Goal: Task Accomplishment & Management: Use online tool/utility

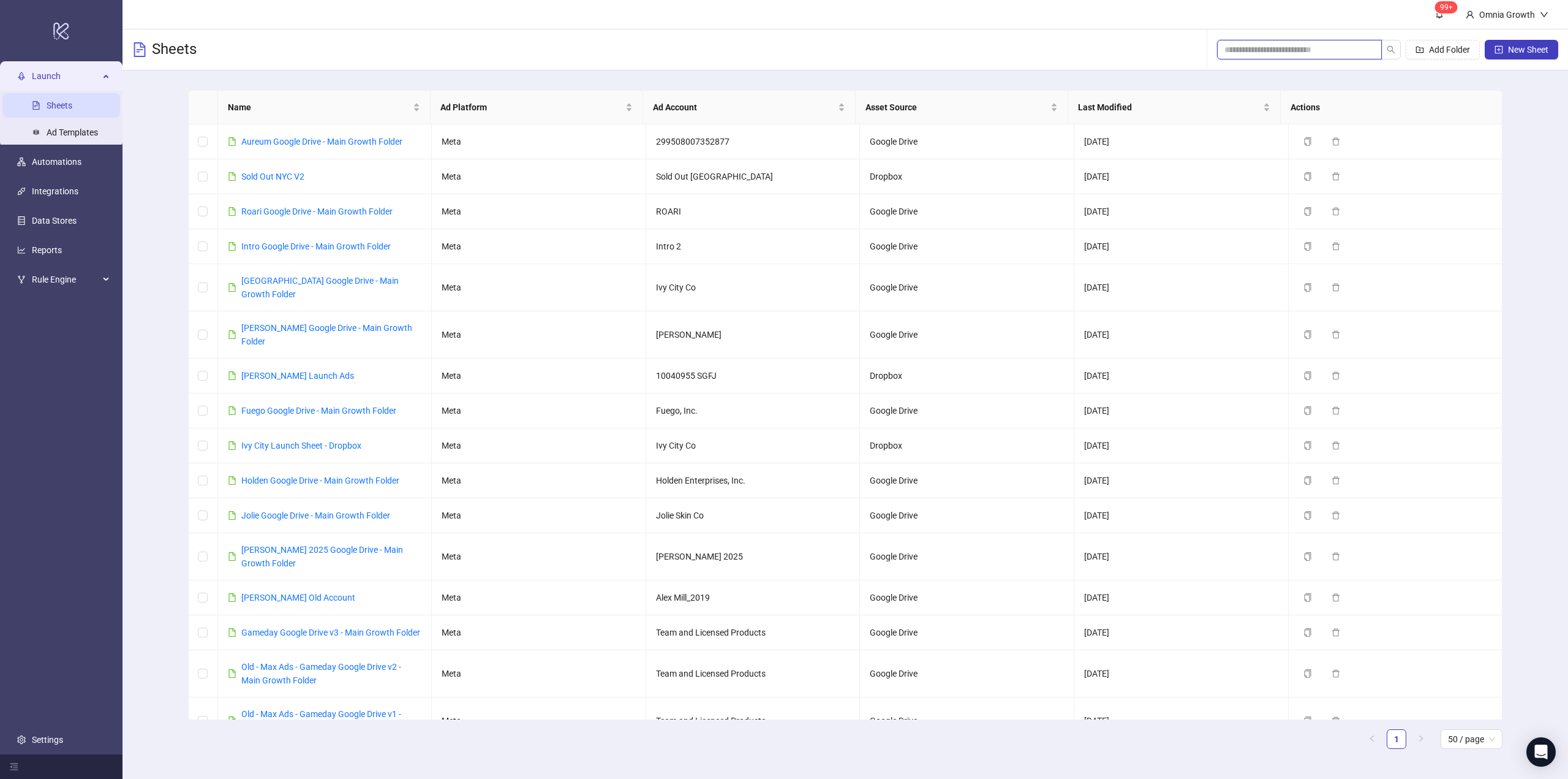
click at [1342, 46] on input "search" at bounding box center [1295, 50] width 140 height 14
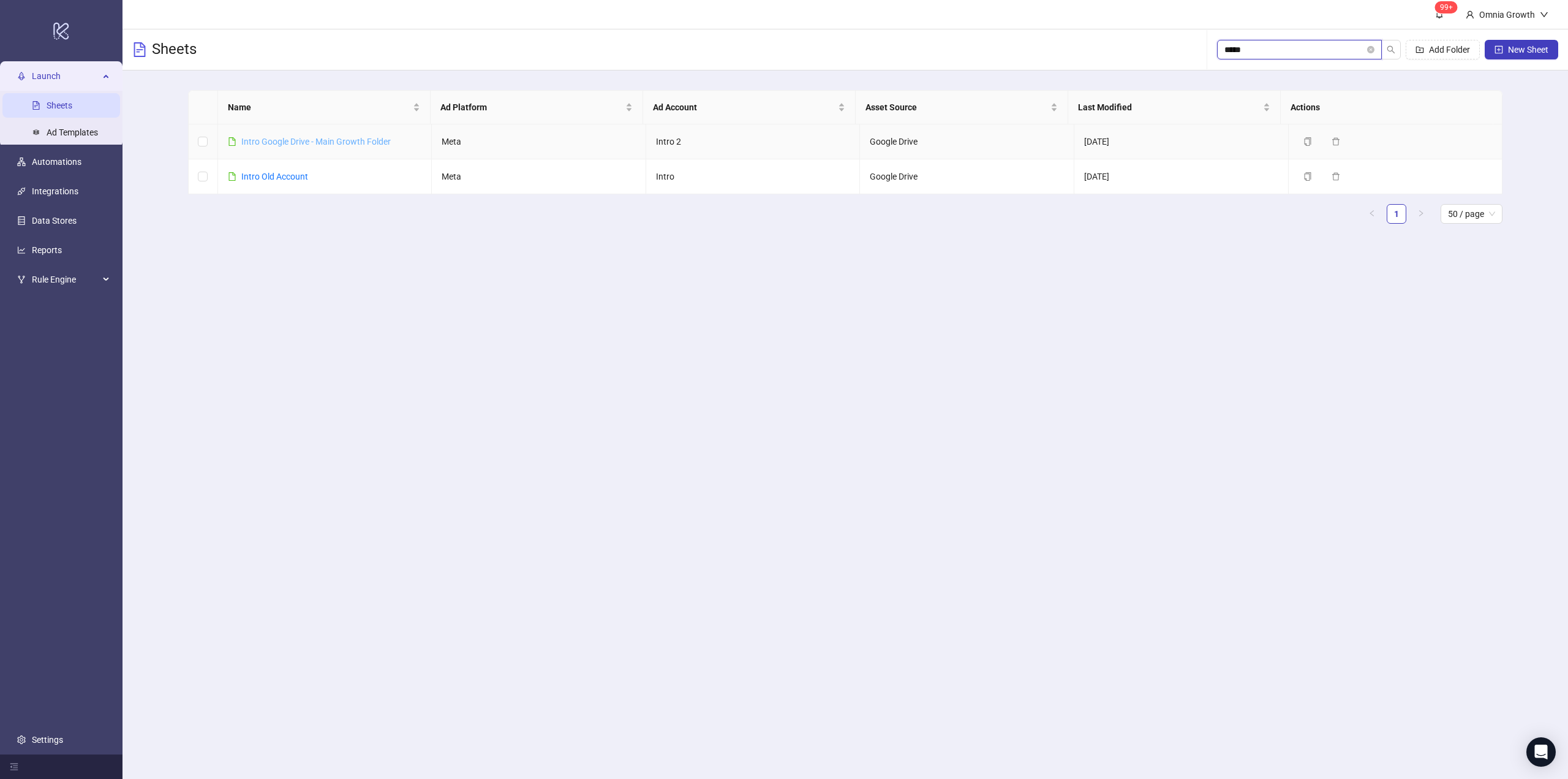
type input "*****"
click at [366, 141] on link "Intro Google Drive - Main Growth Folder" at bounding box center [316, 141] width 149 height 10
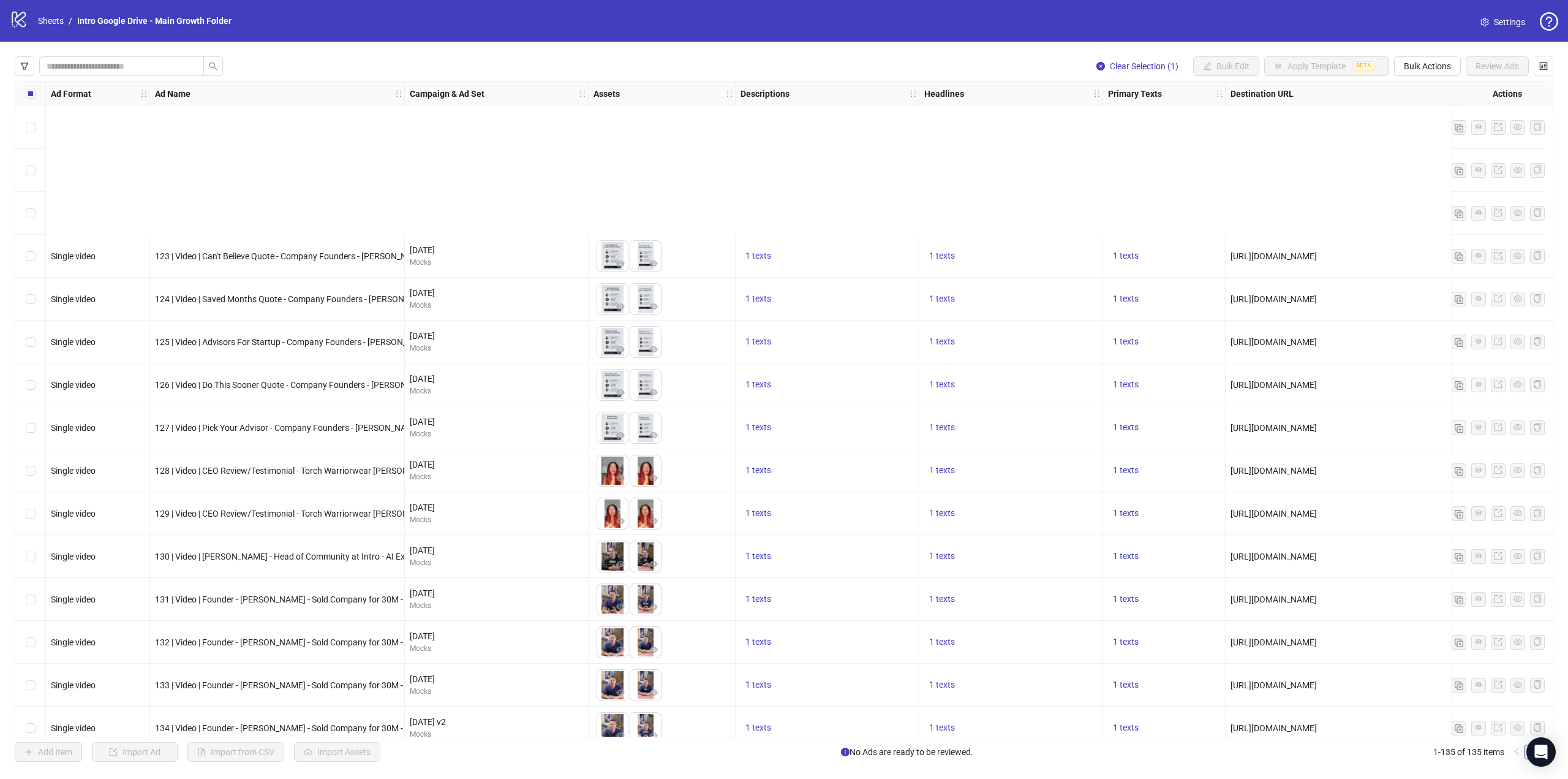
scroll to position [2389, 0]
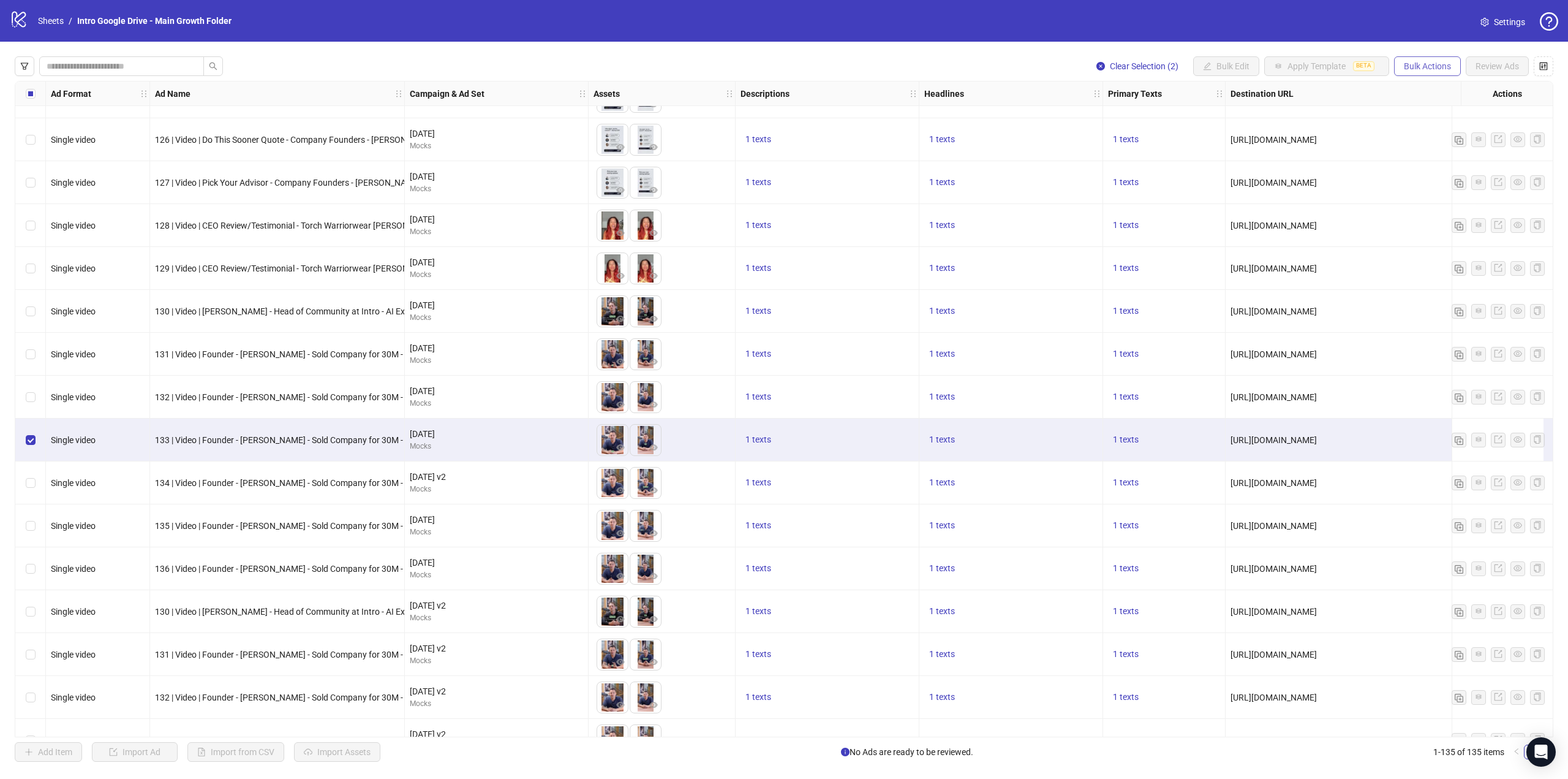
click at [1426, 71] on span "Bulk Actions" at bounding box center [1427, 66] width 47 height 10
click at [1435, 130] on span "Duplicate with assets" at bounding box center [1445, 130] width 84 height 14
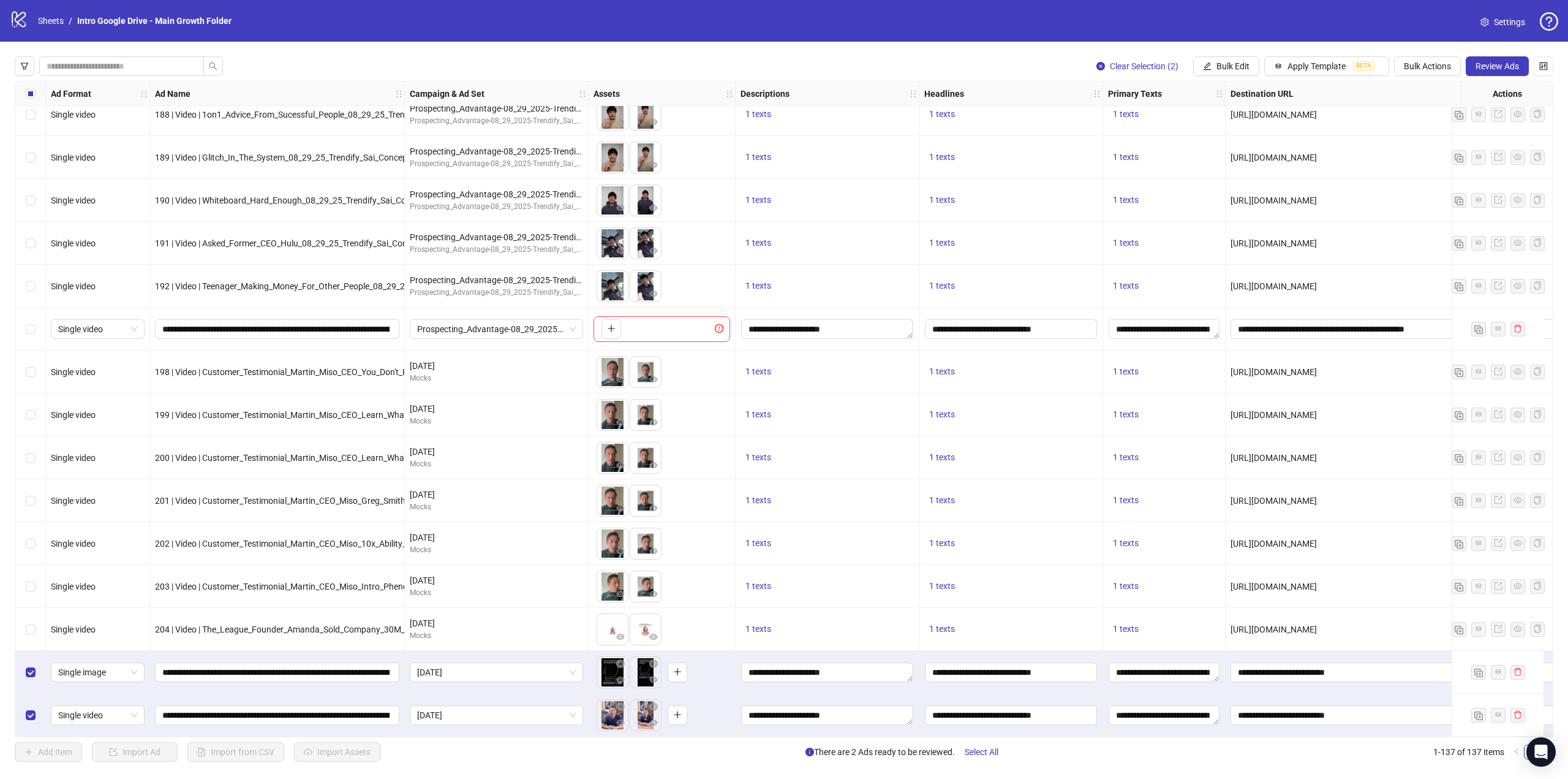
scroll to position [5250, 192]
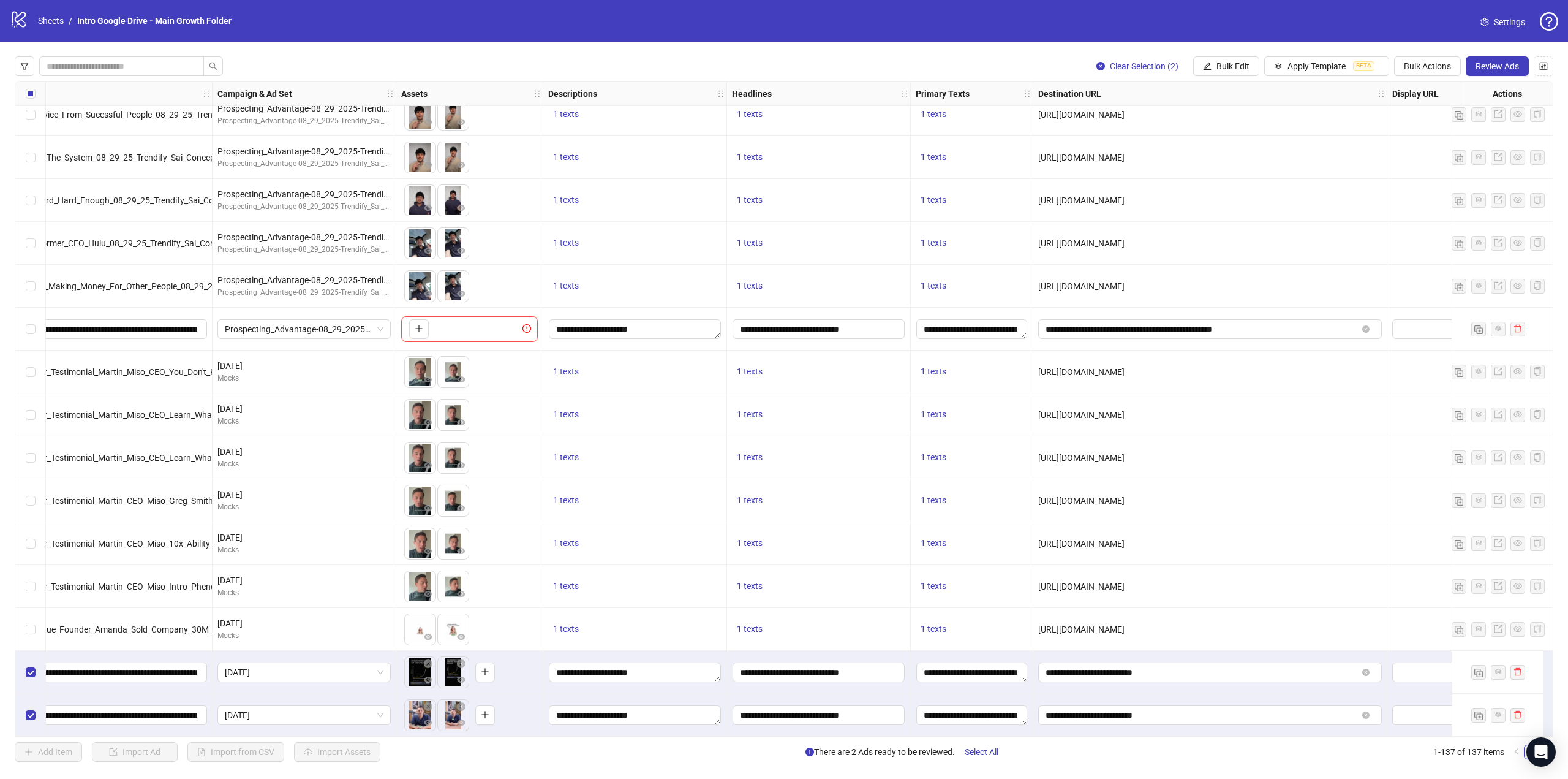
drag, startPoint x: 1112, startPoint y: 738, endPoint x: 1138, endPoint y: 737, distance: 26.0
click at [1138, 737] on div "Clear Selection (2) Bulk Edit Apply Template BETA Bulk Actions Review Ads Ad Fo…" at bounding box center [784, 409] width 1568 height 735
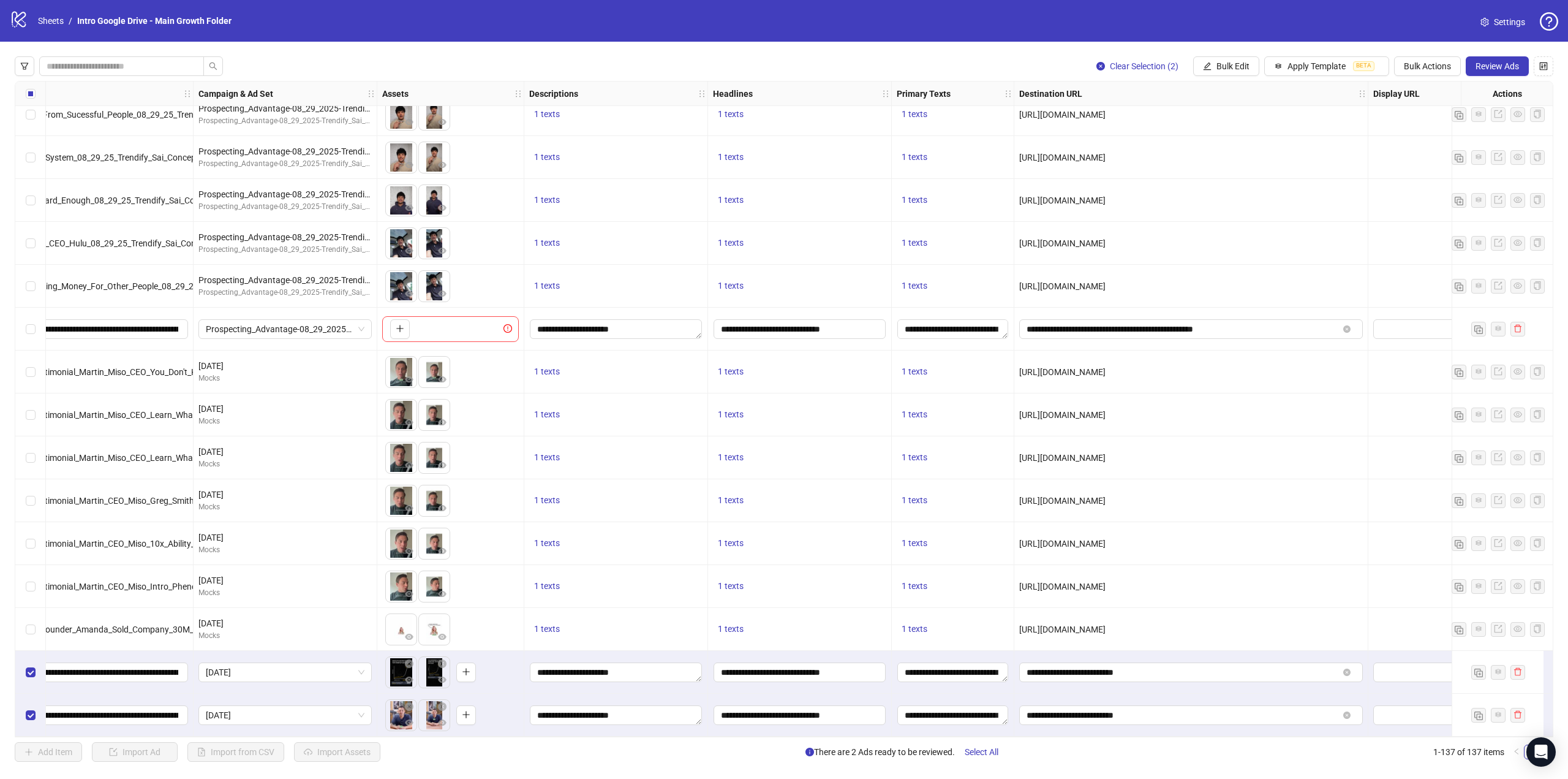
drag, startPoint x: 1261, startPoint y: 587, endPoint x: 993, endPoint y: 585, distance: 268.0
copy span "[URL][DOMAIN_NAME]"
click at [1144, 666] on input "**********" at bounding box center [1182, 672] width 312 height 14
paste input "**********"
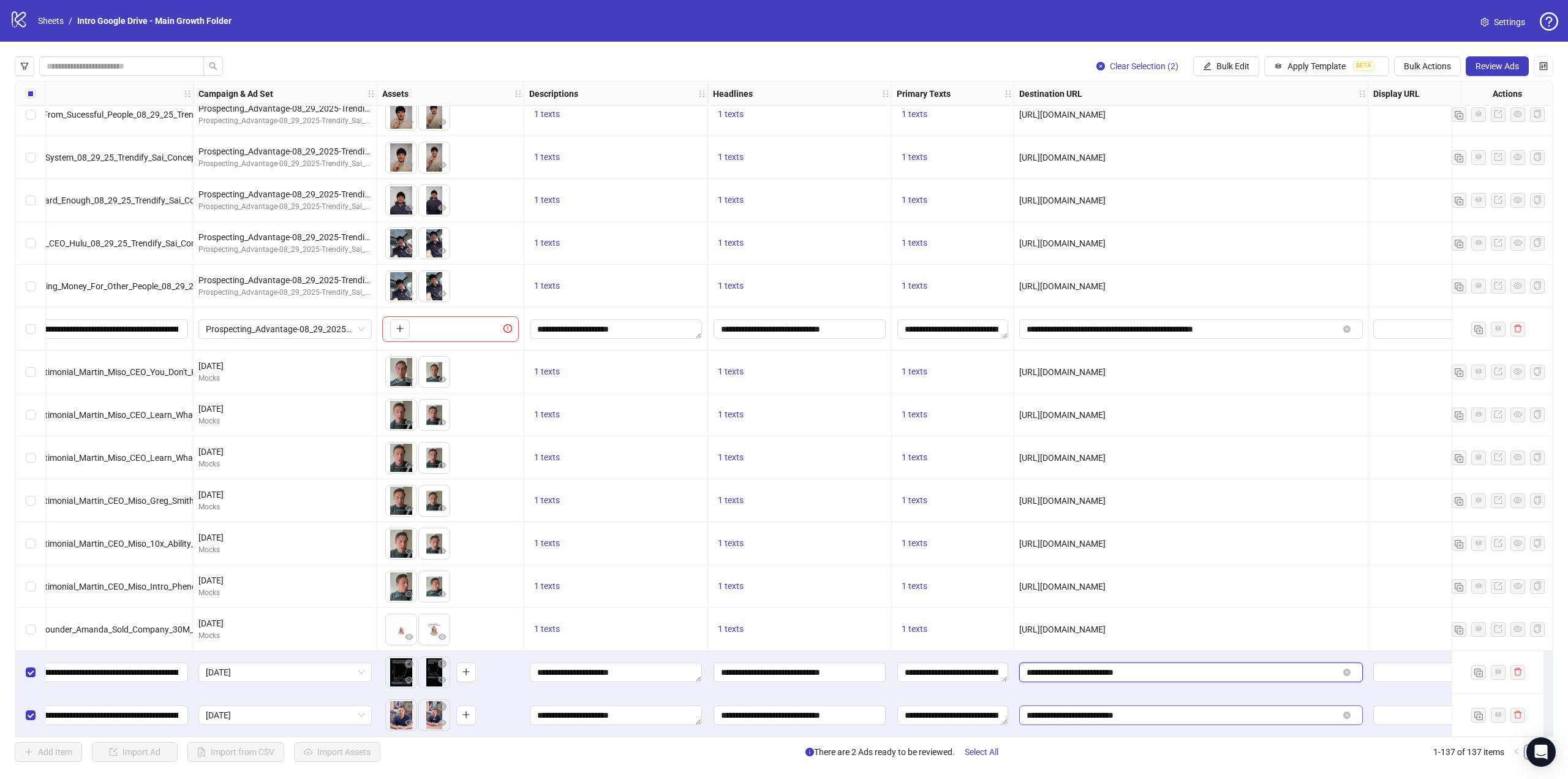
type input "**********"
click at [1119, 713] on input "**********" at bounding box center [1182, 715] width 312 height 14
paste input "**********"
type input "**********"
click at [938, 626] on div "1 texts" at bounding box center [953, 629] width 112 height 15
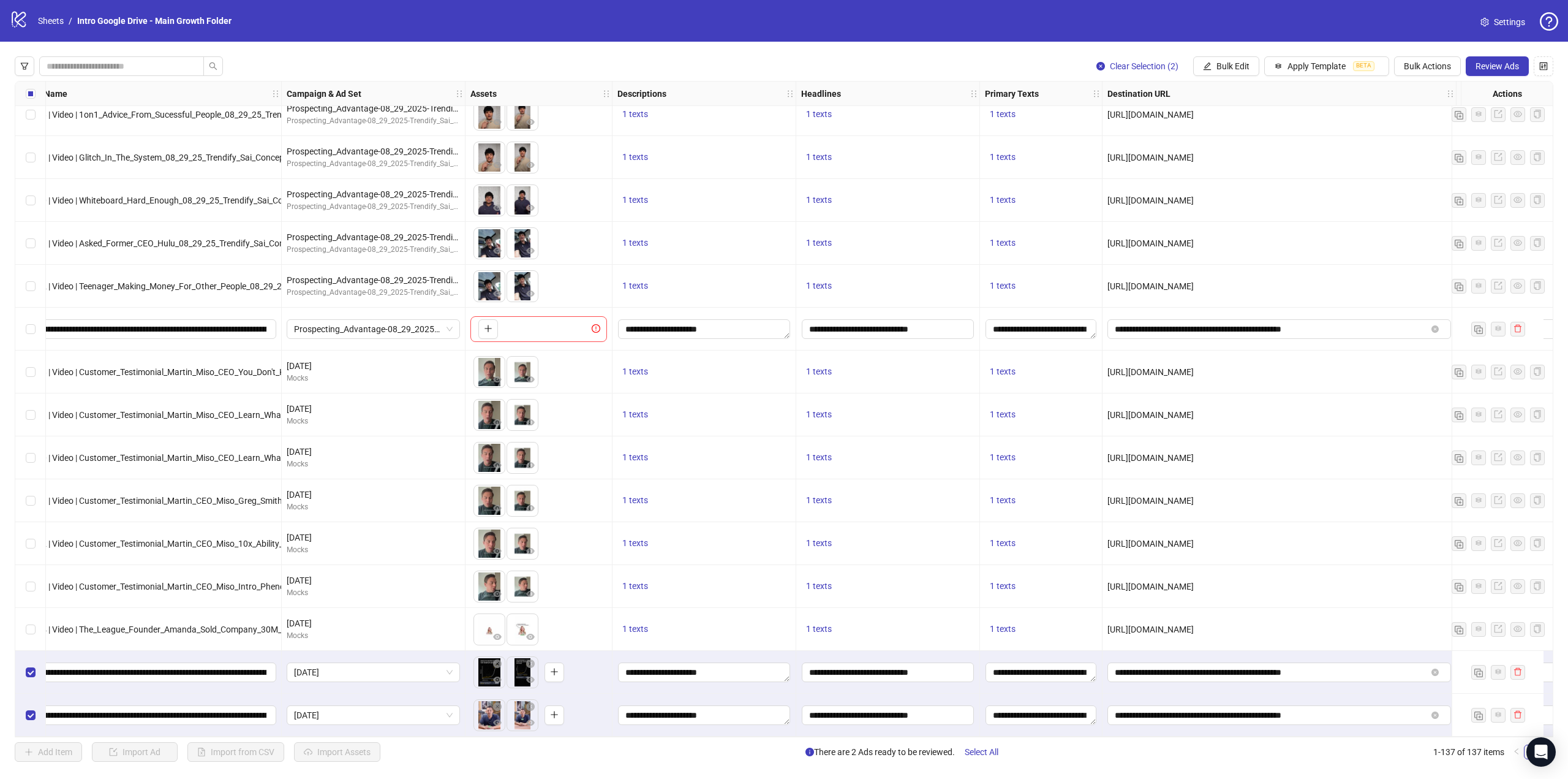
scroll to position [5250, 125]
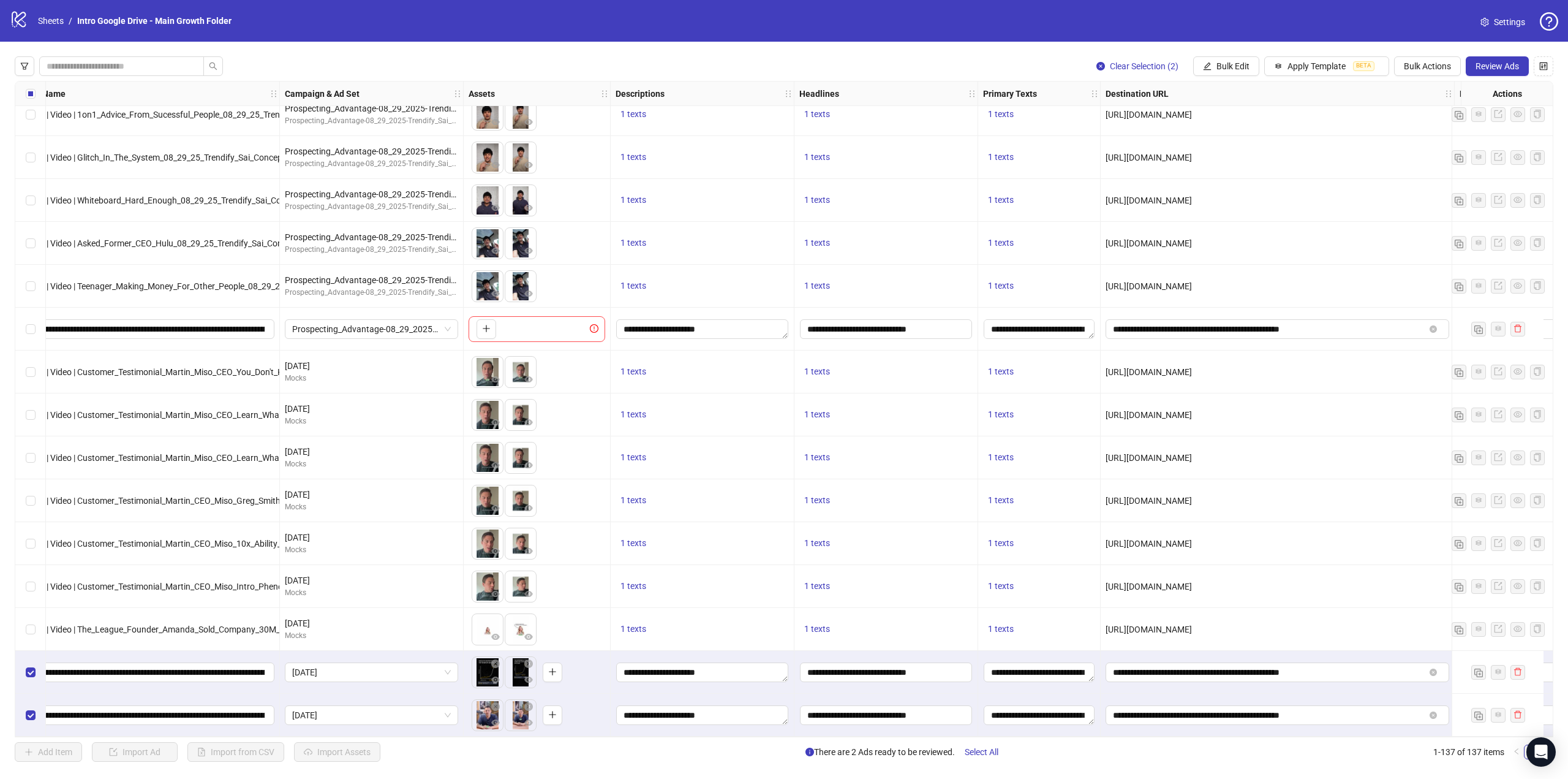
drag, startPoint x: 762, startPoint y: 737, endPoint x: 532, endPoint y: 745, distance: 230.1
click at [532, 745] on div "Clear Selection (2) Bulk Edit Apply Template BETA Bulk Actions Review Ads Ad Fo…" at bounding box center [784, 409] width 1568 height 735
drag, startPoint x: 542, startPoint y: 738, endPoint x: 477, endPoint y: 735, distance: 65.1
click at [466, 740] on div "Clear Selection (2) Bulk Edit Apply Template BETA Bulk Actions Review Ads Ad Fo…" at bounding box center [784, 409] width 1568 height 735
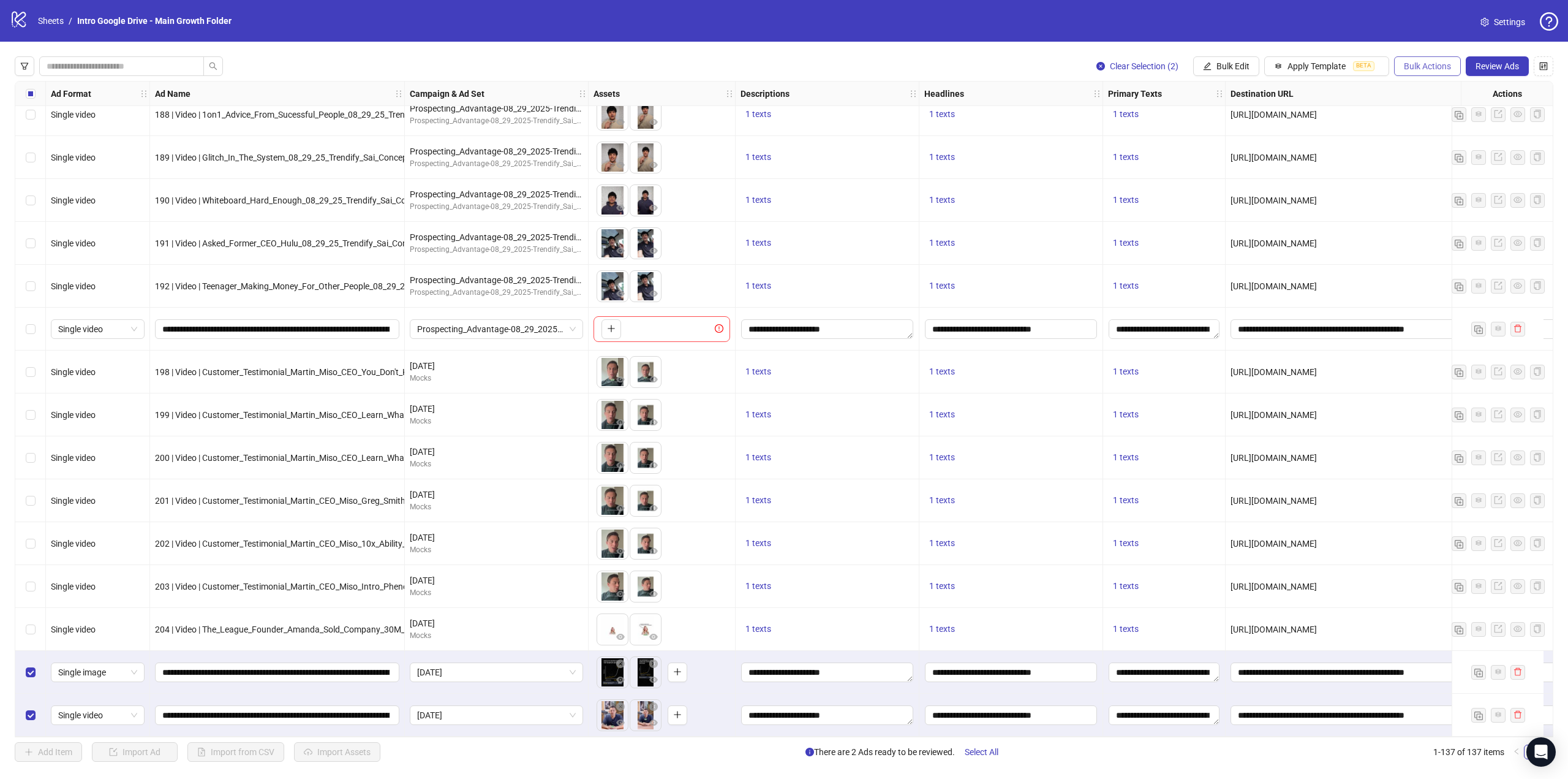
click at [1432, 64] on span "Bulk Actions" at bounding box center [1427, 66] width 47 height 10
click at [1432, 150] on span "Copy to another sheet" at bounding box center [1445, 150] width 84 height 14
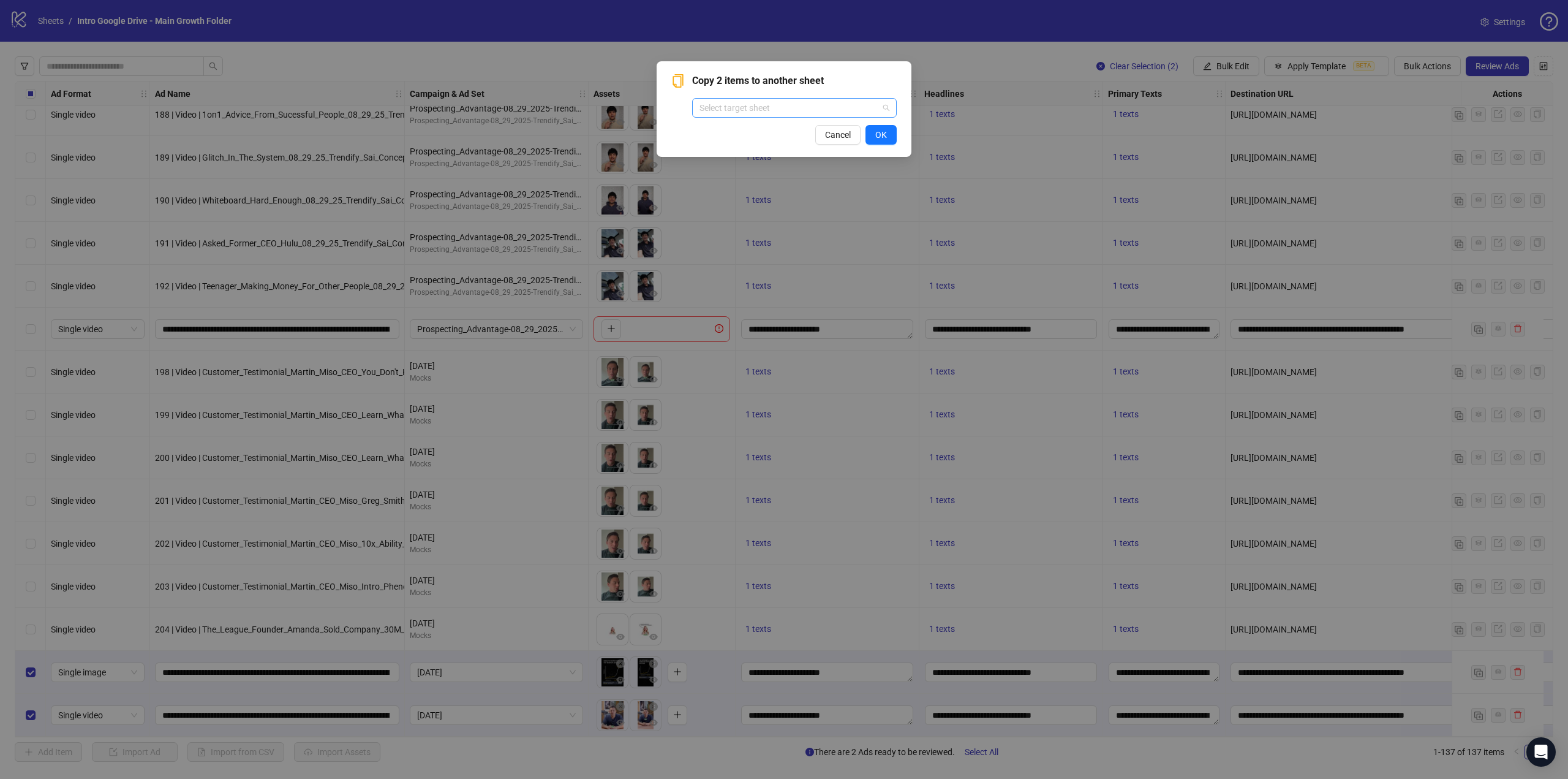
click at [866, 107] on input "search" at bounding box center [789, 108] width 179 height 18
type input "*****"
click at [862, 126] on div "Intro Old Account" at bounding box center [794, 132] width 185 height 14
click at [879, 133] on span "OK" at bounding box center [881, 134] width 12 height 10
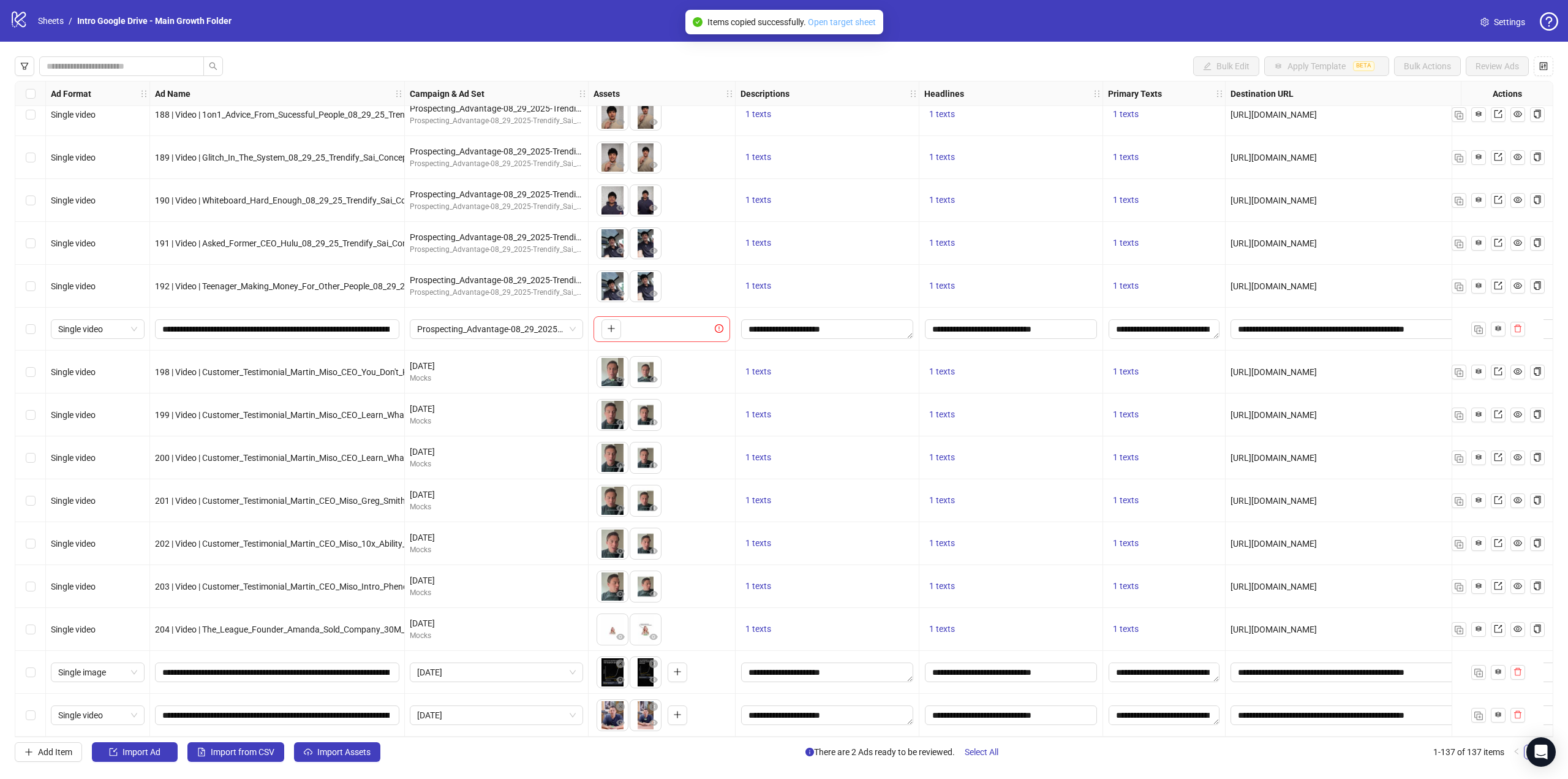
click at [855, 26] on link "Open target sheet" at bounding box center [842, 22] width 68 height 10
click at [40, 670] on div "Select row 136" at bounding box center [30, 672] width 30 height 43
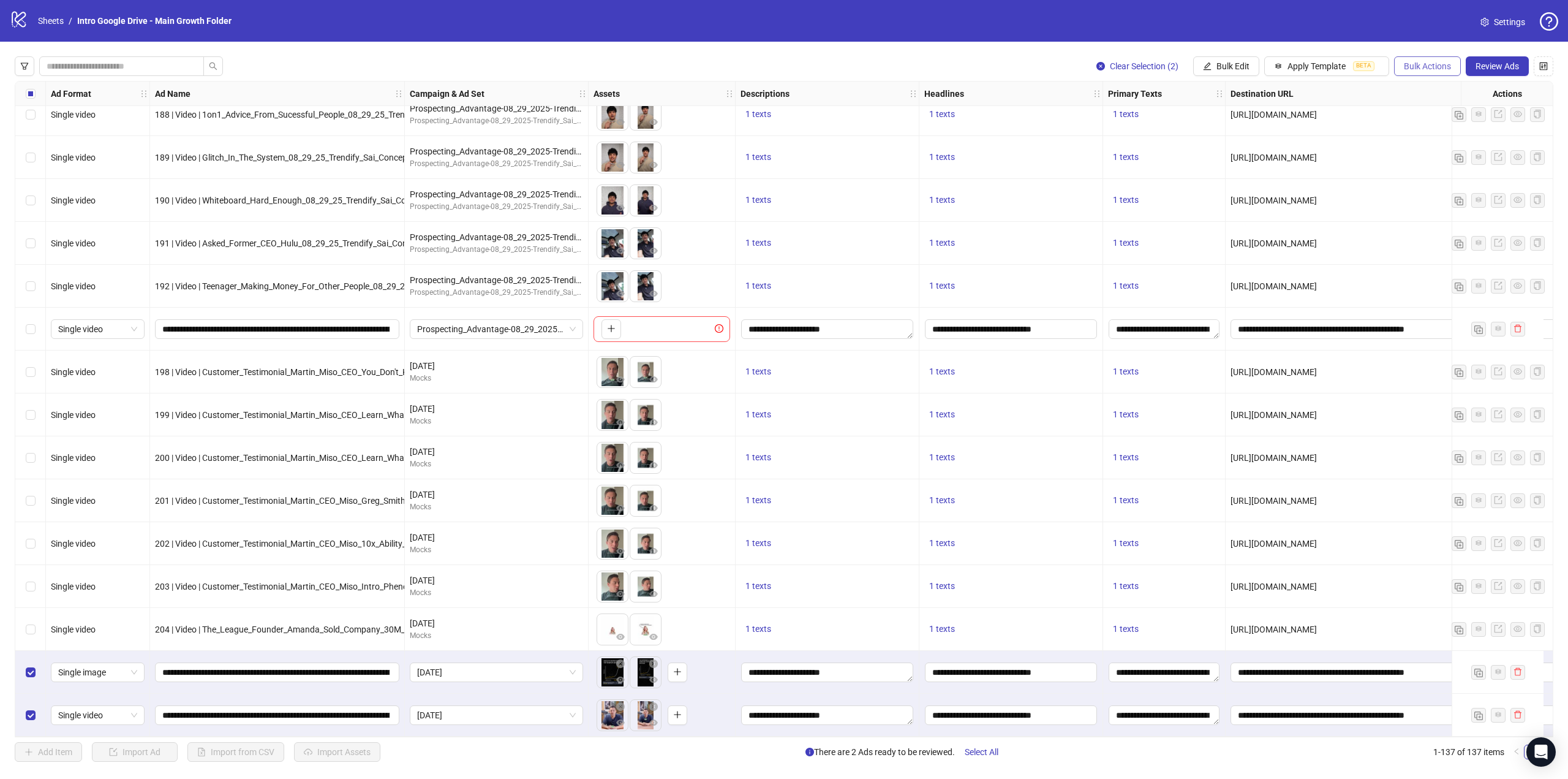
click at [1424, 67] on span "Bulk Actions" at bounding box center [1427, 66] width 47 height 10
click at [1431, 89] on span "Delete" at bounding box center [1445, 91] width 84 height 14
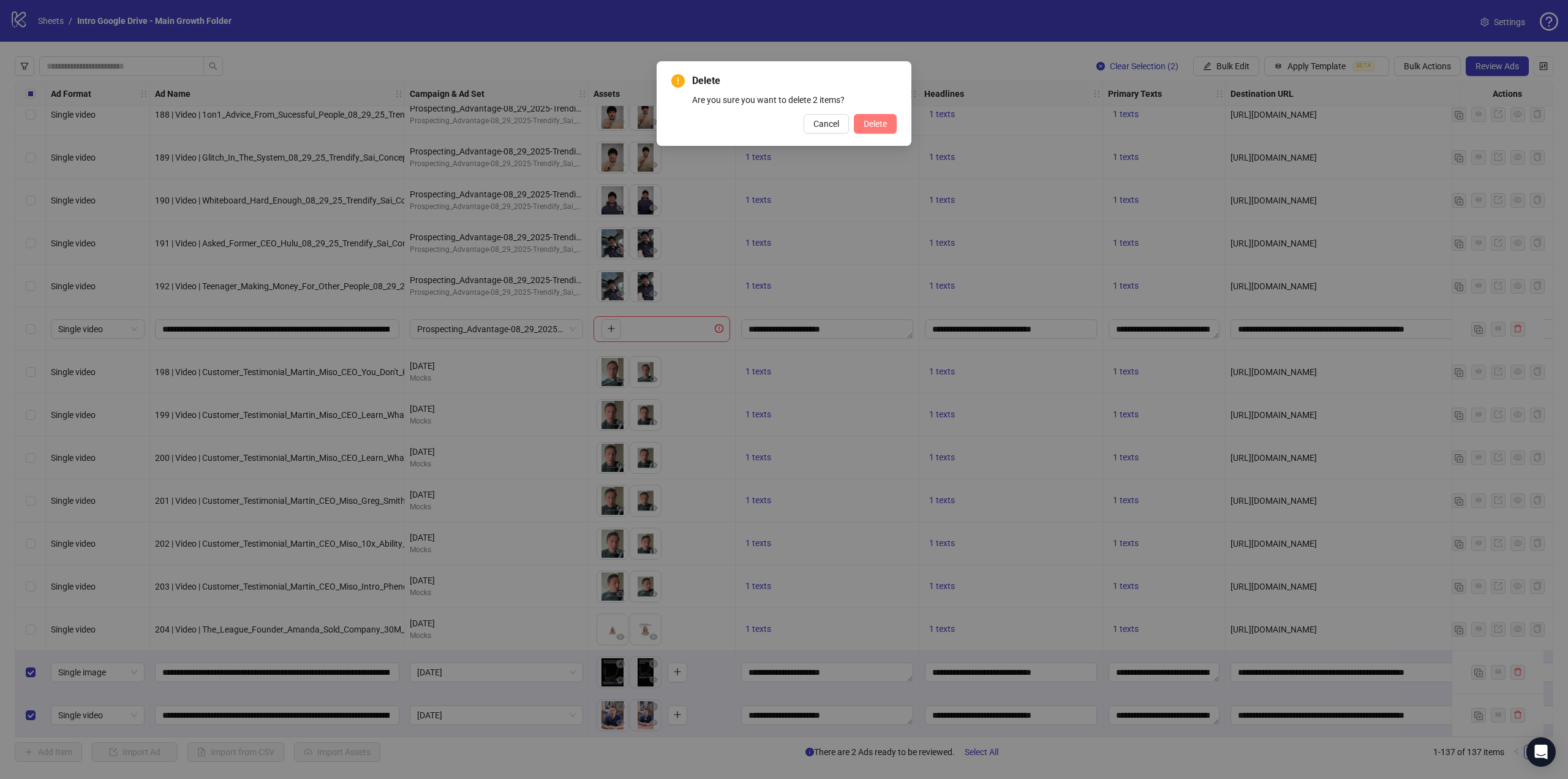
click at [866, 127] on span "Delete" at bounding box center [875, 123] width 23 height 10
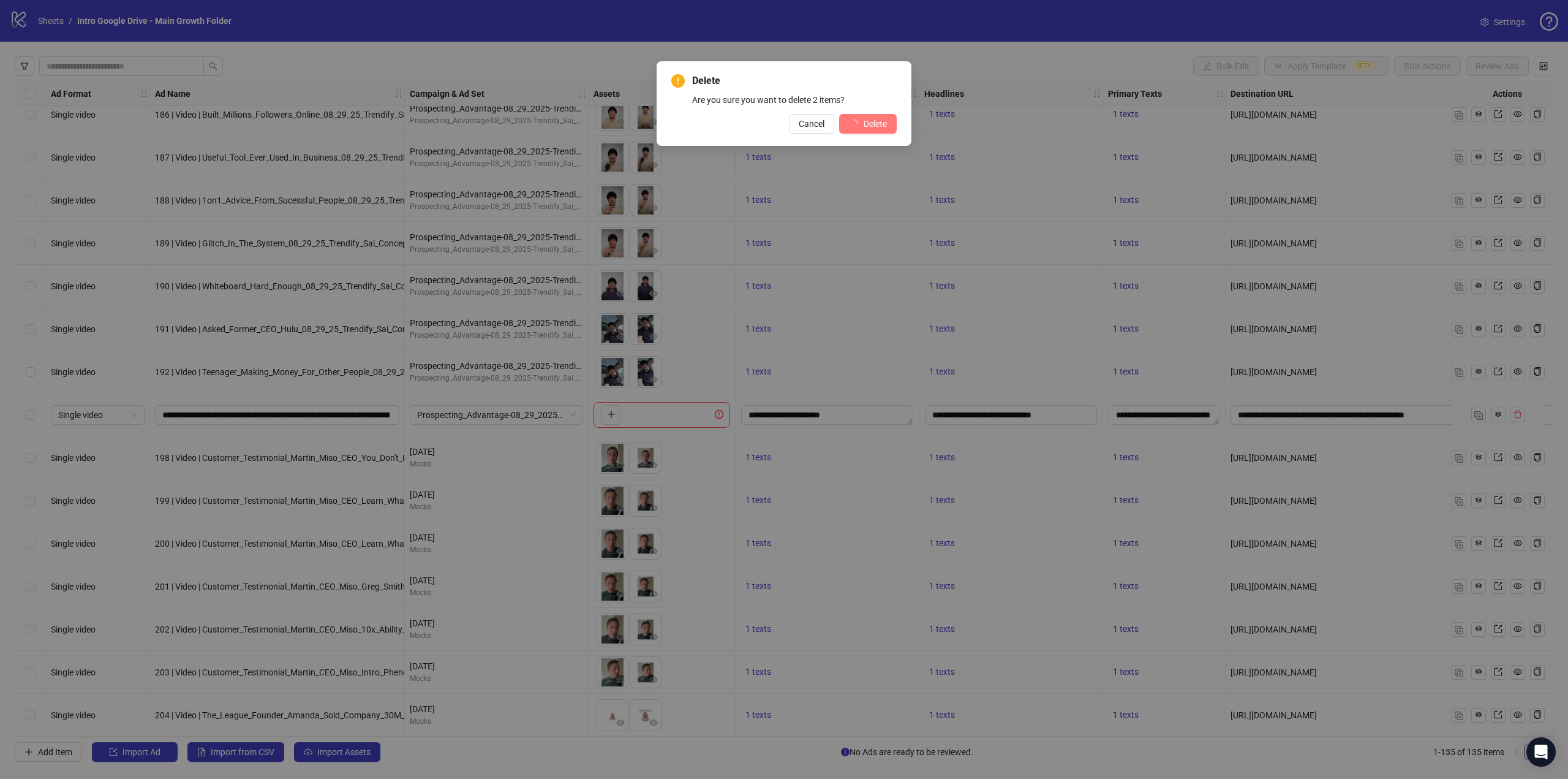
scroll to position [5164, 0]
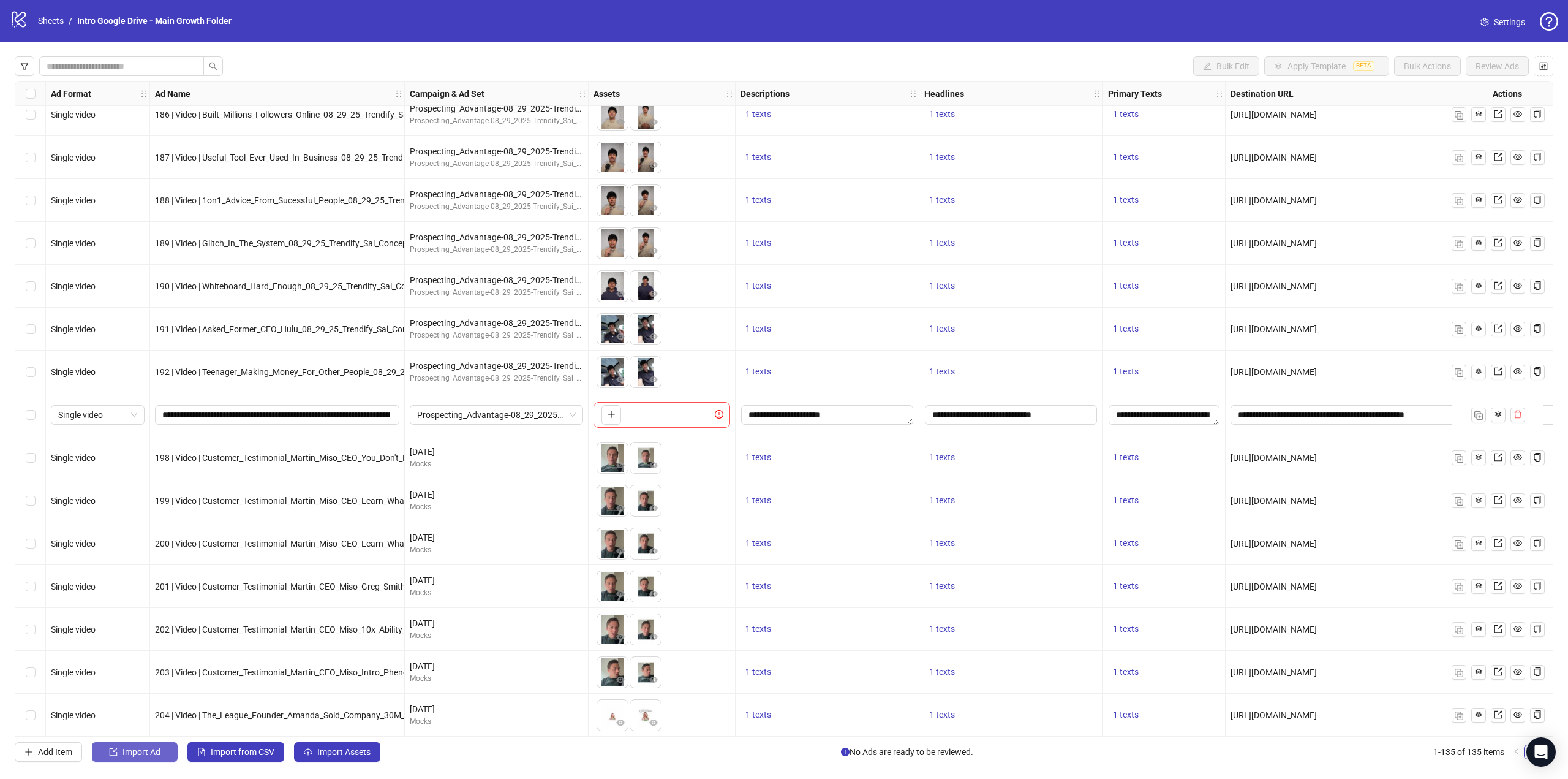
click at [129, 759] on button "Import Ad" at bounding box center [134, 751] width 86 height 19
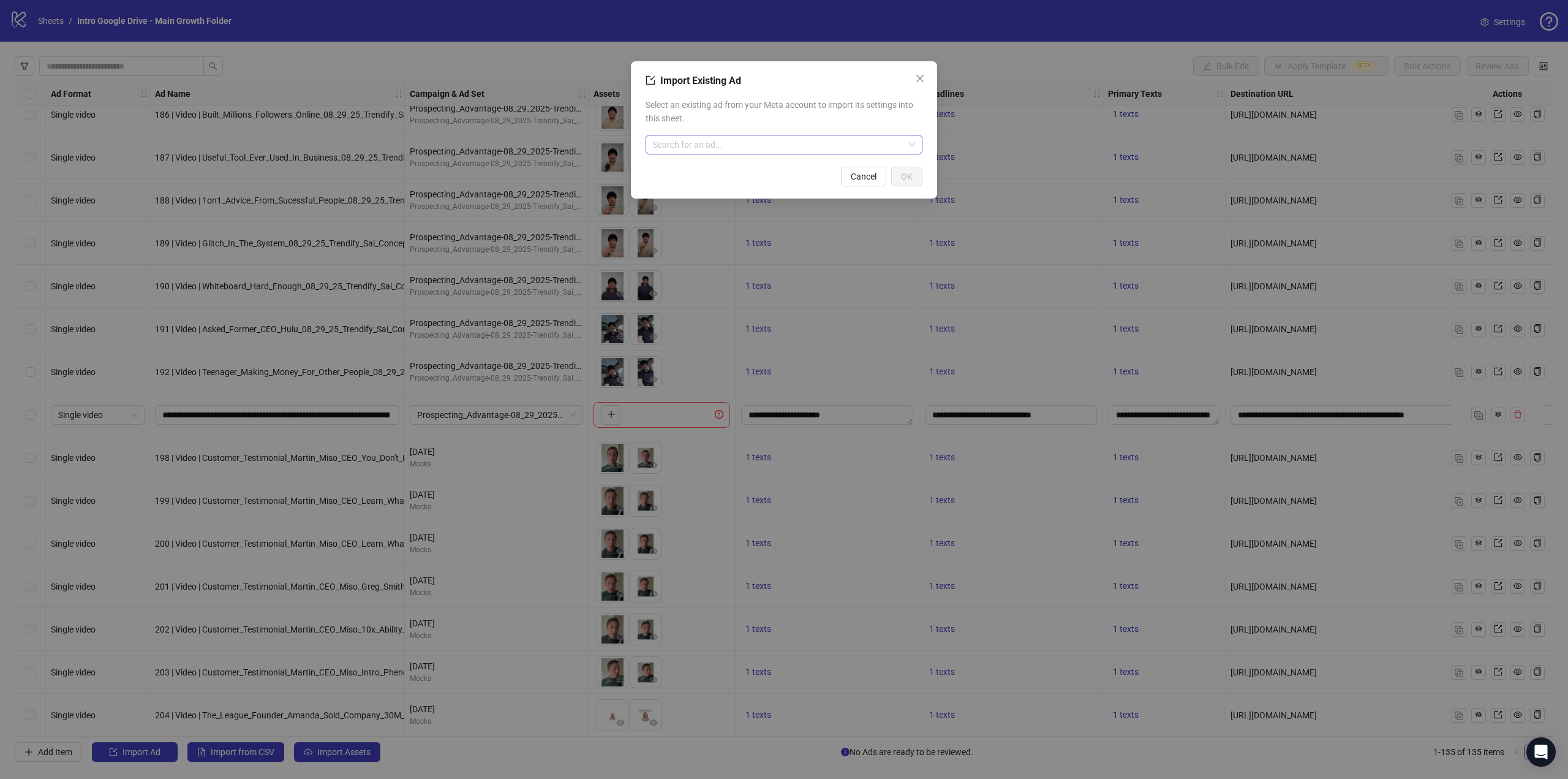
click at [698, 142] on input "search" at bounding box center [778, 145] width 251 height 18
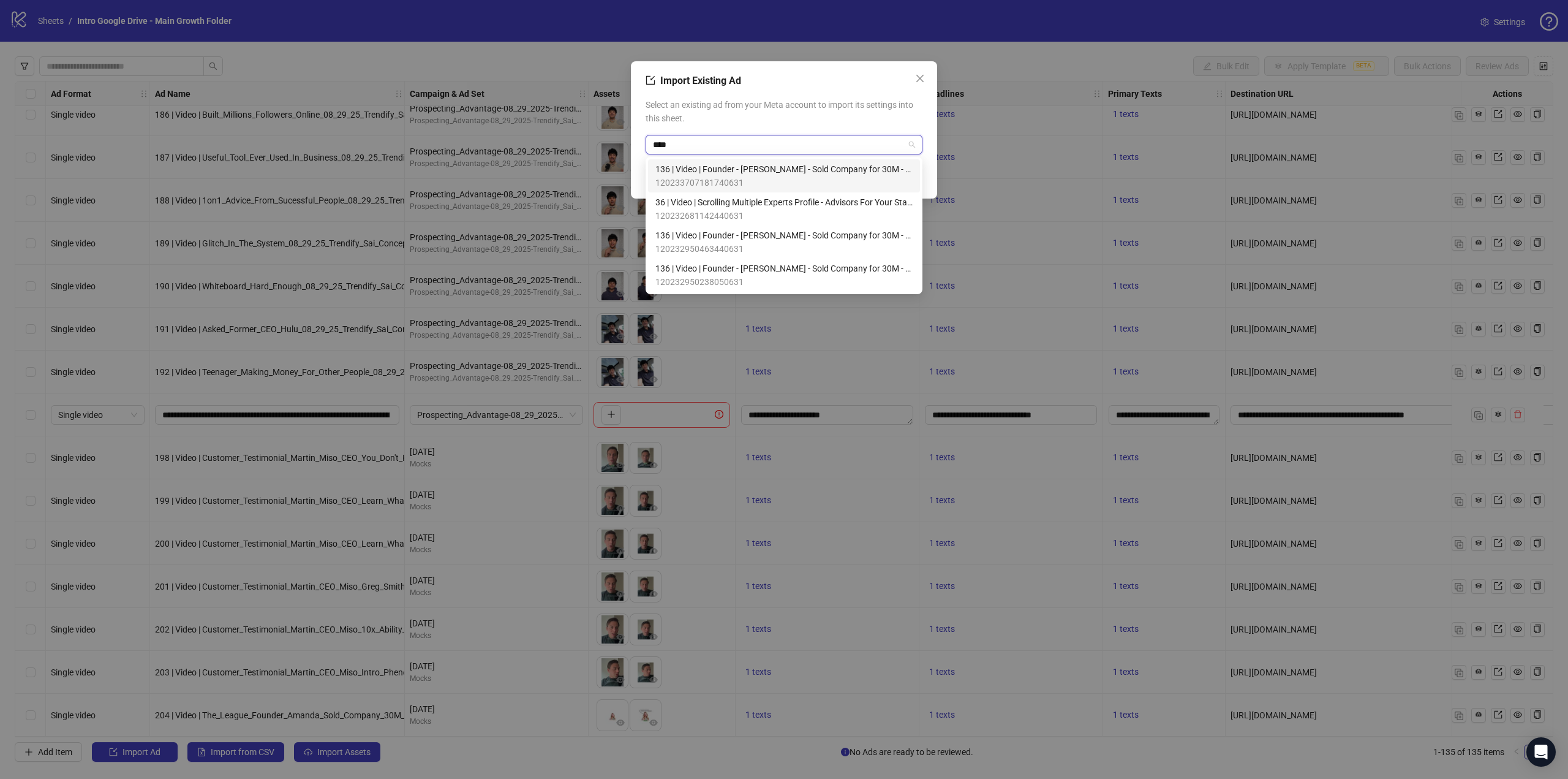
type input "****"
click at [705, 208] on span "36 | Video | Scrolling Multiple Experts Profile - Advisors For Your Start-Up, O…" at bounding box center [784, 202] width 257 height 14
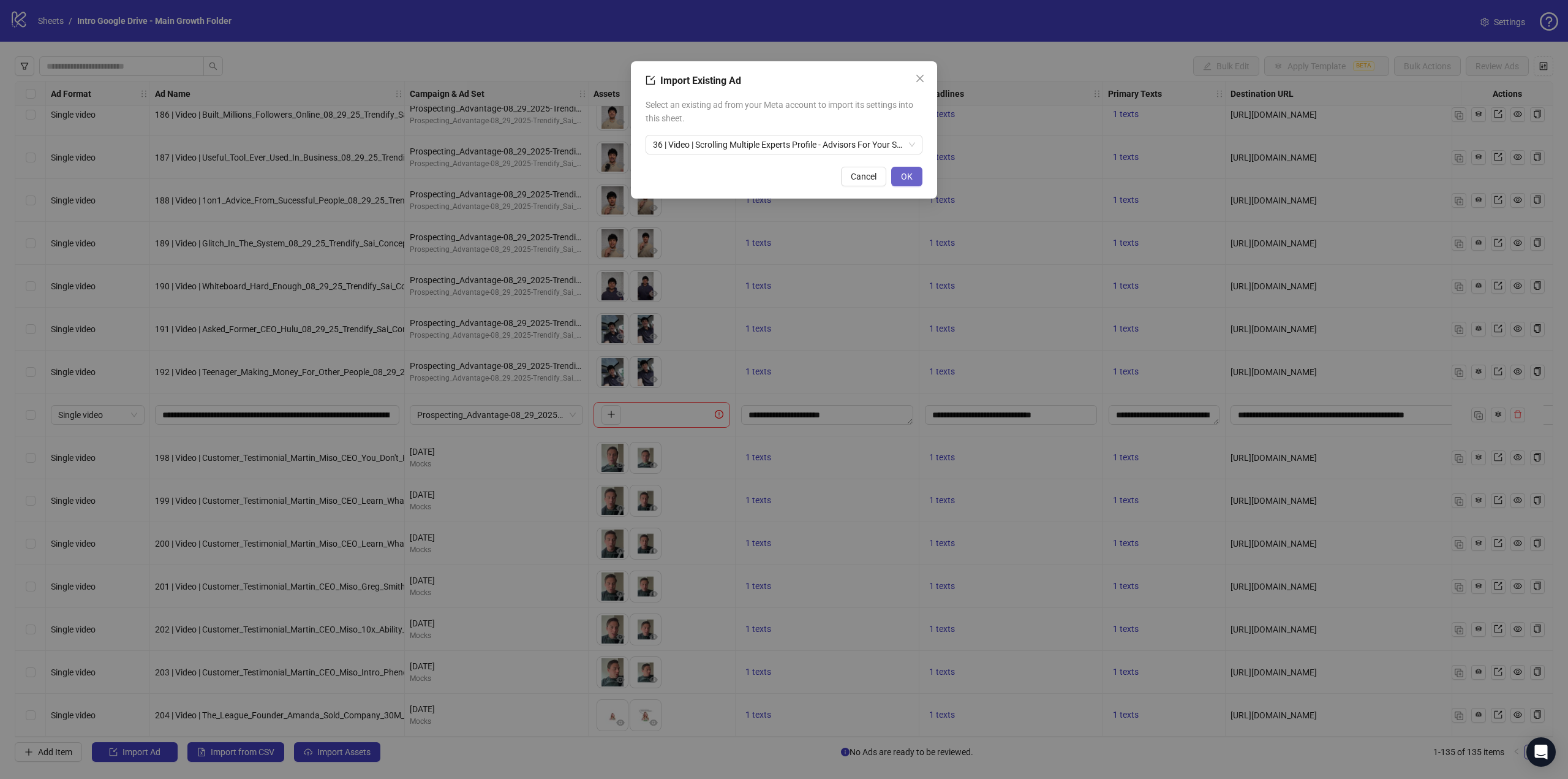
click at [919, 172] on button "OK" at bounding box center [907, 176] width 31 height 19
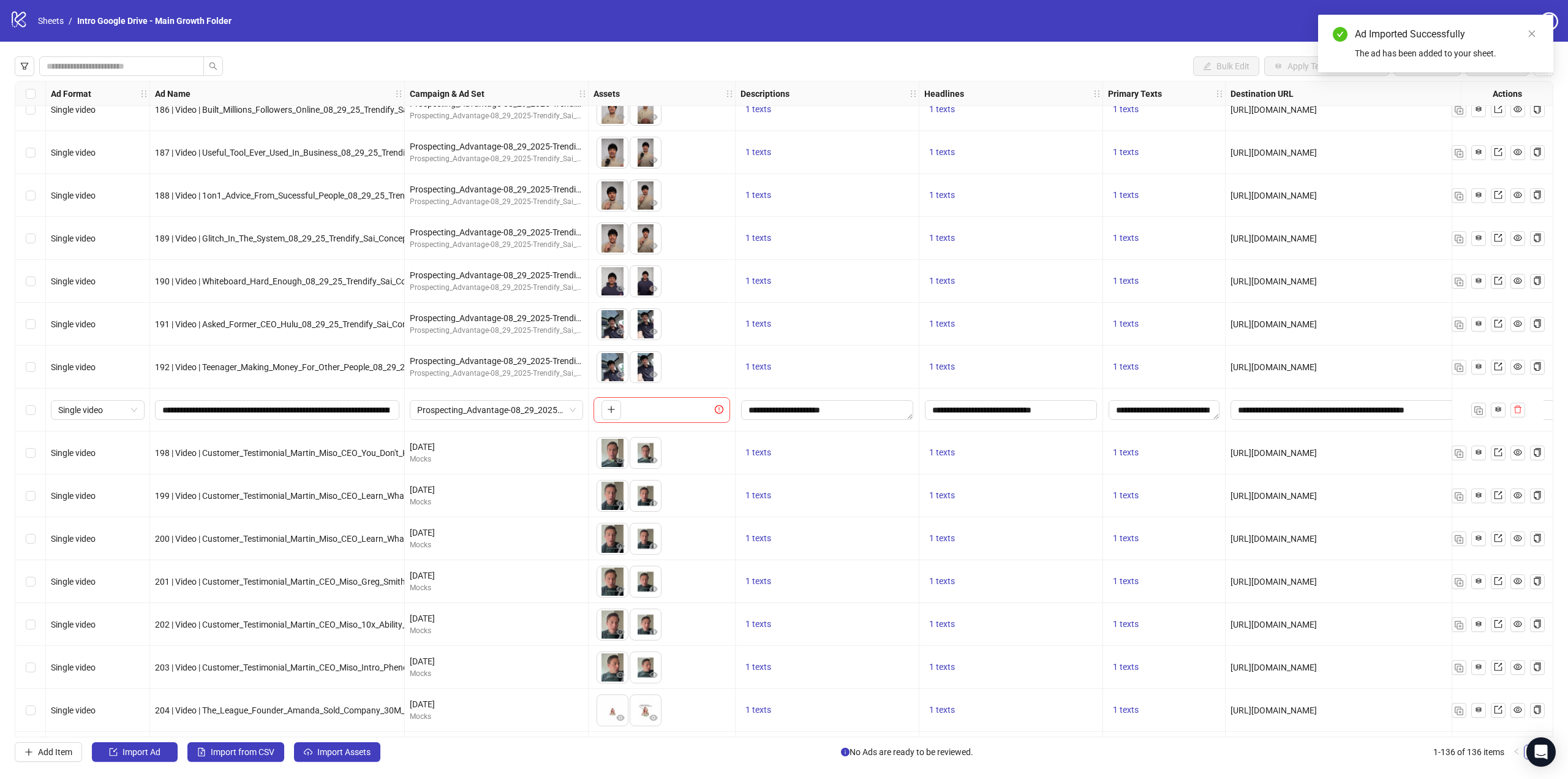
scroll to position [5206, 0]
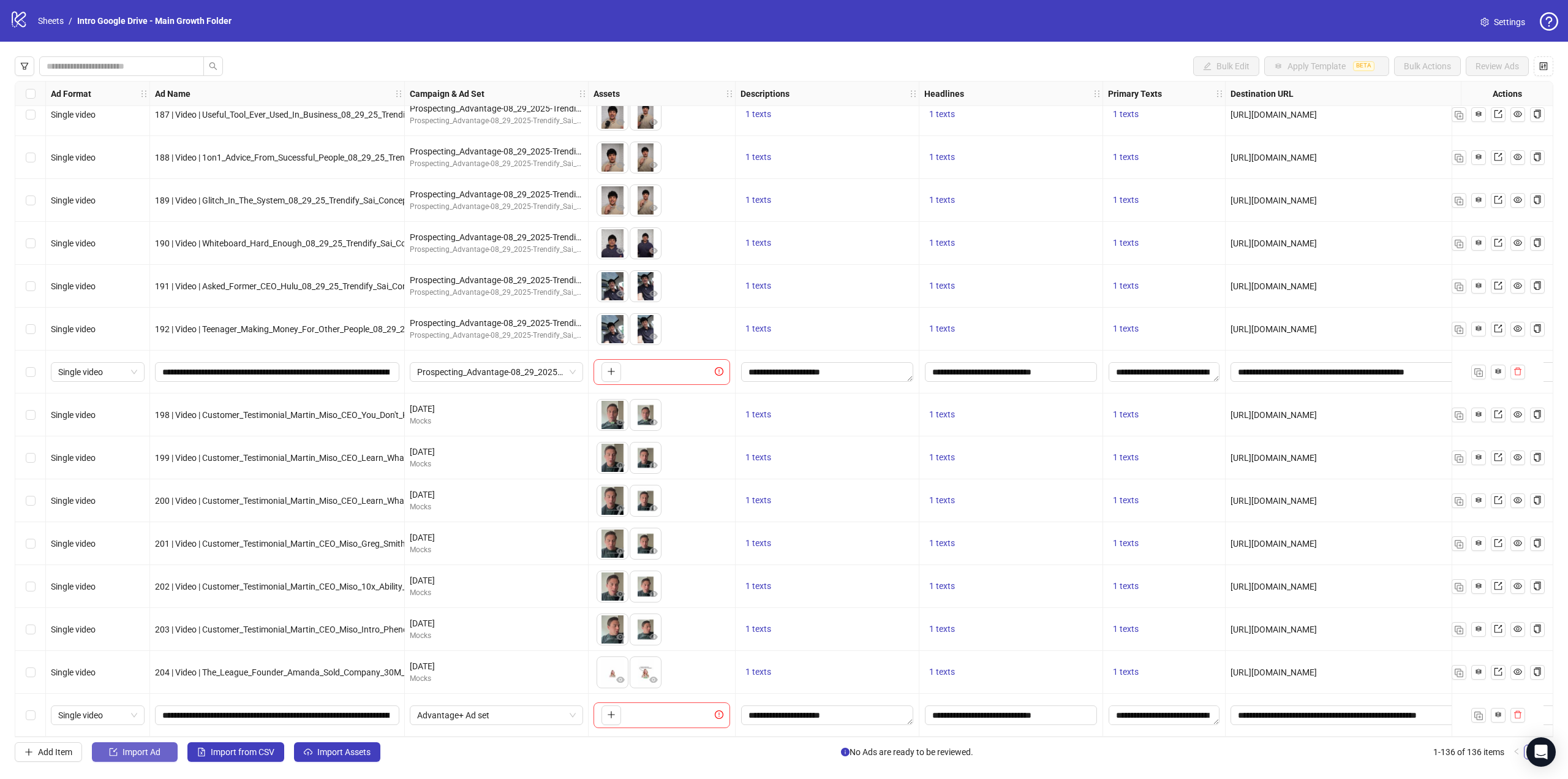
click at [145, 753] on span "Import Ad" at bounding box center [141, 751] width 38 height 10
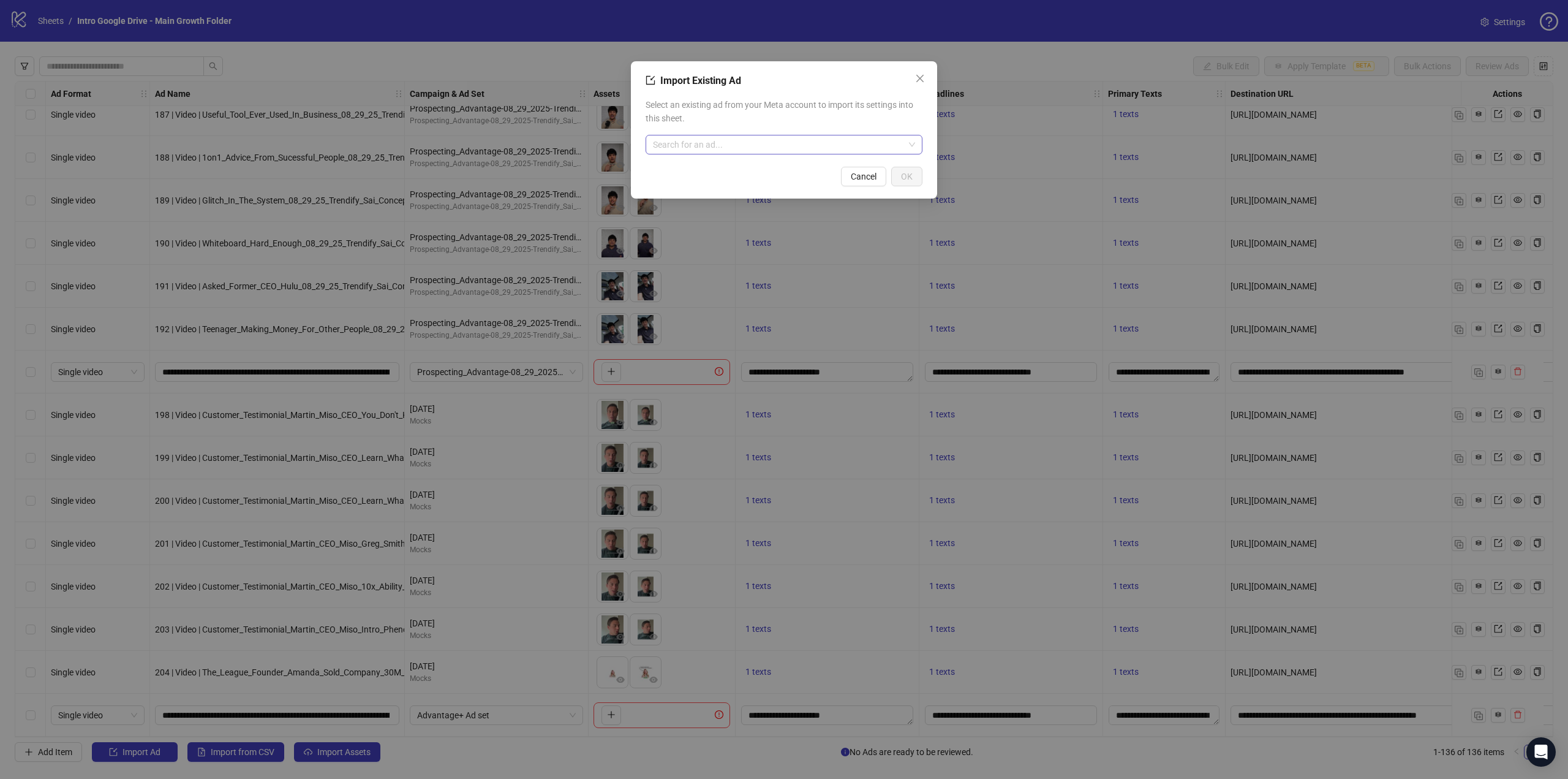
click at [704, 144] on input "search" at bounding box center [778, 145] width 251 height 18
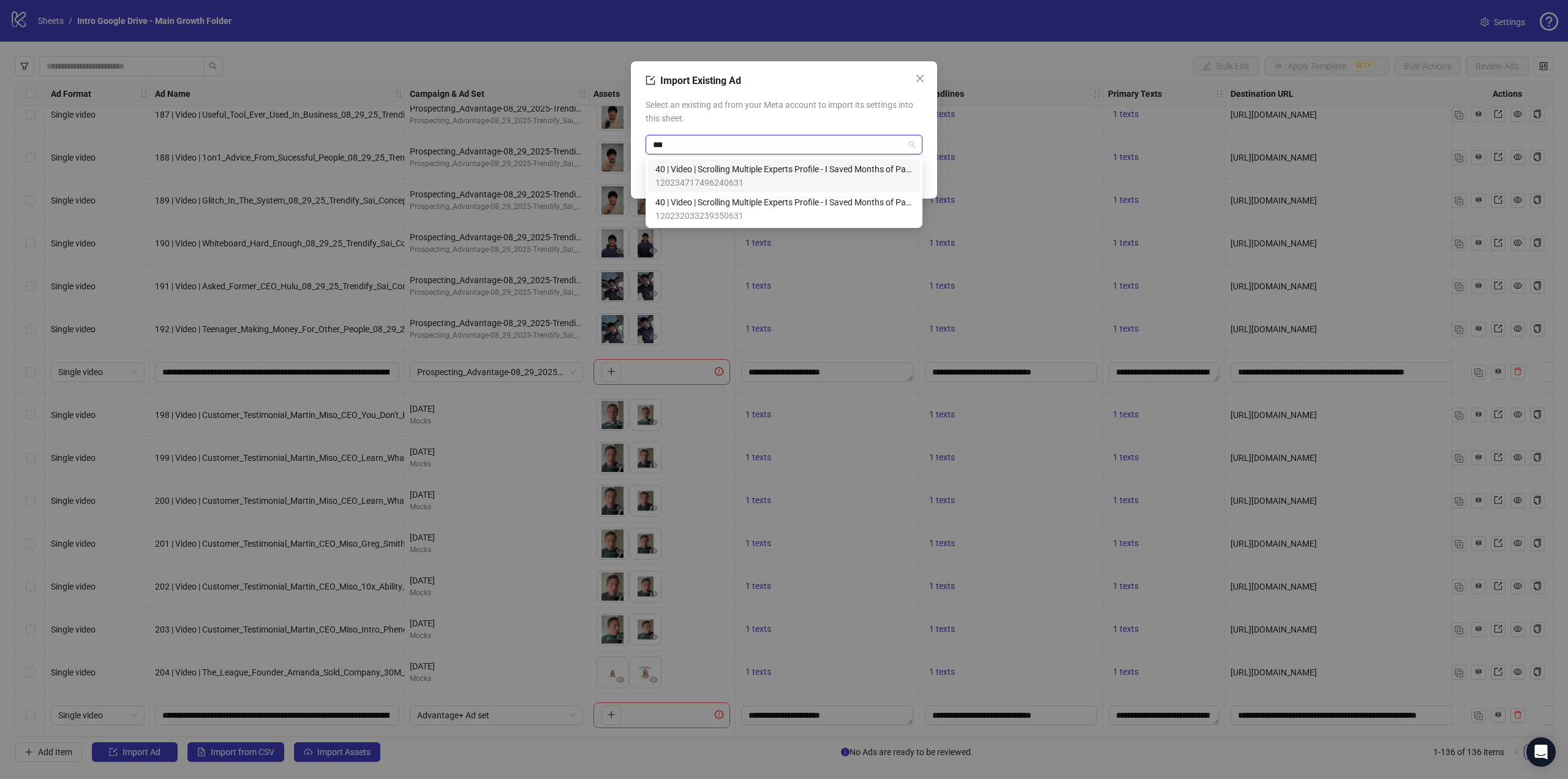
type input "****"
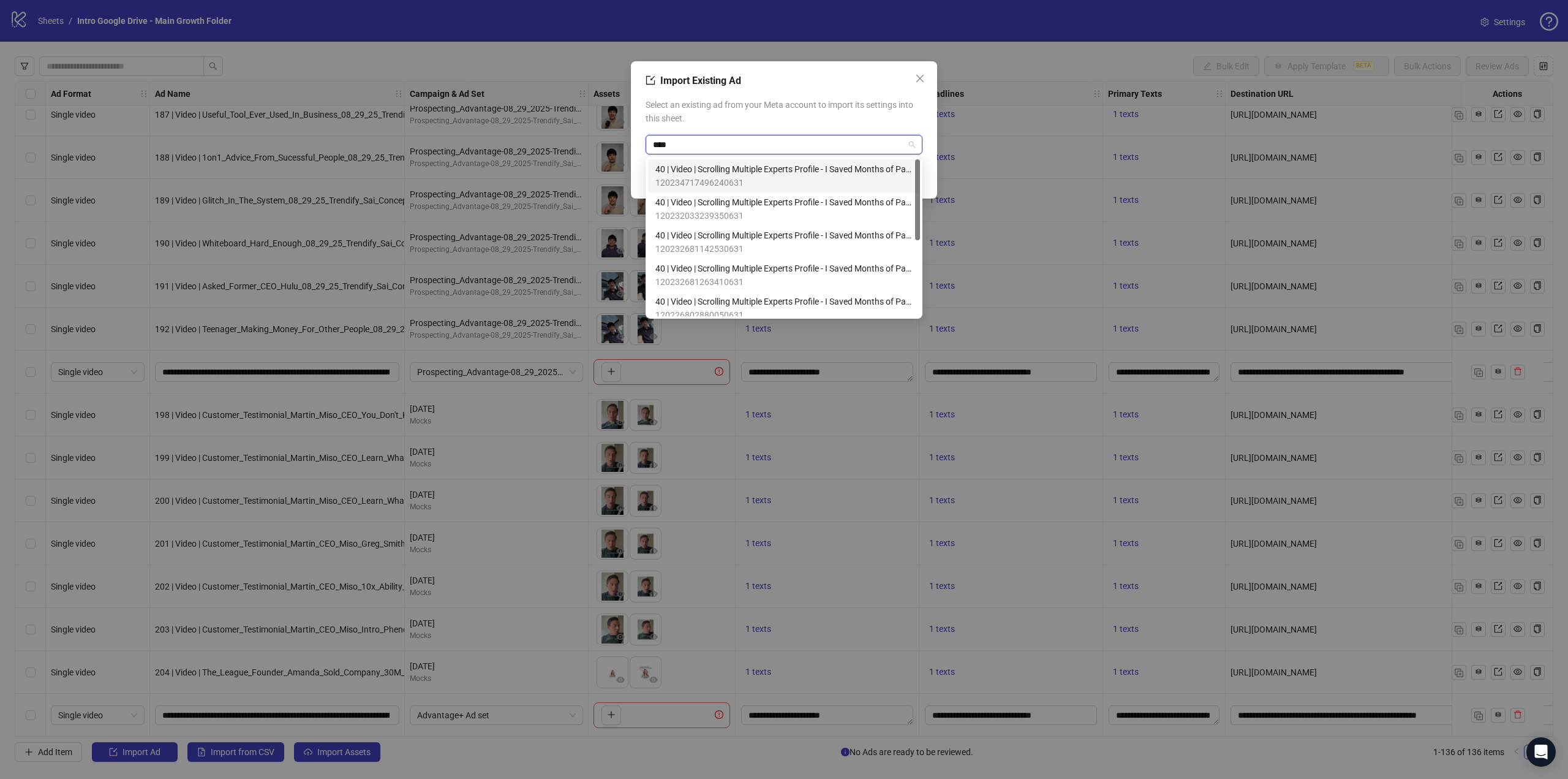
click at [711, 175] on span "40 | Video | Scrolling Multiple Experts Profile - I Saved Months of Pain v5 | T…" at bounding box center [784, 169] width 257 height 14
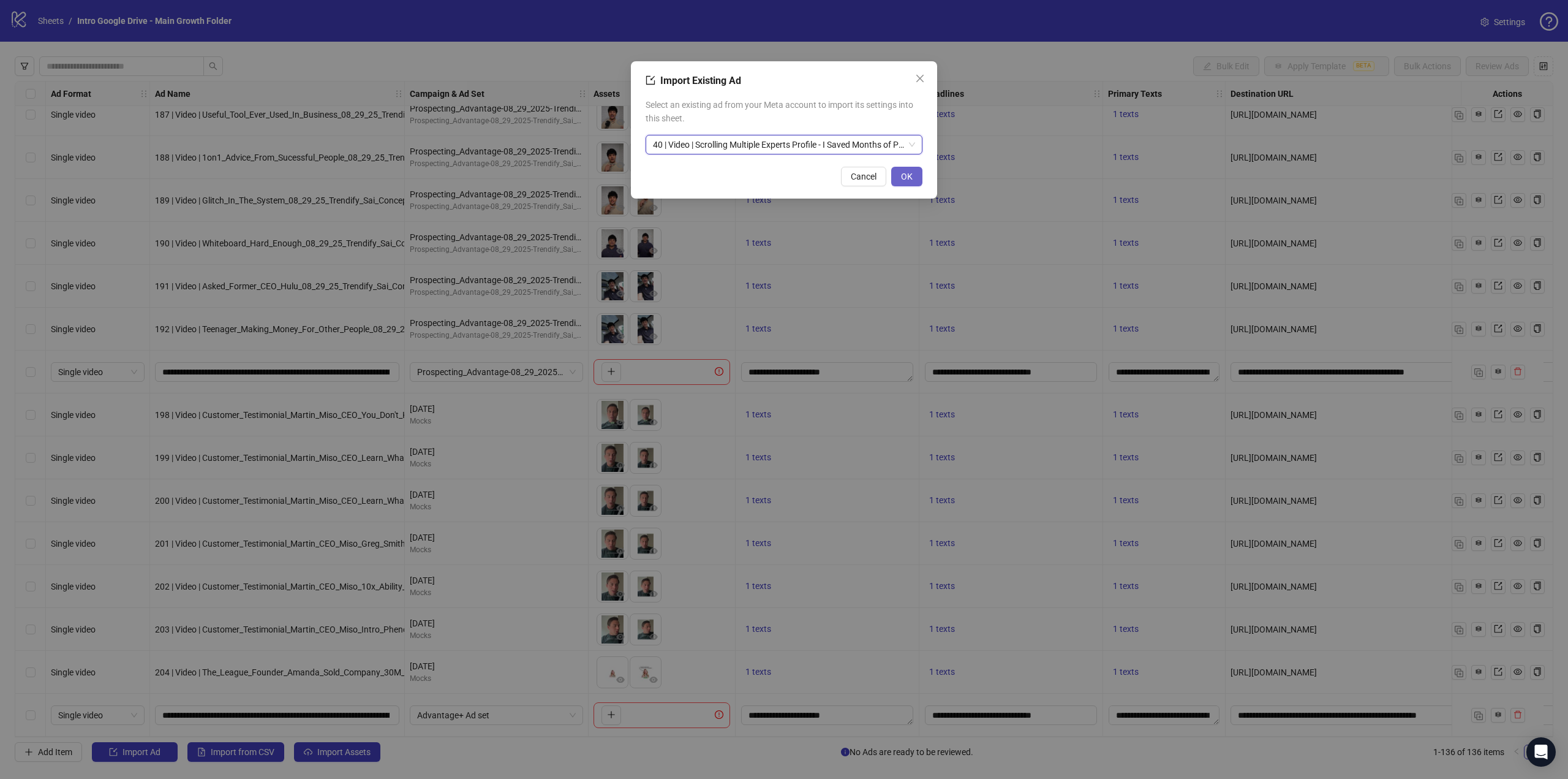
click at [914, 177] on button "OK" at bounding box center [907, 176] width 31 height 19
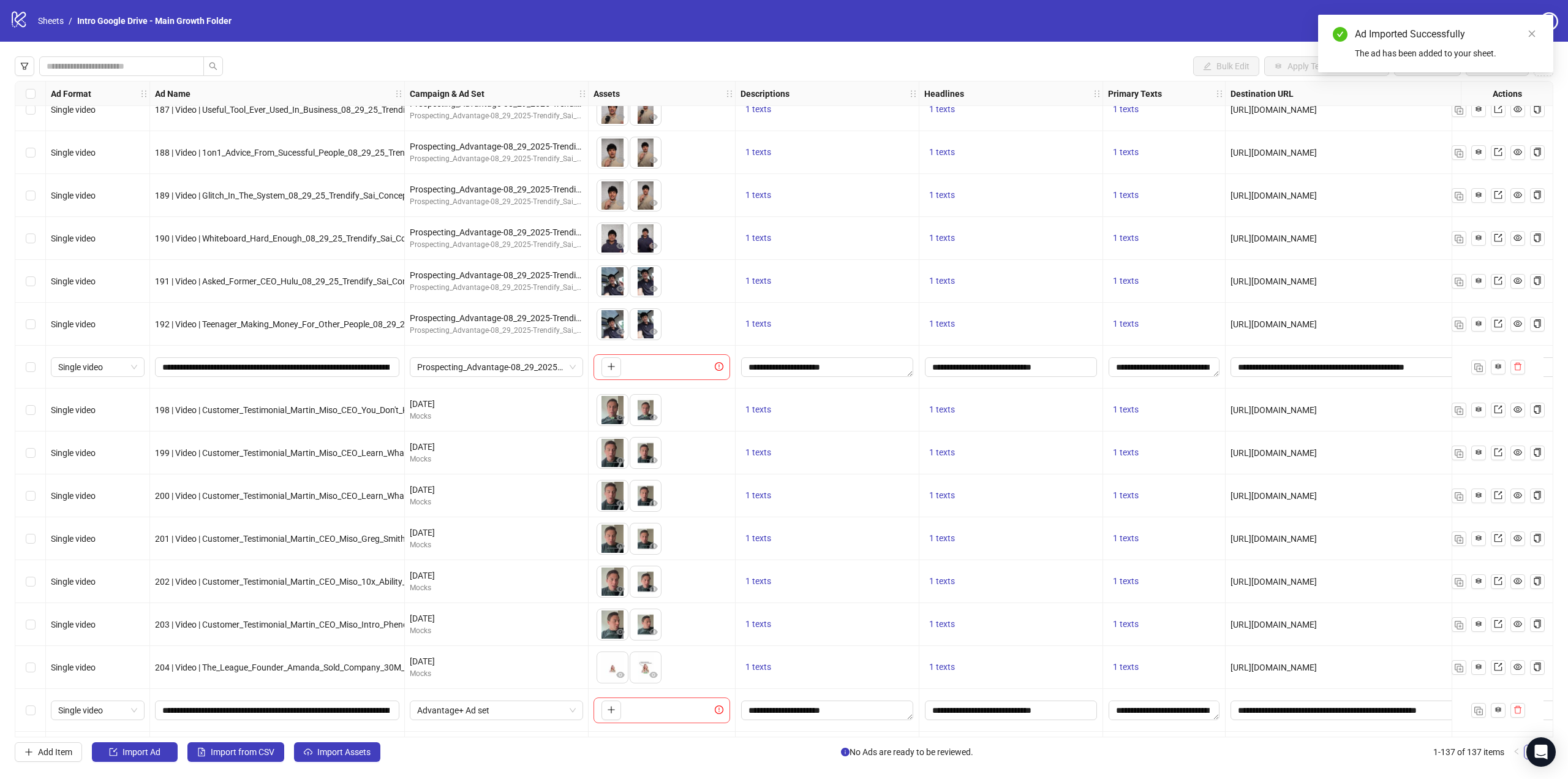
scroll to position [5250, 0]
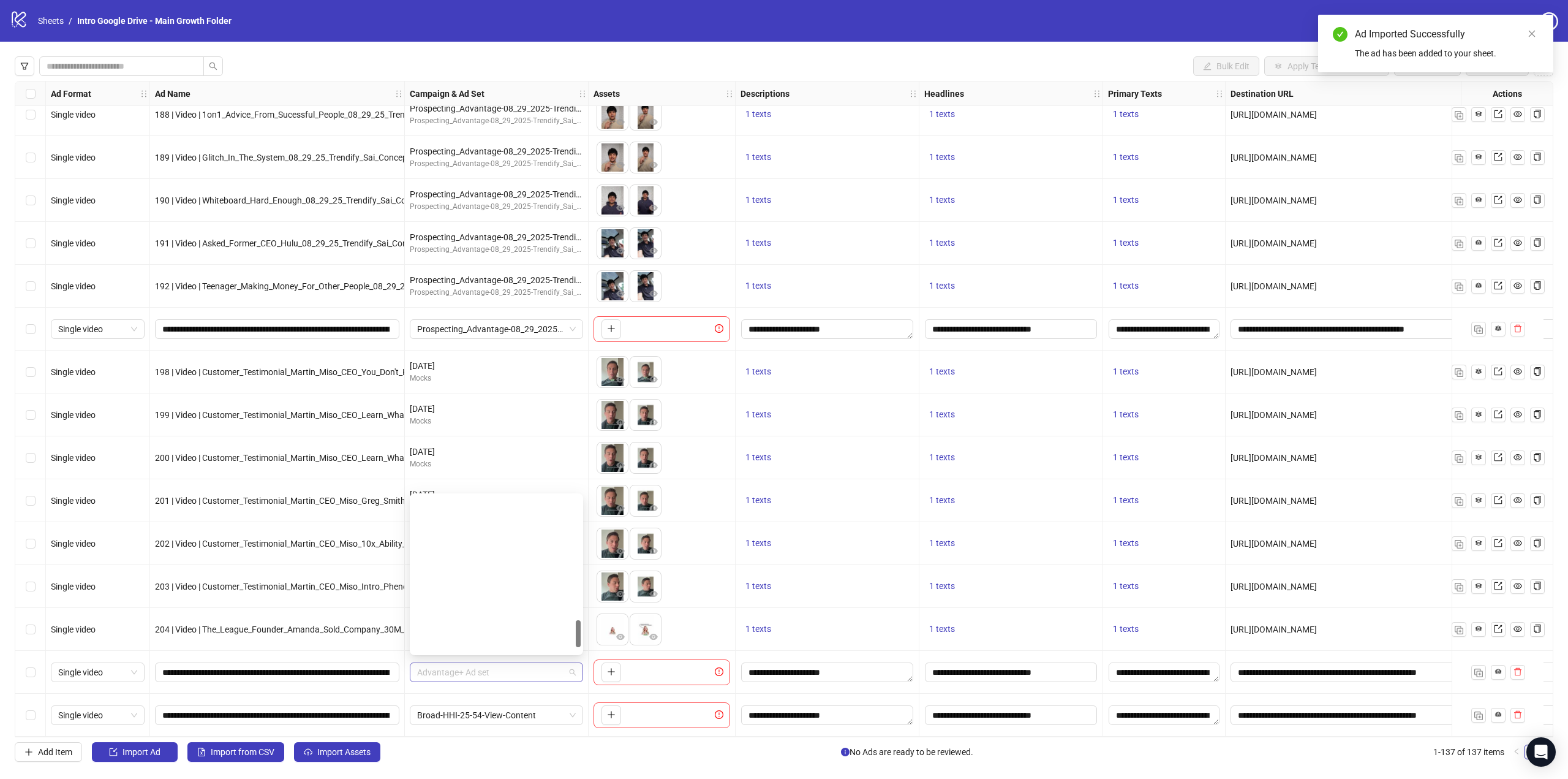
click at [512, 669] on span "Advantage+ Ad set" at bounding box center [496, 672] width 158 height 18
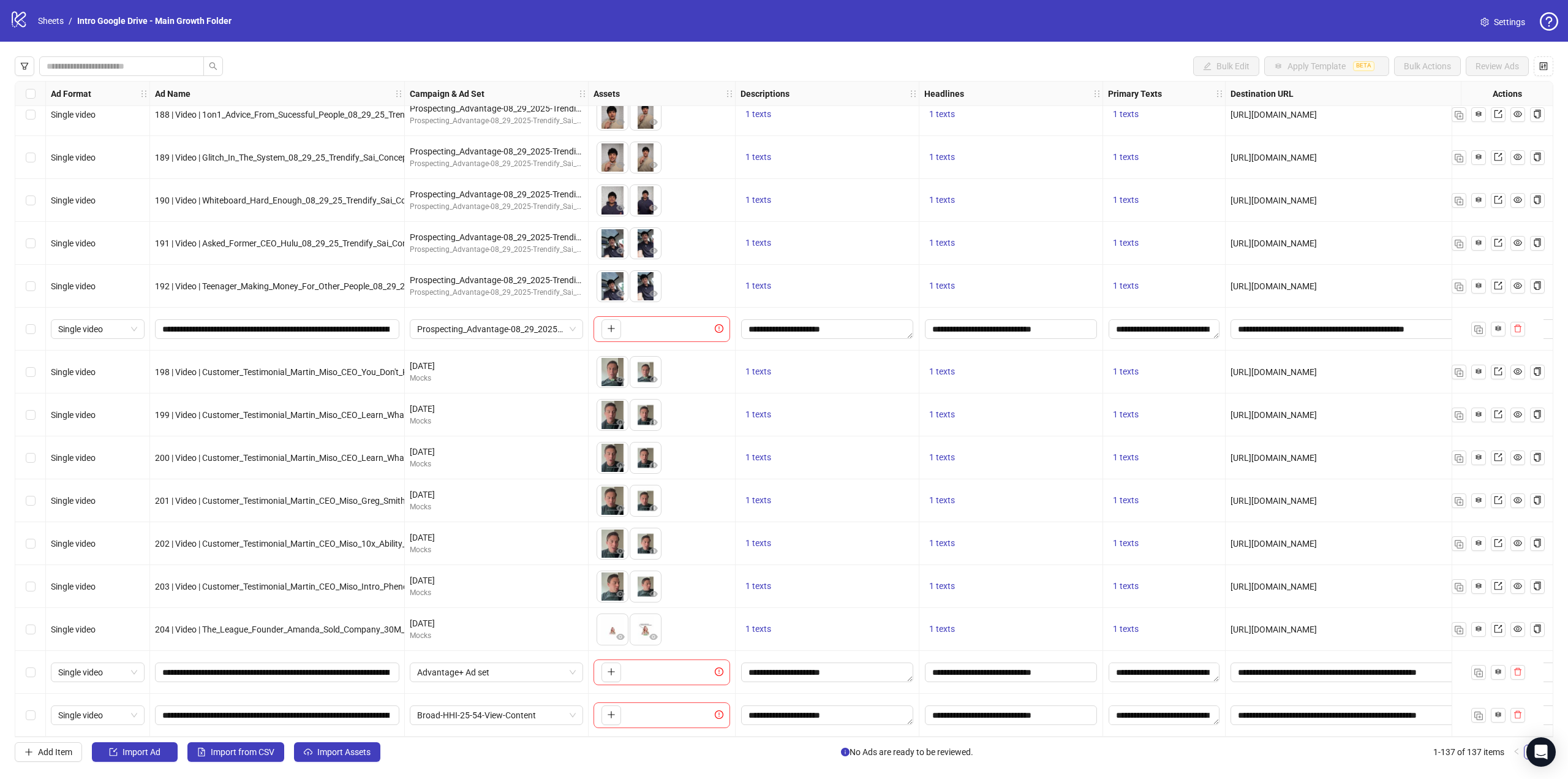
click at [244, 602] on div "203 | Video | Customer_Testimonial_Martin_CEO_Miso_Intro_Phenomenal_Experience_…" at bounding box center [277, 586] width 255 height 43
drag, startPoint x: 812, startPoint y: 738, endPoint x: 870, endPoint y: 738, distance: 58.0
click at [870, 738] on div "Bulk Edit Apply Template BETA Bulk Actions Review Ads Ad Format Ad Name Campaig…" at bounding box center [784, 409] width 1568 height 735
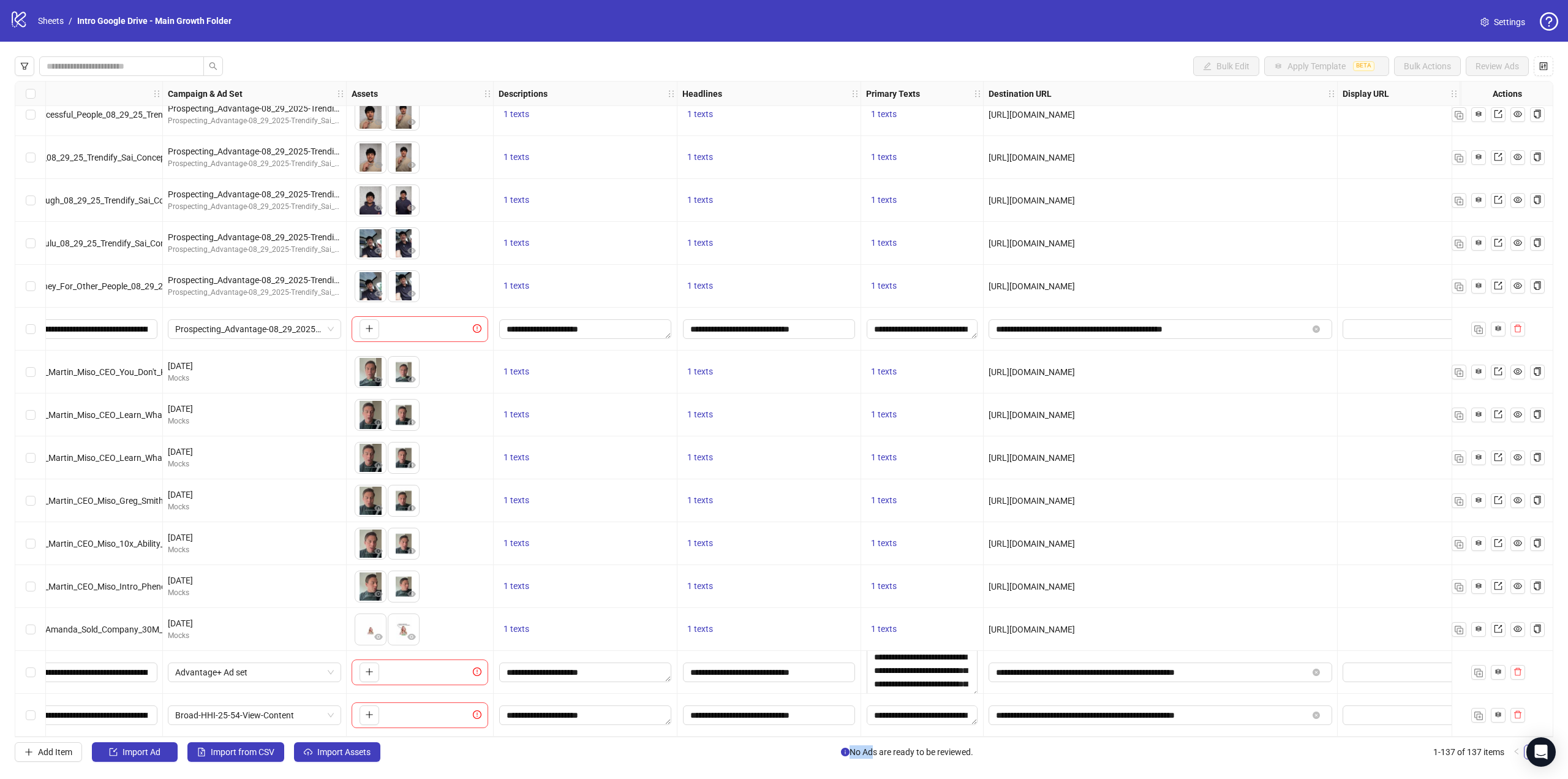
drag, startPoint x: 972, startPoint y: 673, endPoint x: 974, endPoint y: 691, distance: 18.1
click at [947, 669] on textarea "**********" at bounding box center [922, 671] width 110 height 38
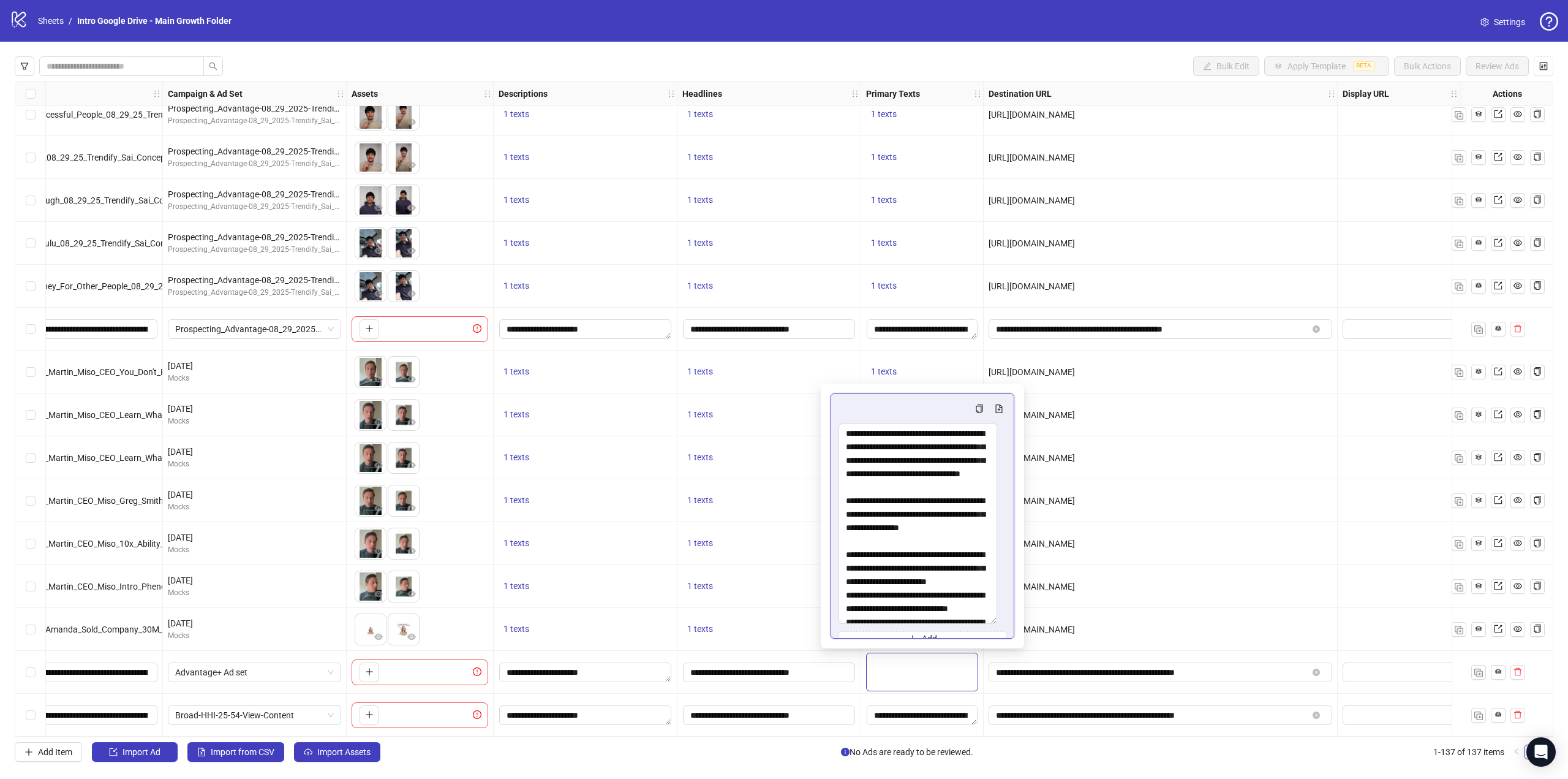
drag, startPoint x: 996, startPoint y: 603, endPoint x: 987, endPoint y: 770, distance: 167.2
click at [987, 770] on body "logo/logo-mobile Sheets / Intro Google Drive - Main Growth Folder Settings Bulk…" at bounding box center [784, 390] width 1568 height 779
click at [757, 610] on div "1 texts" at bounding box center [770, 629] width 184 height 43
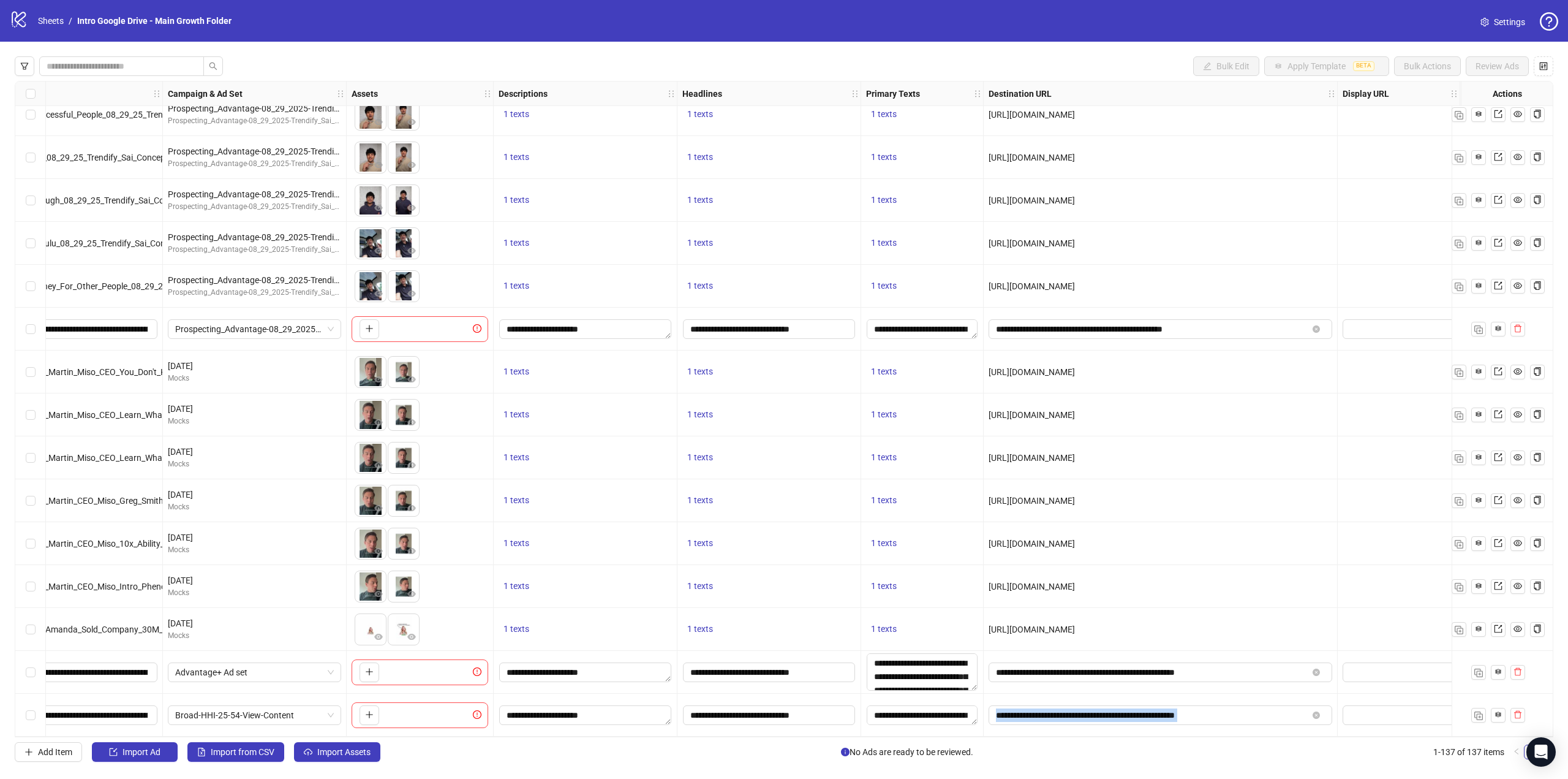
drag, startPoint x: 1084, startPoint y: 731, endPoint x: 1155, endPoint y: 735, distance: 71.1
click at [1155, 735] on div "Ad Format Ad Name Campaign & Ad Set Assets Descriptions Headlines Primary Texts…" at bounding box center [784, 409] width 1539 height 657
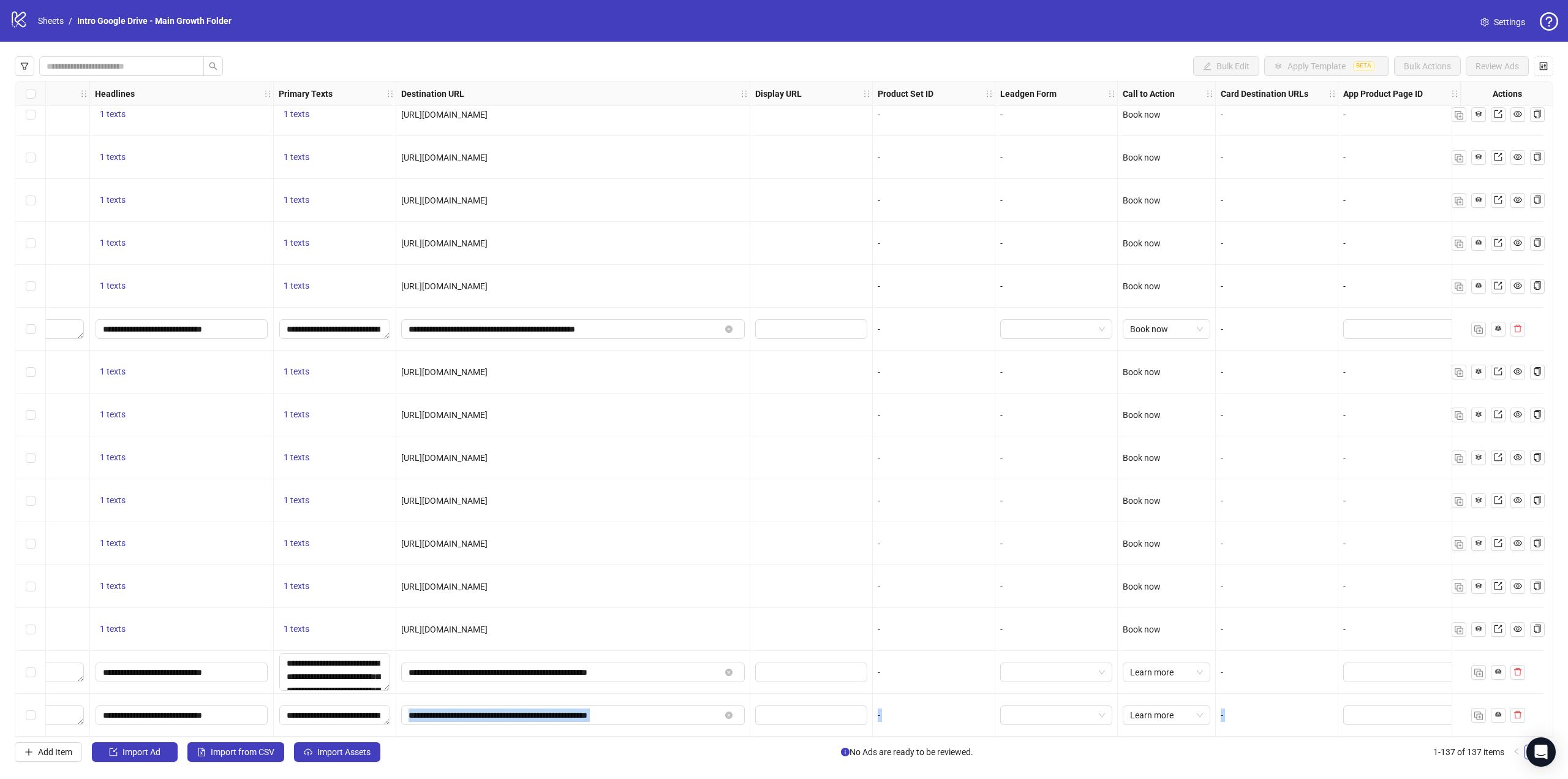
scroll to position [5250, 724]
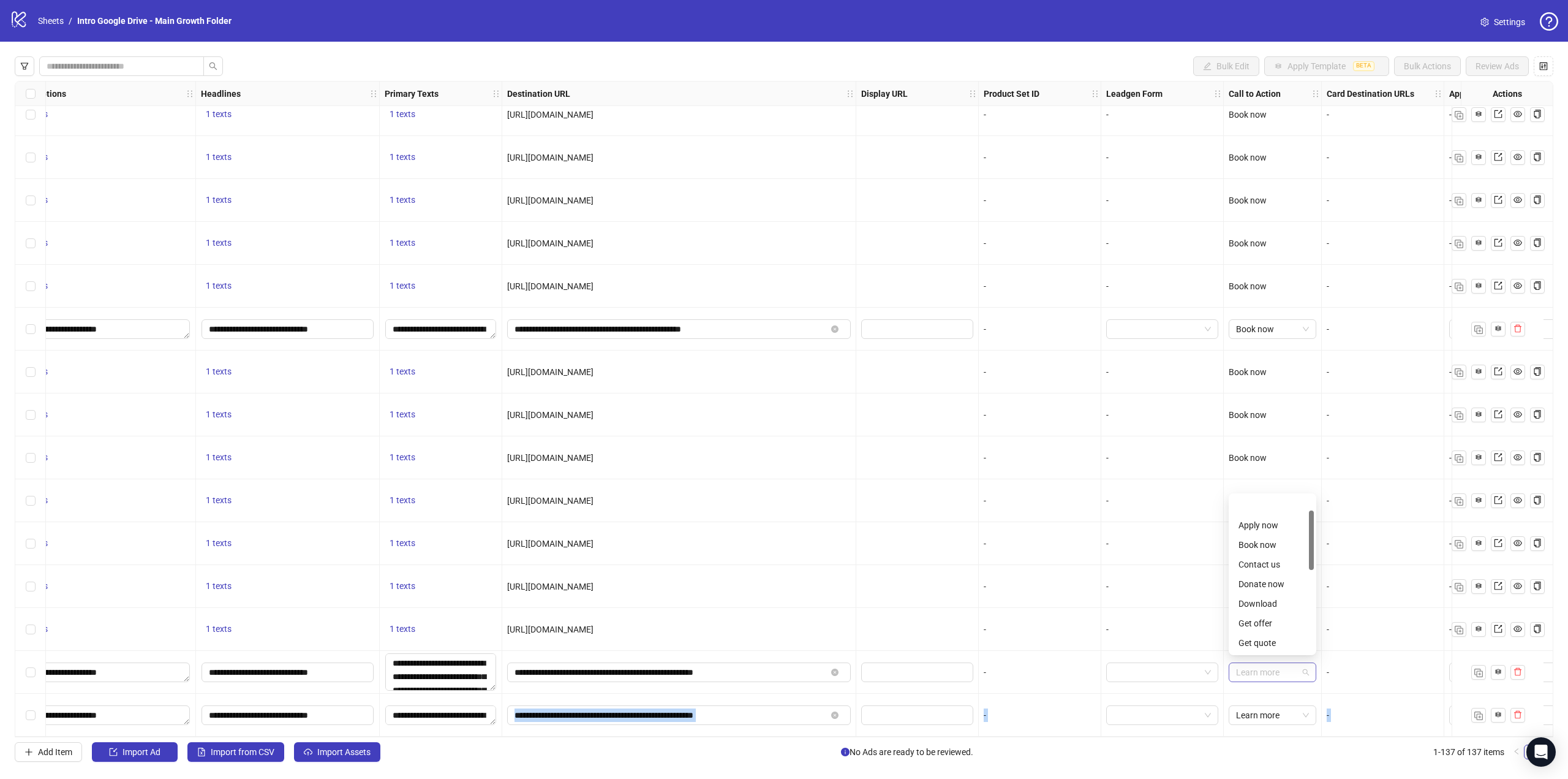
click at [1305, 664] on span "Learn more" at bounding box center [1272, 672] width 73 height 18
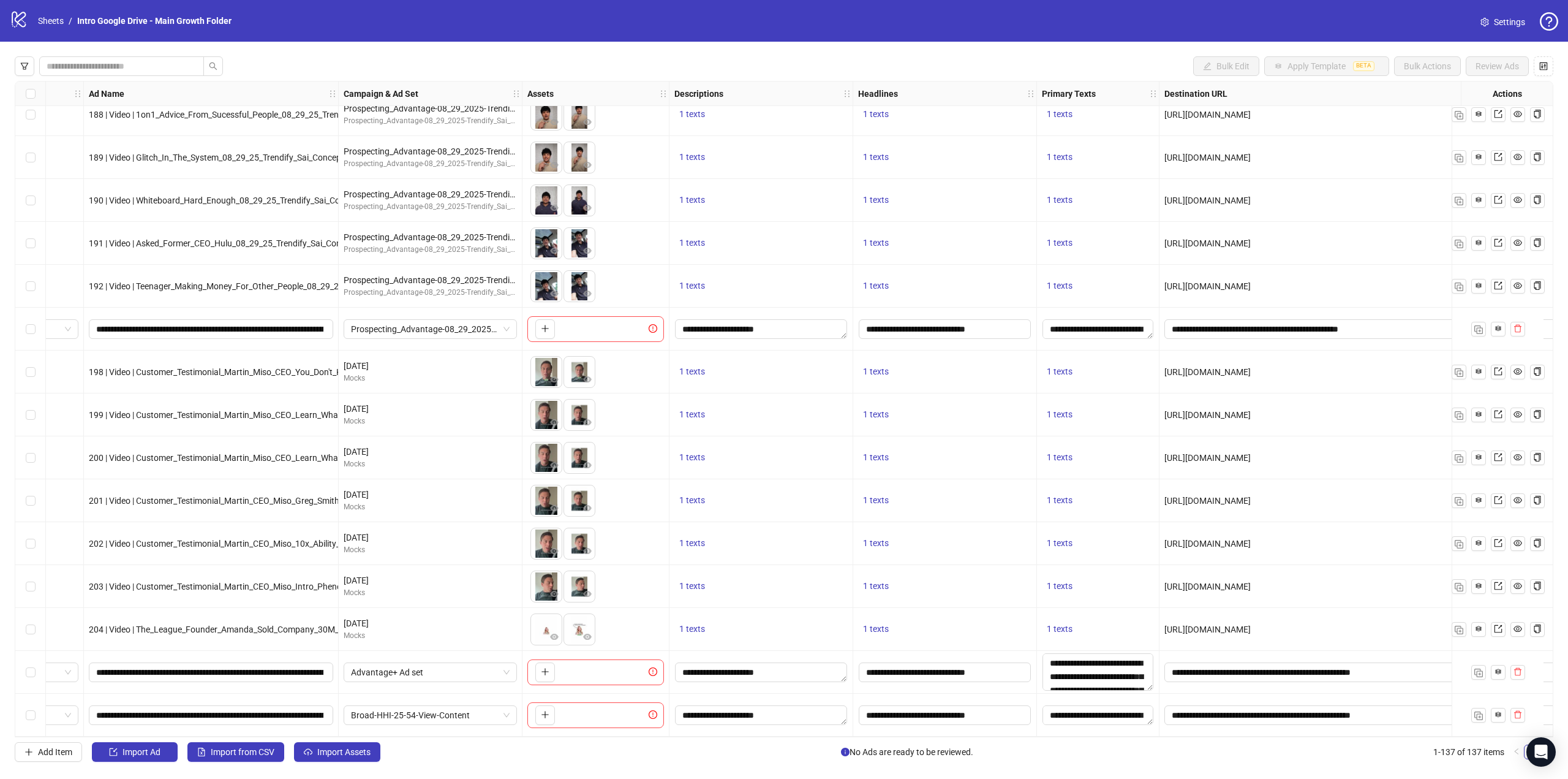
scroll to position [5250, 0]
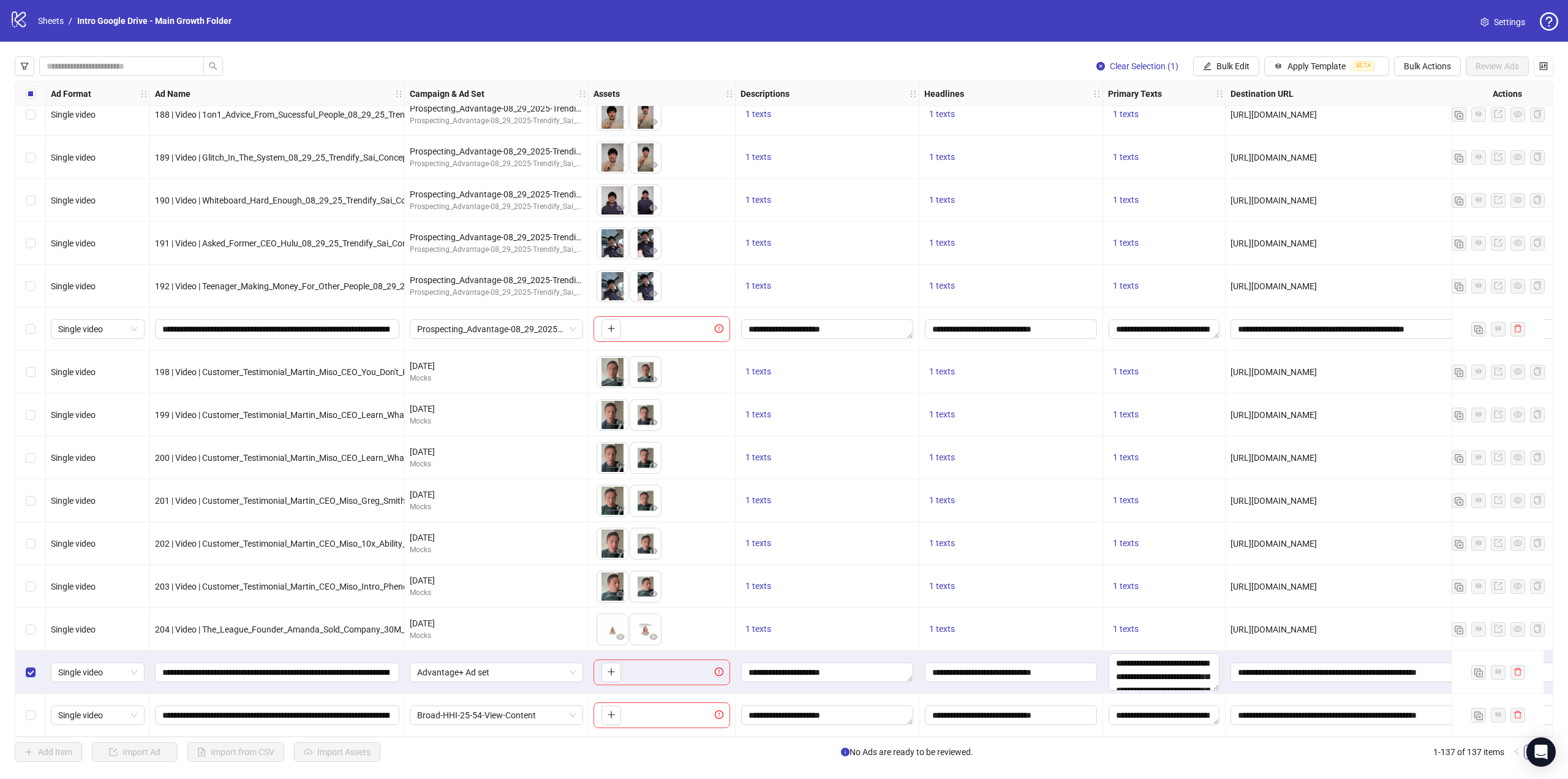
click at [25, 715] on div "Select row 137" at bounding box center [30, 715] width 30 height 43
click at [1429, 64] on span "Bulk Actions" at bounding box center [1427, 66] width 47 height 10
click at [1428, 146] on span "Copy to another sheet" at bounding box center [1445, 150] width 84 height 14
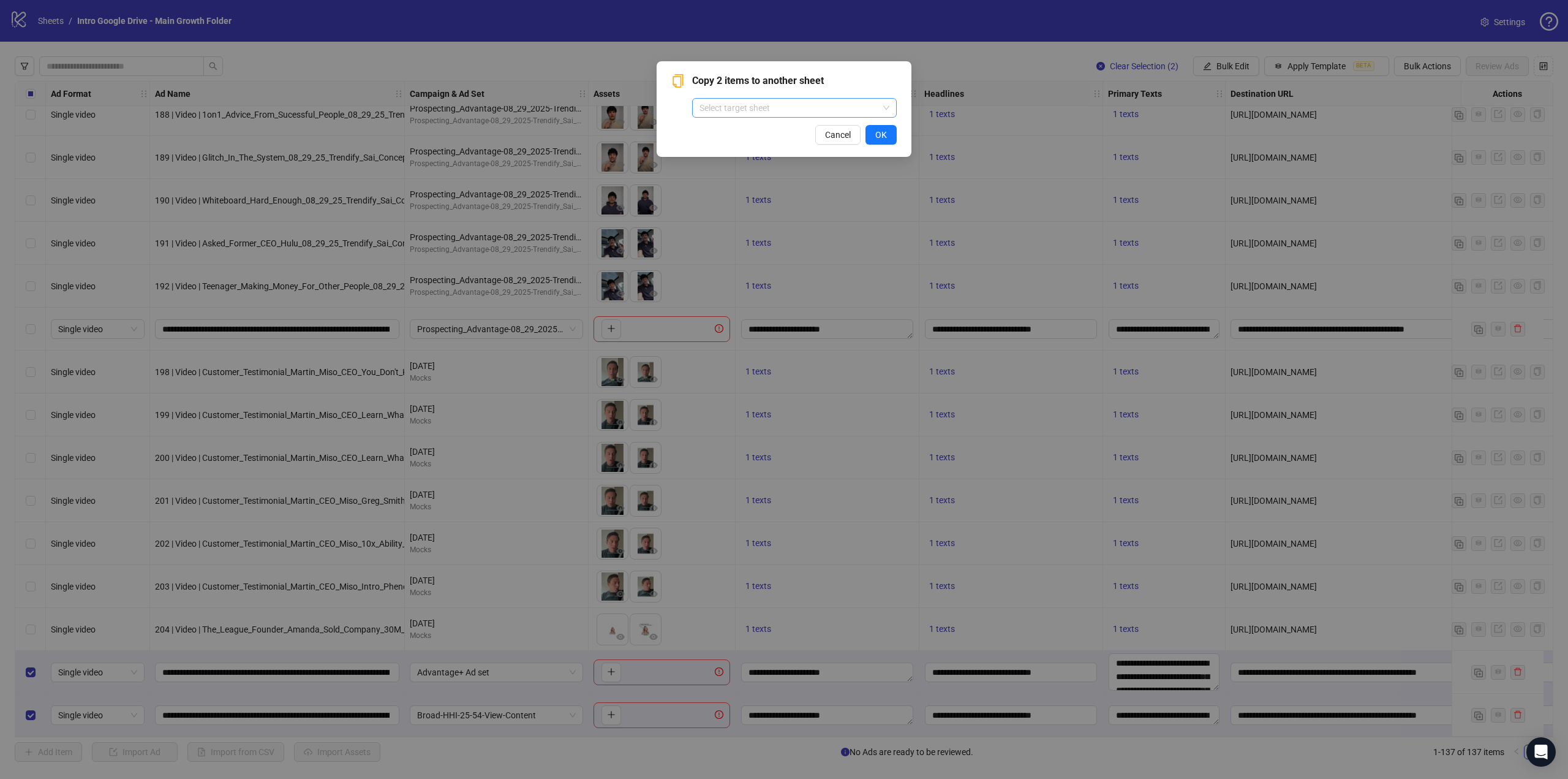
click at [713, 110] on input "search" at bounding box center [789, 108] width 179 height 18
type input "*****"
click at [726, 134] on div "Intro Old Account" at bounding box center [794, 132] width 185 height 14
click at [885, 135] on span "OK" at bounding box center [881, 134] width 12 height 10
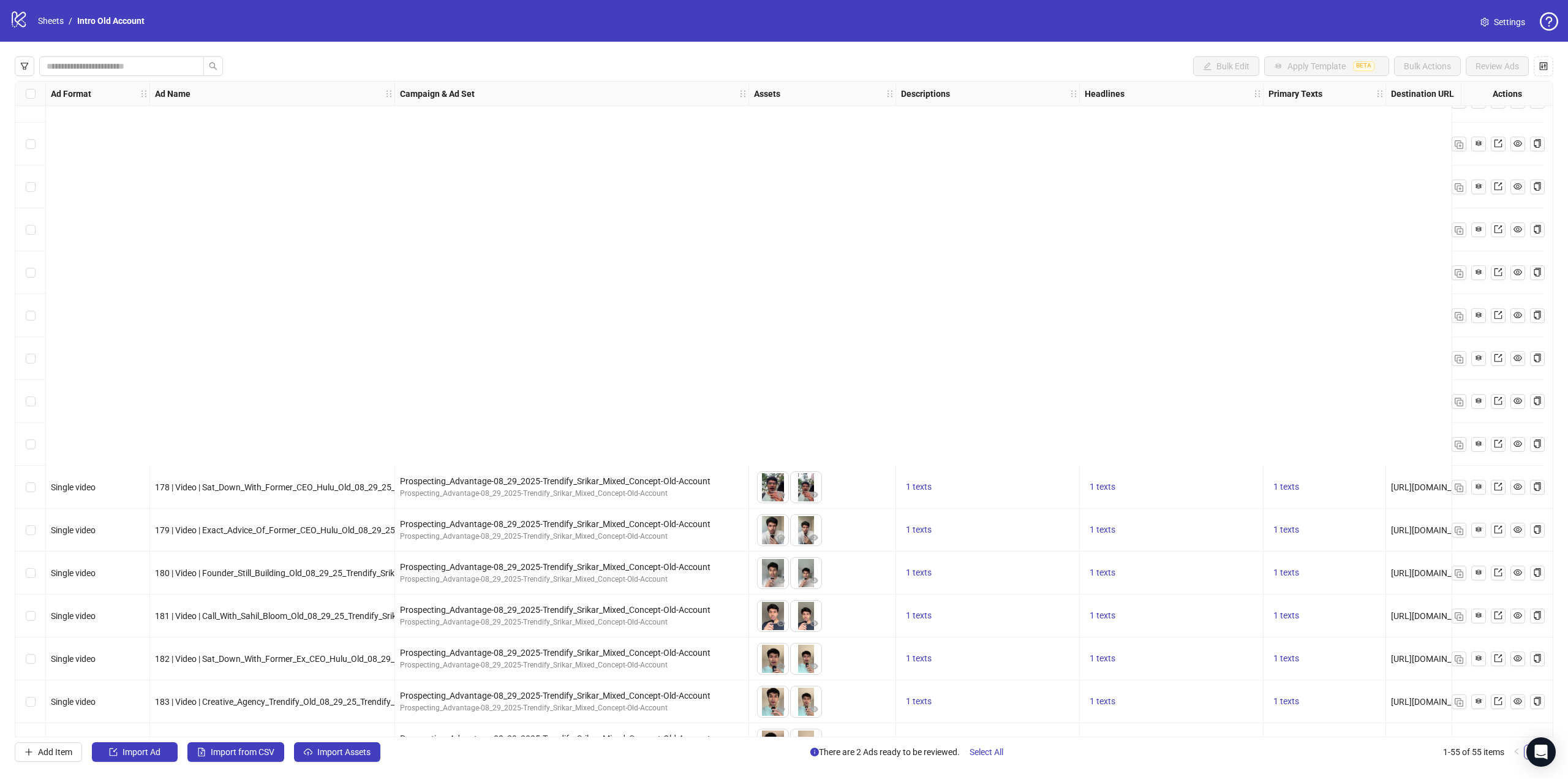
scroll to position [1733, 0]
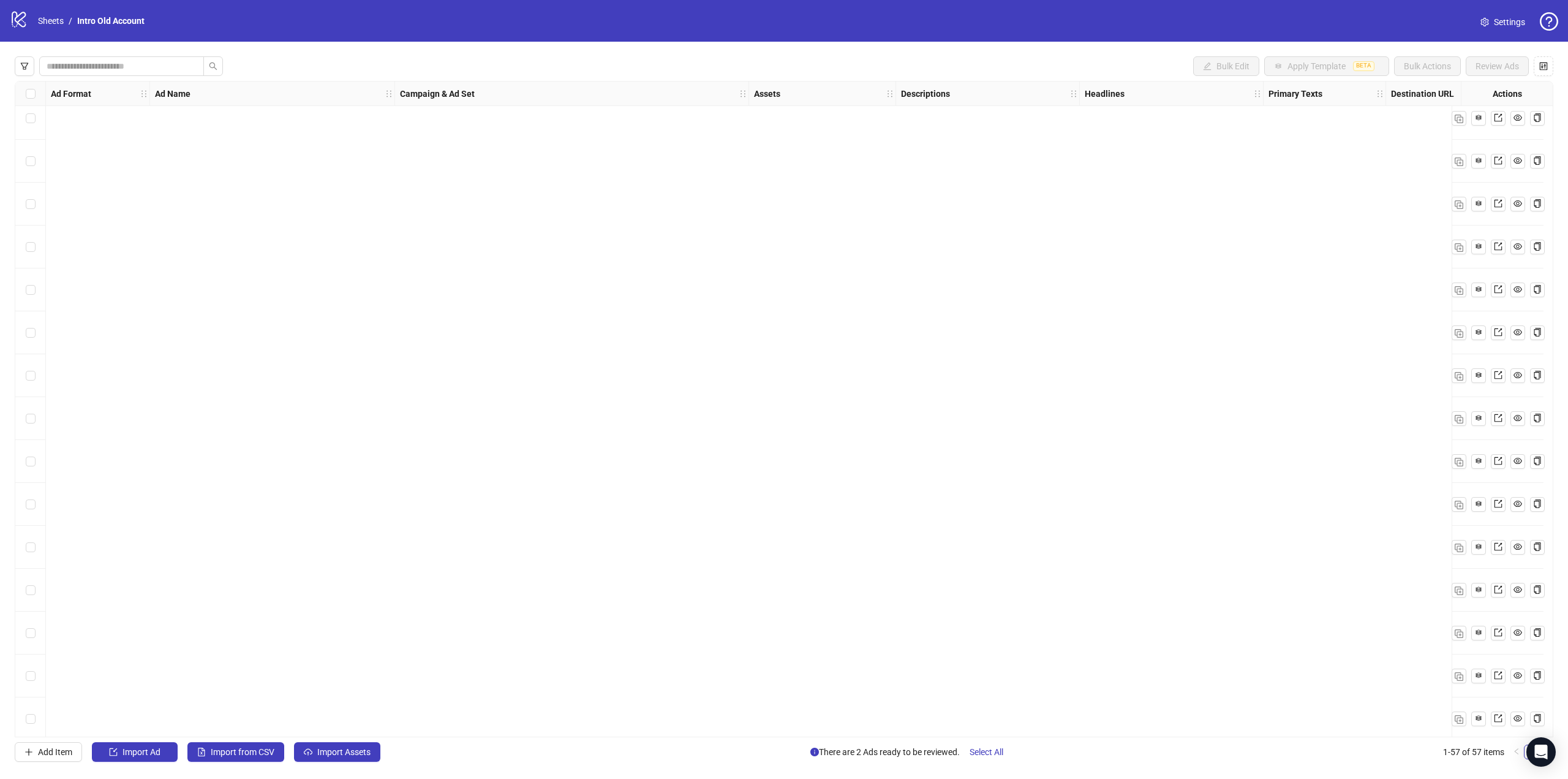
scroll to position [1819, 0]
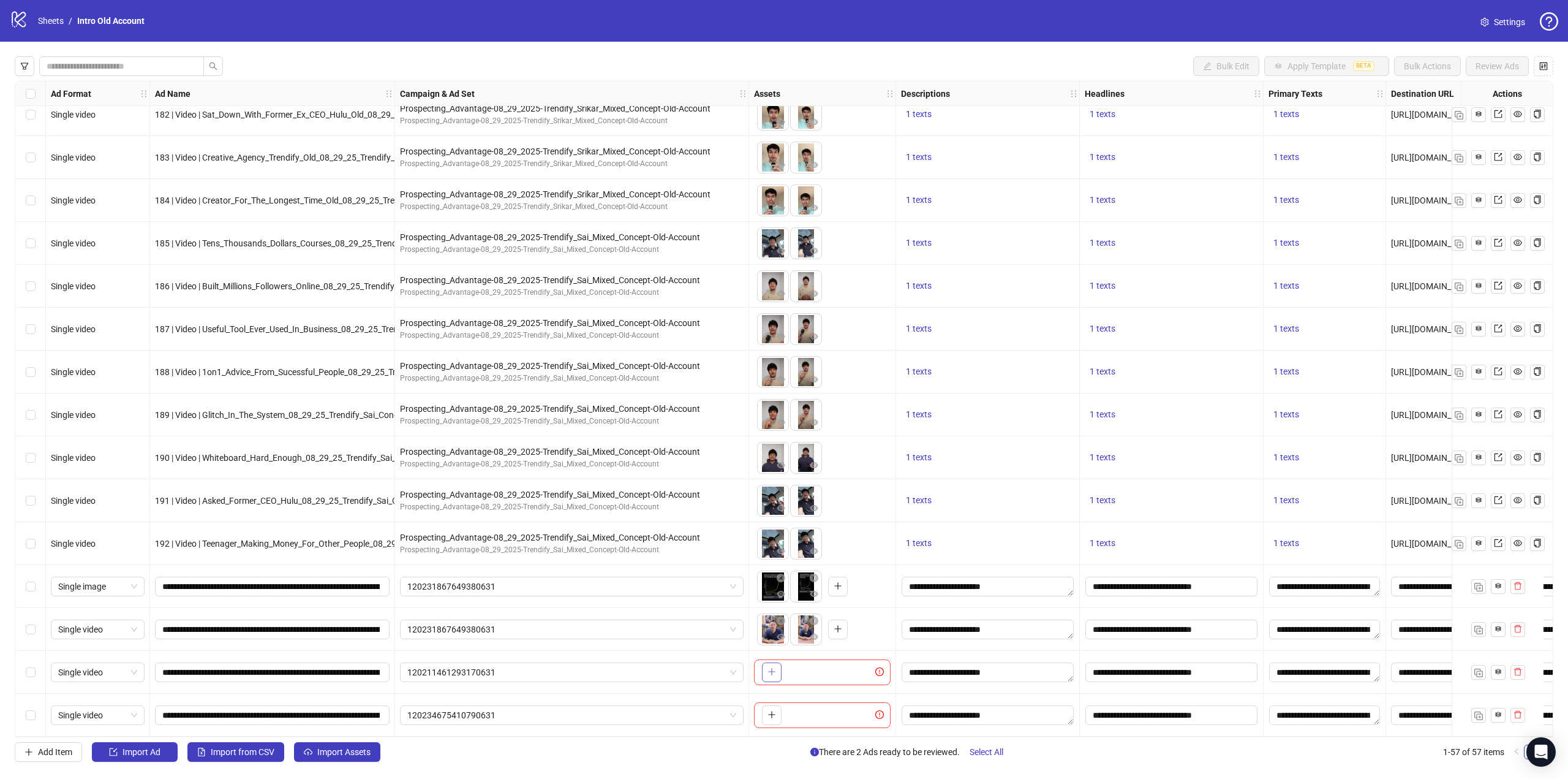
click at [762, 673] on button "button" at bounding box center [772, 671] width 19 height 19
click at [772, 669] on icon "plus" at bounding box center [772, 671] width 8 height 8
drag, startPoint x: 803, startPoint y: 669, endPoint x: 762, endPoint y: 673, distance: 41.2
click at [762, 673] on body "logo/logo-mobile Sheets / Intro Old Account Settings Bulk Edit Apply Template B…" at bounding box center [784, 390] width 1568 height 779
click at [772, 713] on icon "plus" at bounding box center [772, 714] width 8 height 8
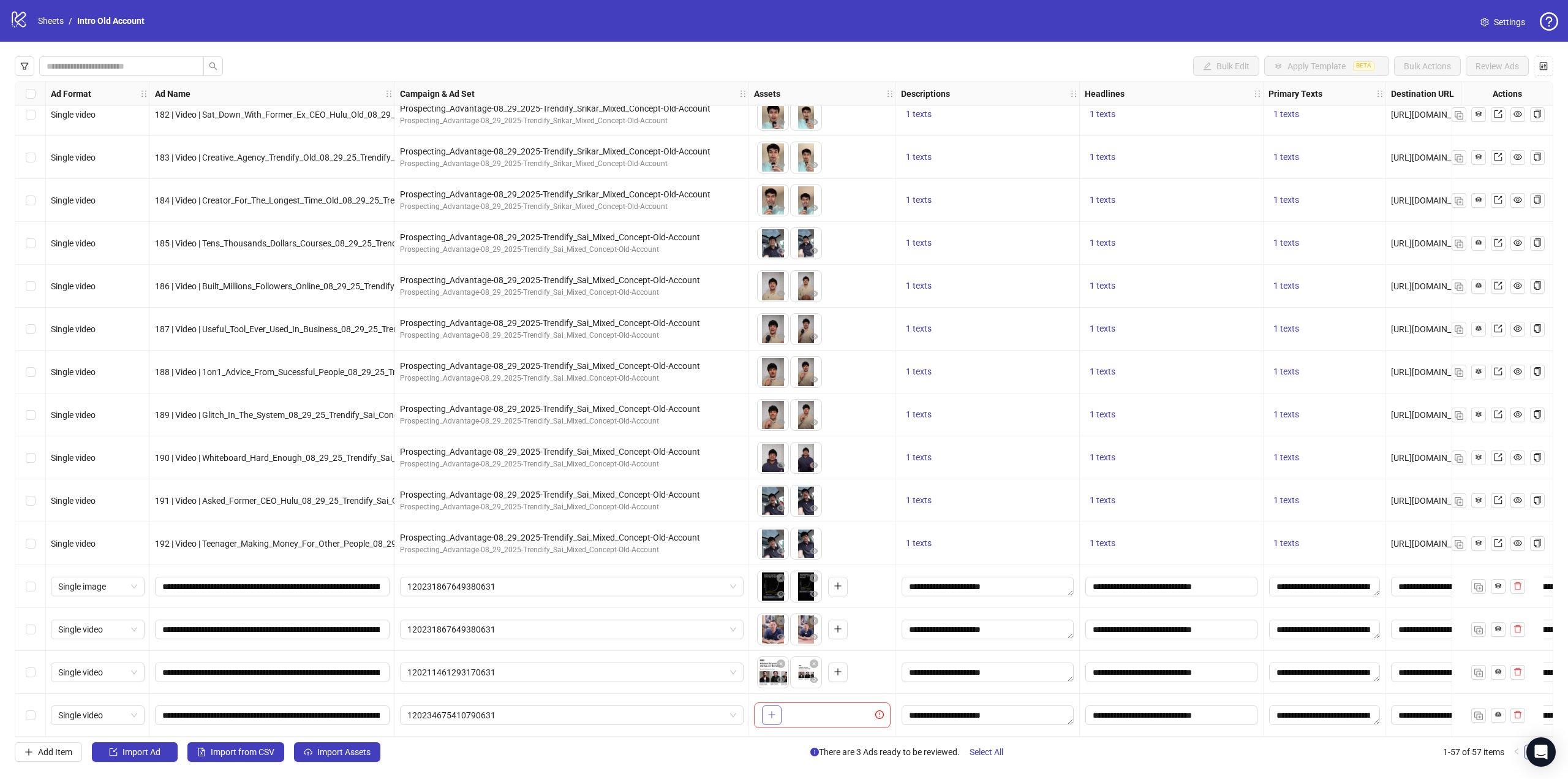
click at [768, 712] on icon "plus" at bounding box center [772, 714] width 8 height 8
drag, startPoint x: 807, startPoint y: 724, endPoint x: 771, endPoint y: 722, distance: 36.1
click at [771, 722] on body "logo/logo-mobile Sheets / Intro Old Account Settings Bulk Edit Apply Template B…" at bounding box center [784, 390] width 1568 height 779
click at [32, 574] on div "Select row 54" at bounding box center [30, 586] width 30 height 43
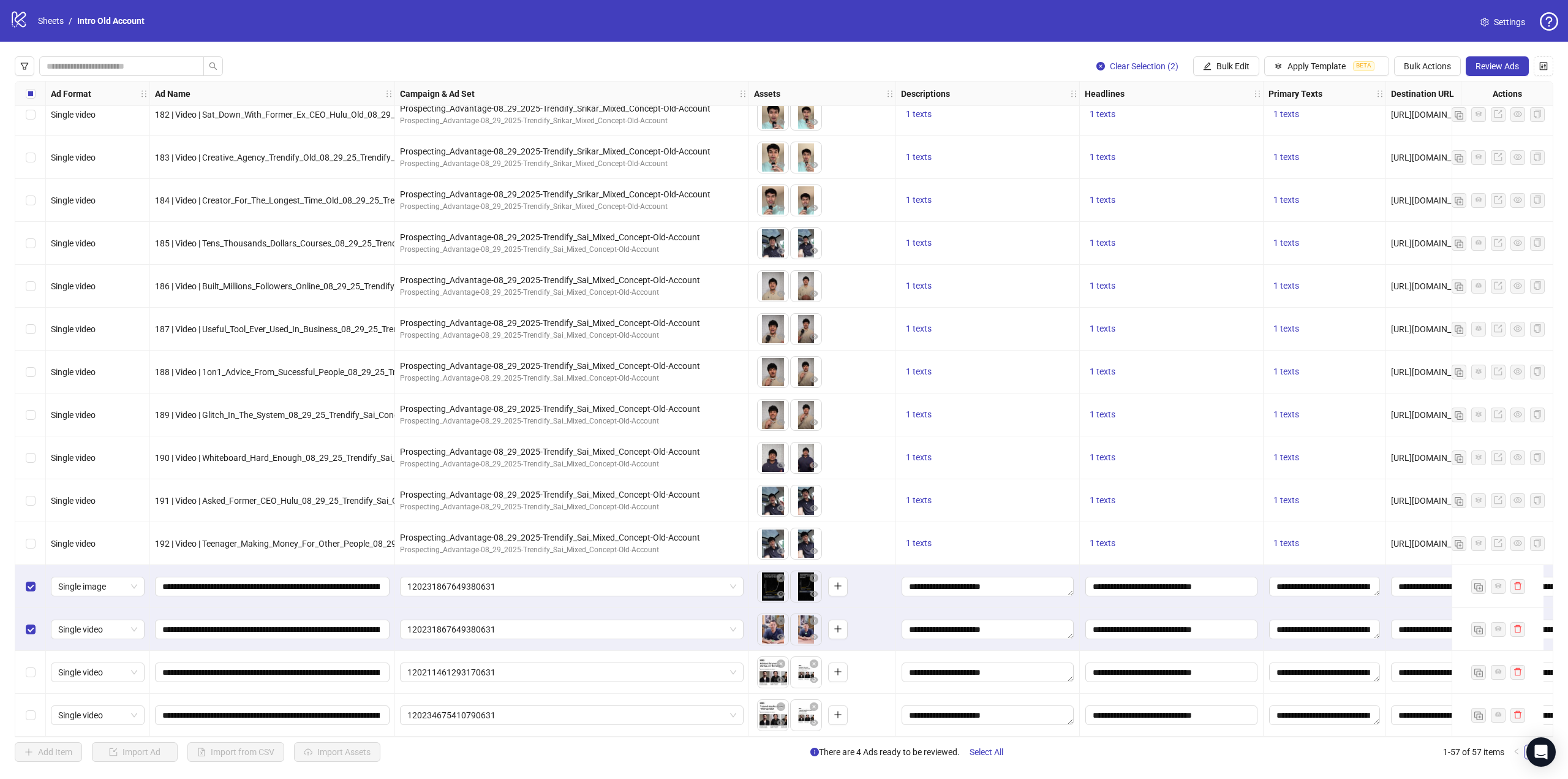
click at [30, 658] on div "Select row 56" at bounding box center [30, 672] width 30 height 43
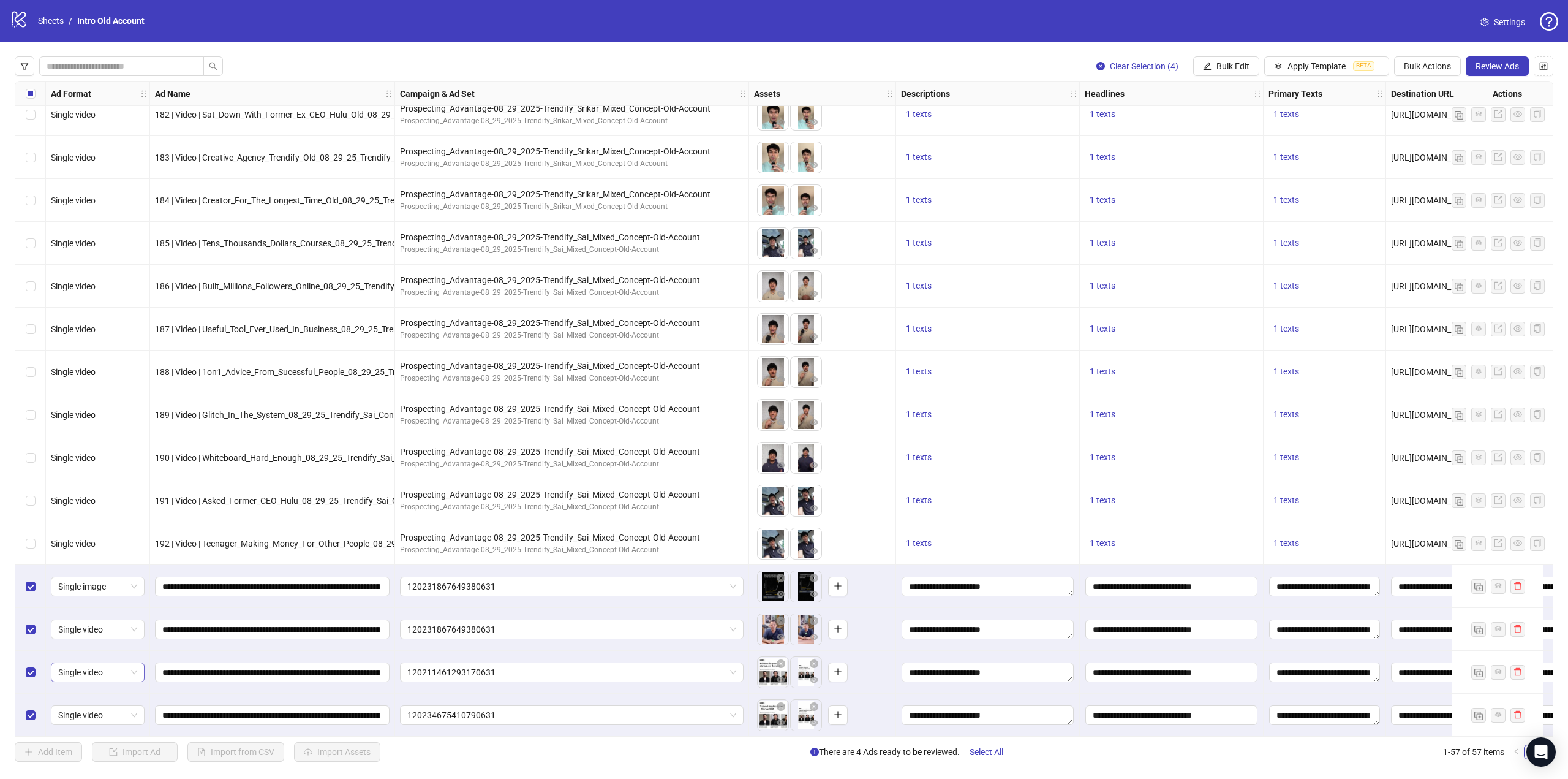
click at [110, 666] on span "Single video" at bounding box center [98, 672] width 79 height 18
click at [770, 672] on body "logo/logo-mobile Sheets / Intro Old Account Settings Clear Selection (4) Bulk E…" at bounding box center [784, 390] width 1568 height 779
click at [784, 721] on icon "eye" at bounding box center [781, 722] width 8 height 8
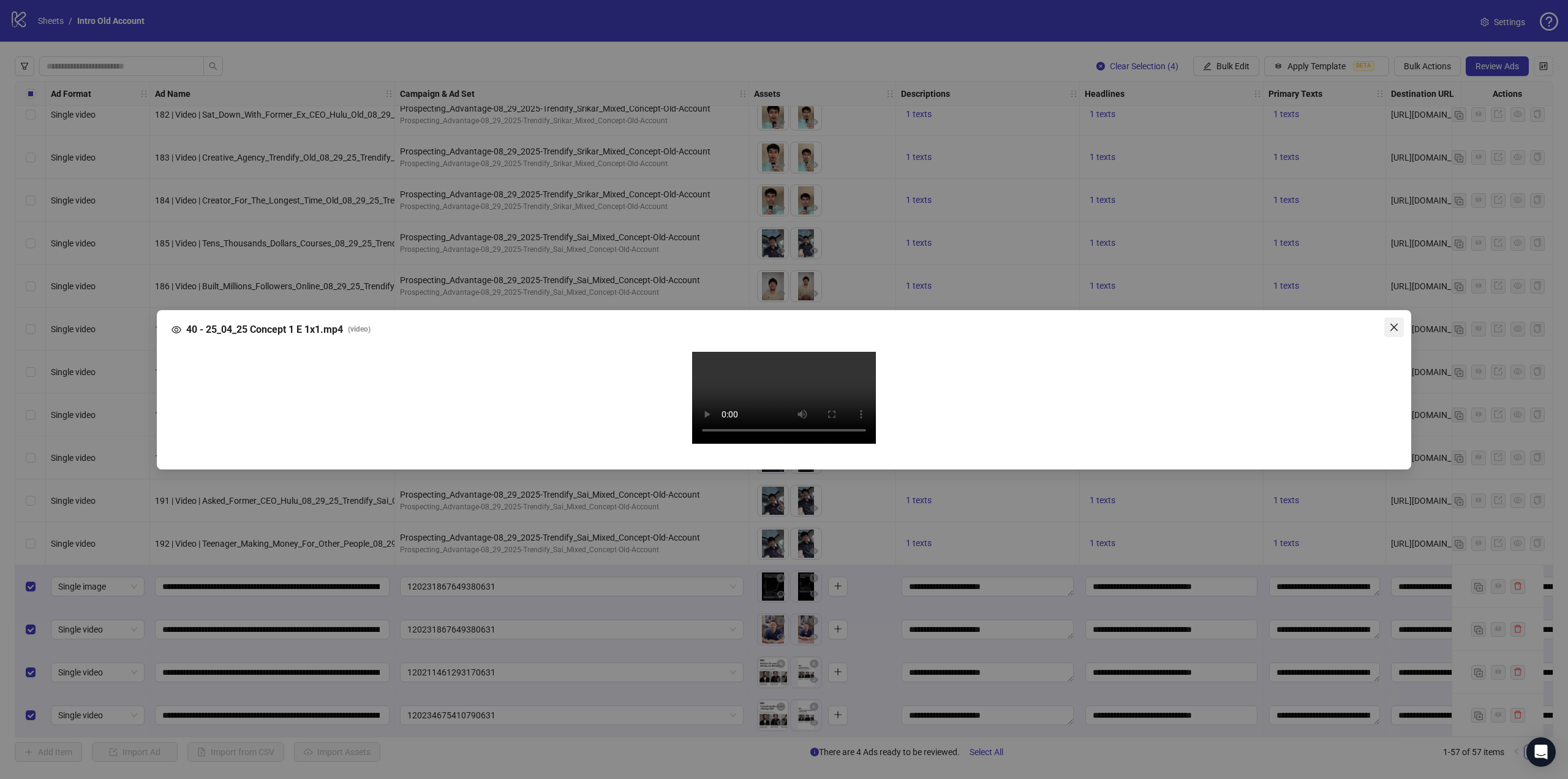
click at [1390, 322] on icon "close" at bounding box center [1394, 327] width 10 height 10
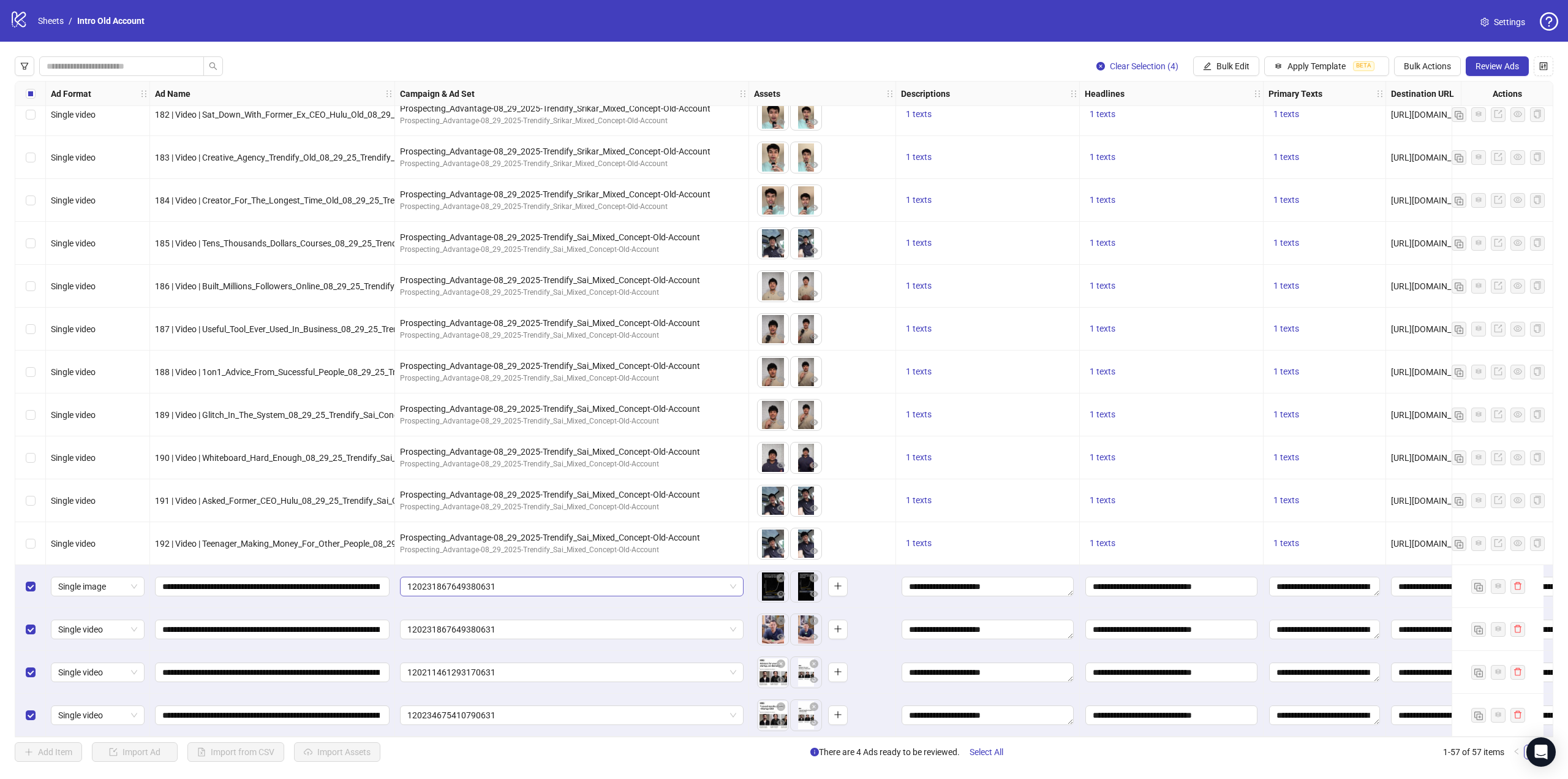
click at [602, 579] on span "120231867649380631" at bounding box center [571, 587] width 329 height 18
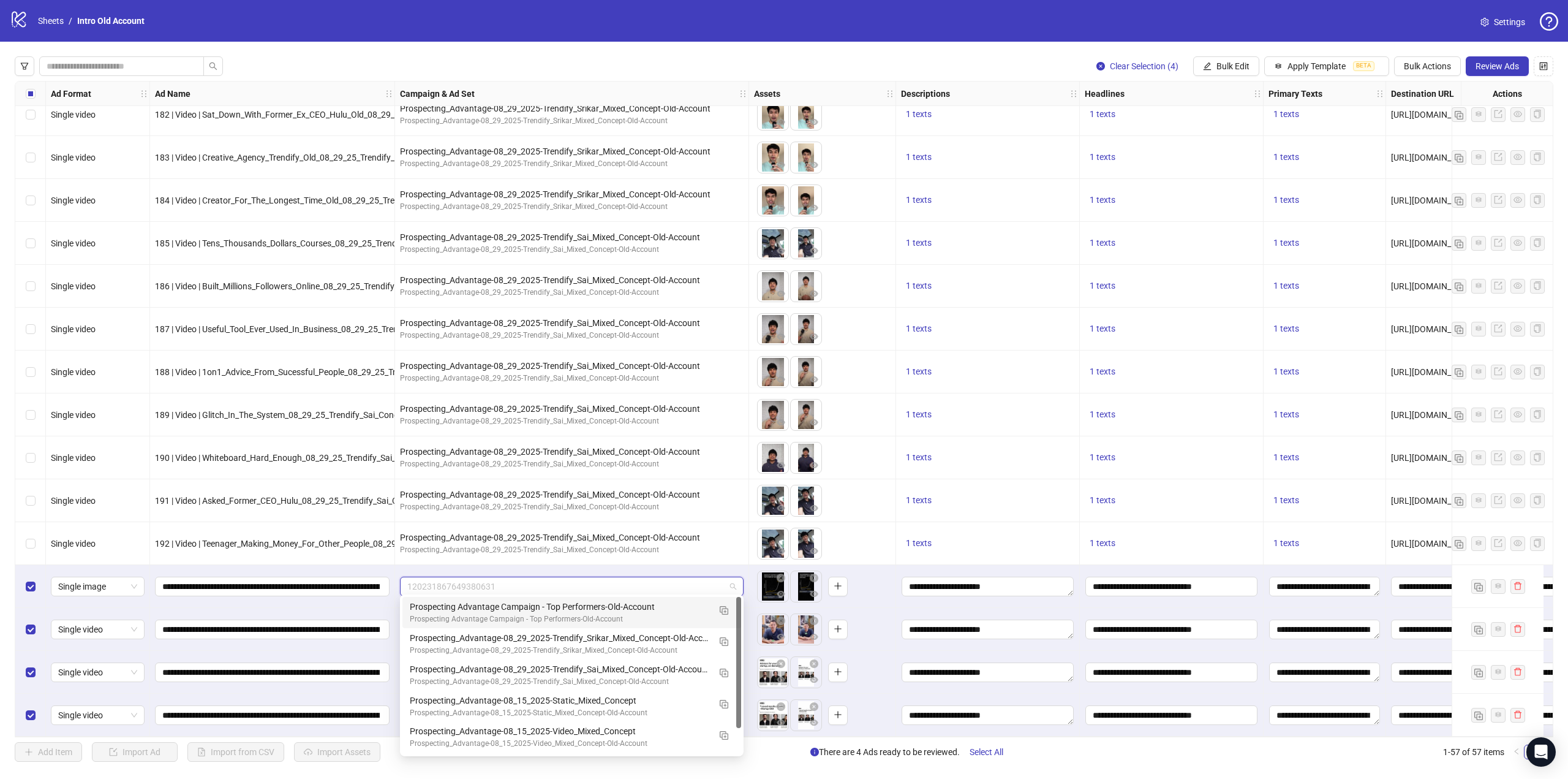
paste input "**********"
type input "**********"
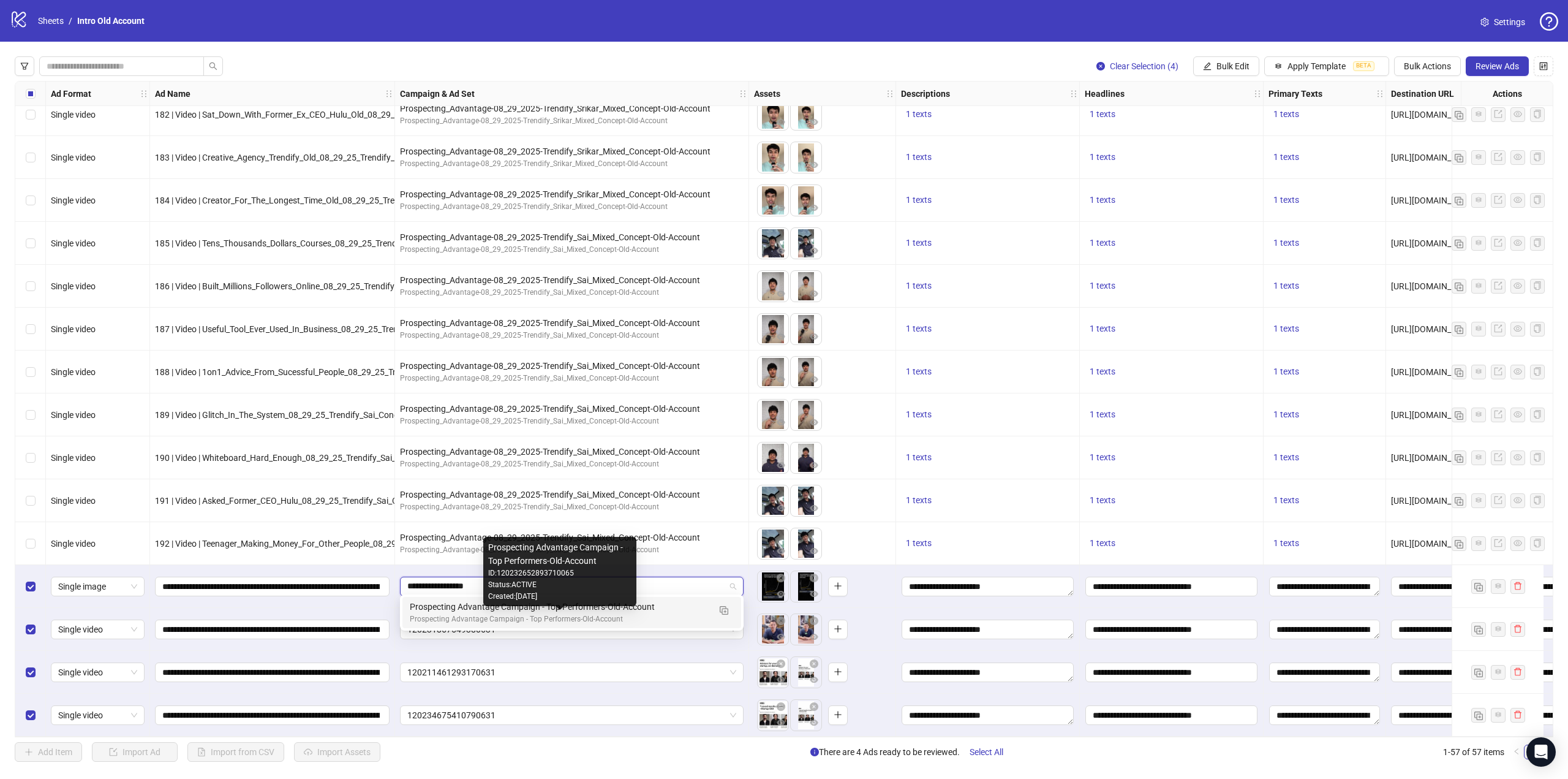
click at [533, 614] on div "Prospecting Advantage Campaign - Top Performers-Old-Account" at bounding box center [559, 619] width 299 height 12
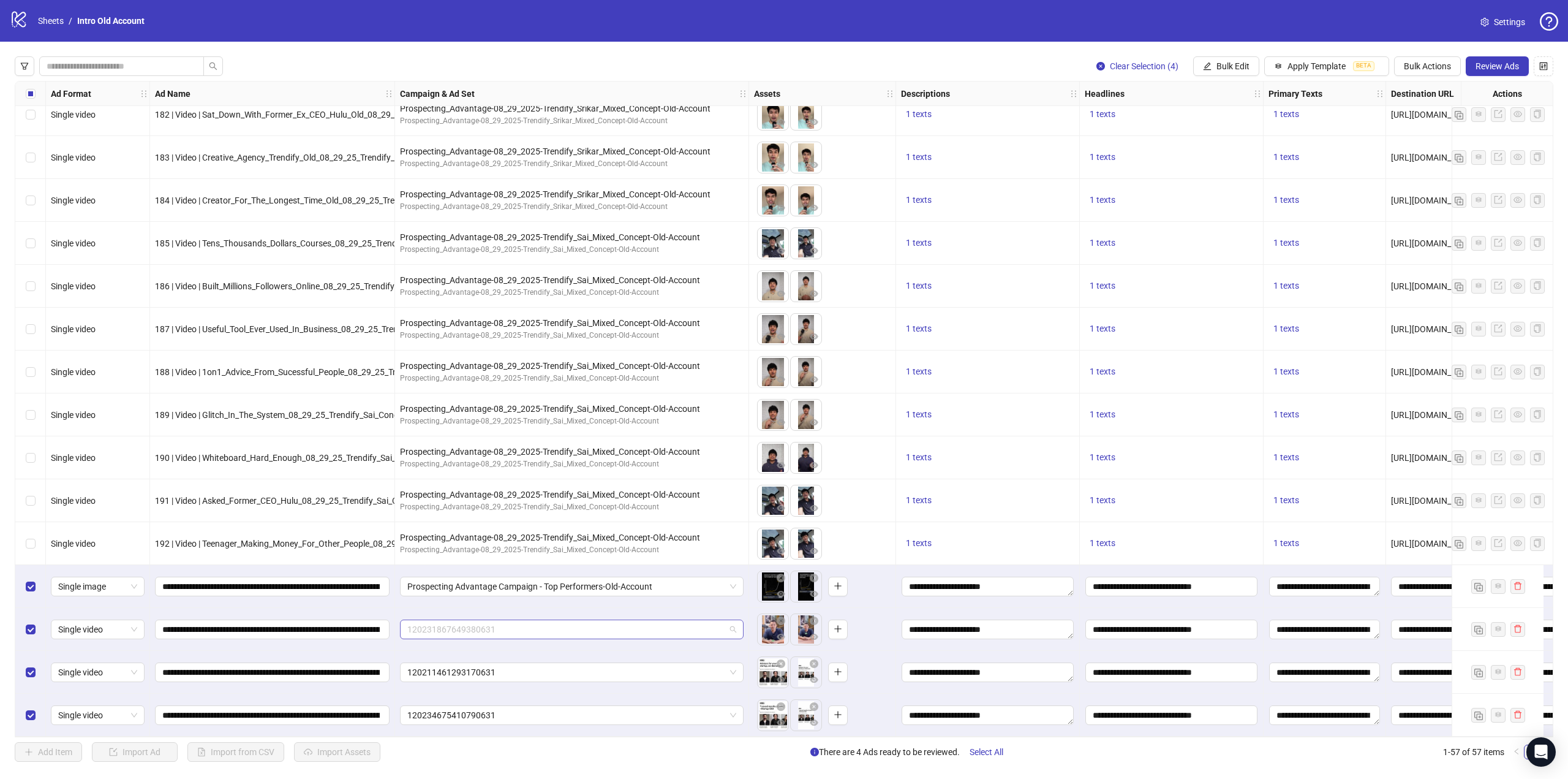
click at [510, 623] on span "120231867649380631" at bounding box center [571, 629] width 329 height 18
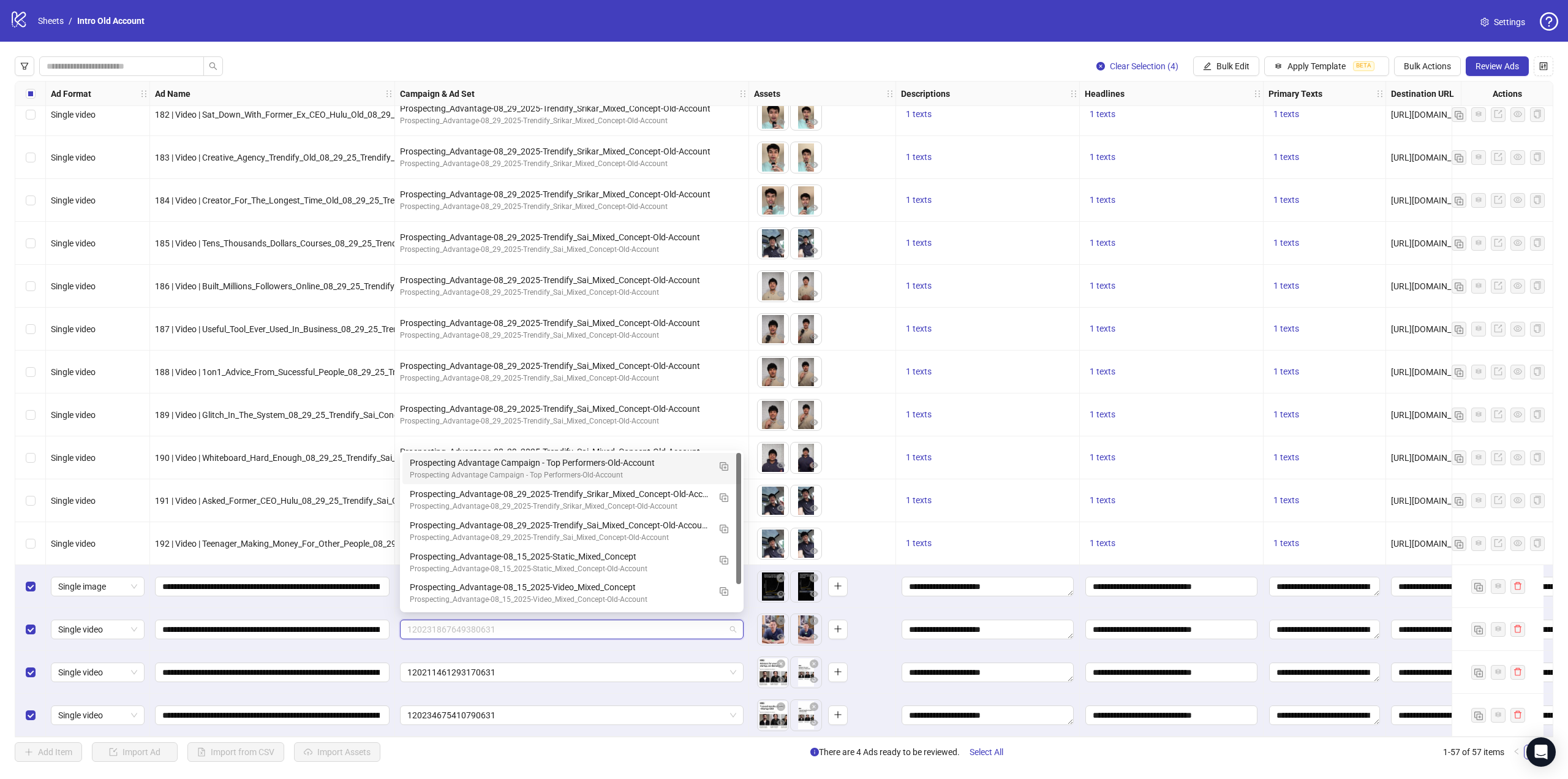
paste input "**********"
type input "**********"
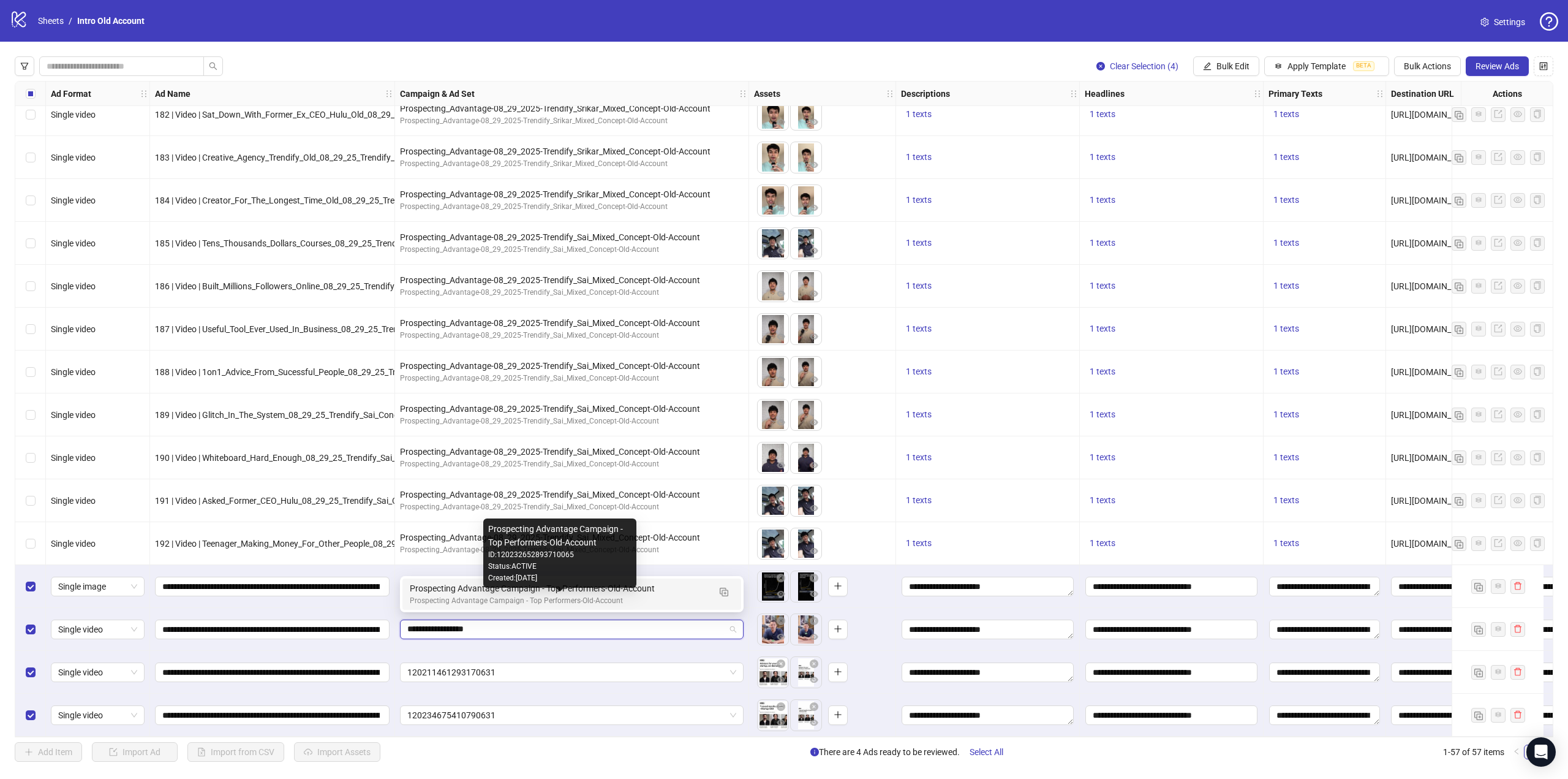
click at [528, 599] on div "Prospecting Advantage Campaign - Top Performers-Old-Account" at bounding box center [559, 600] width 299 height 12
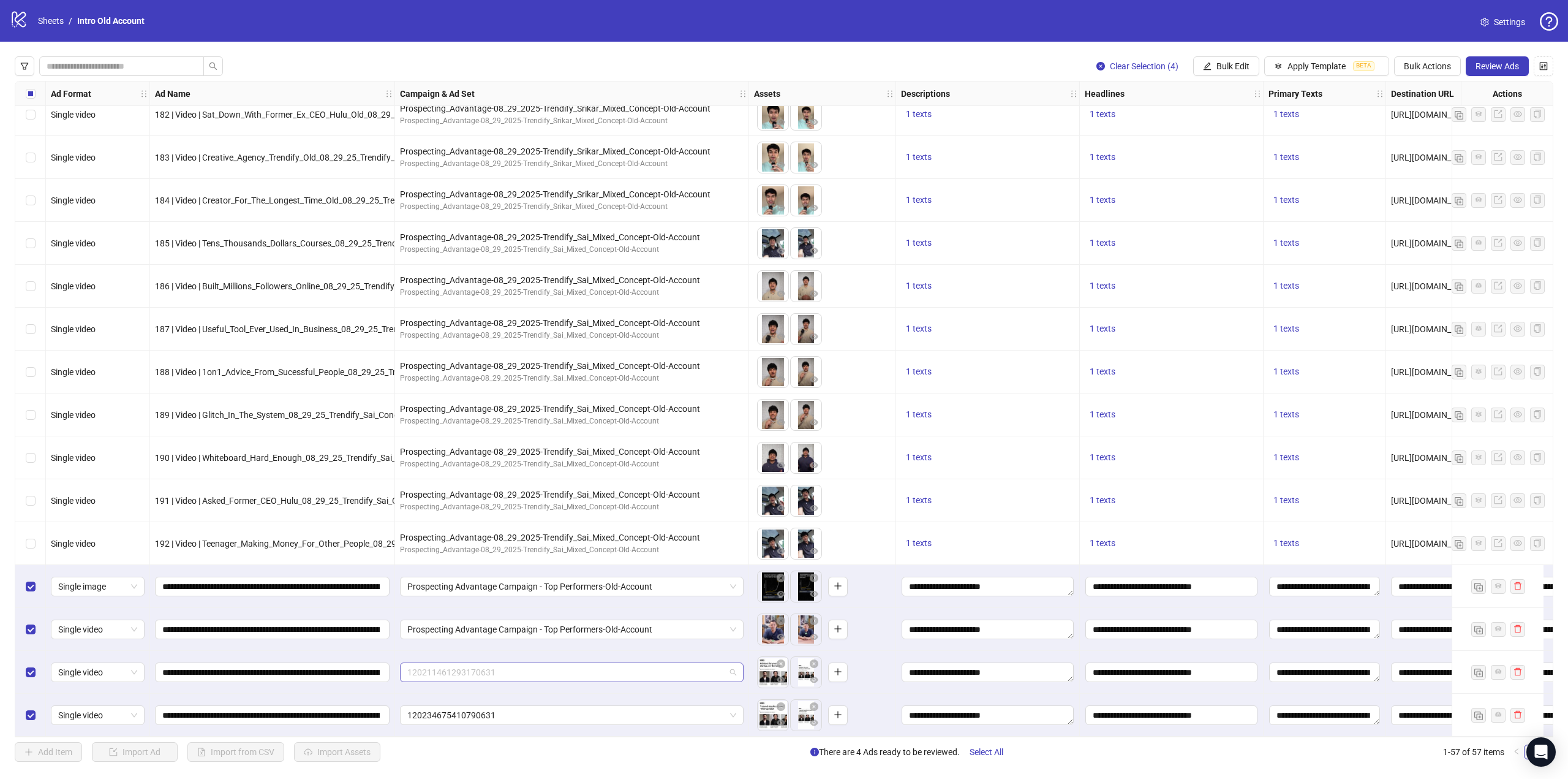
click at [507, 670] on span "120211461293170631" at bounding box center [571, 672] width 329 height 18
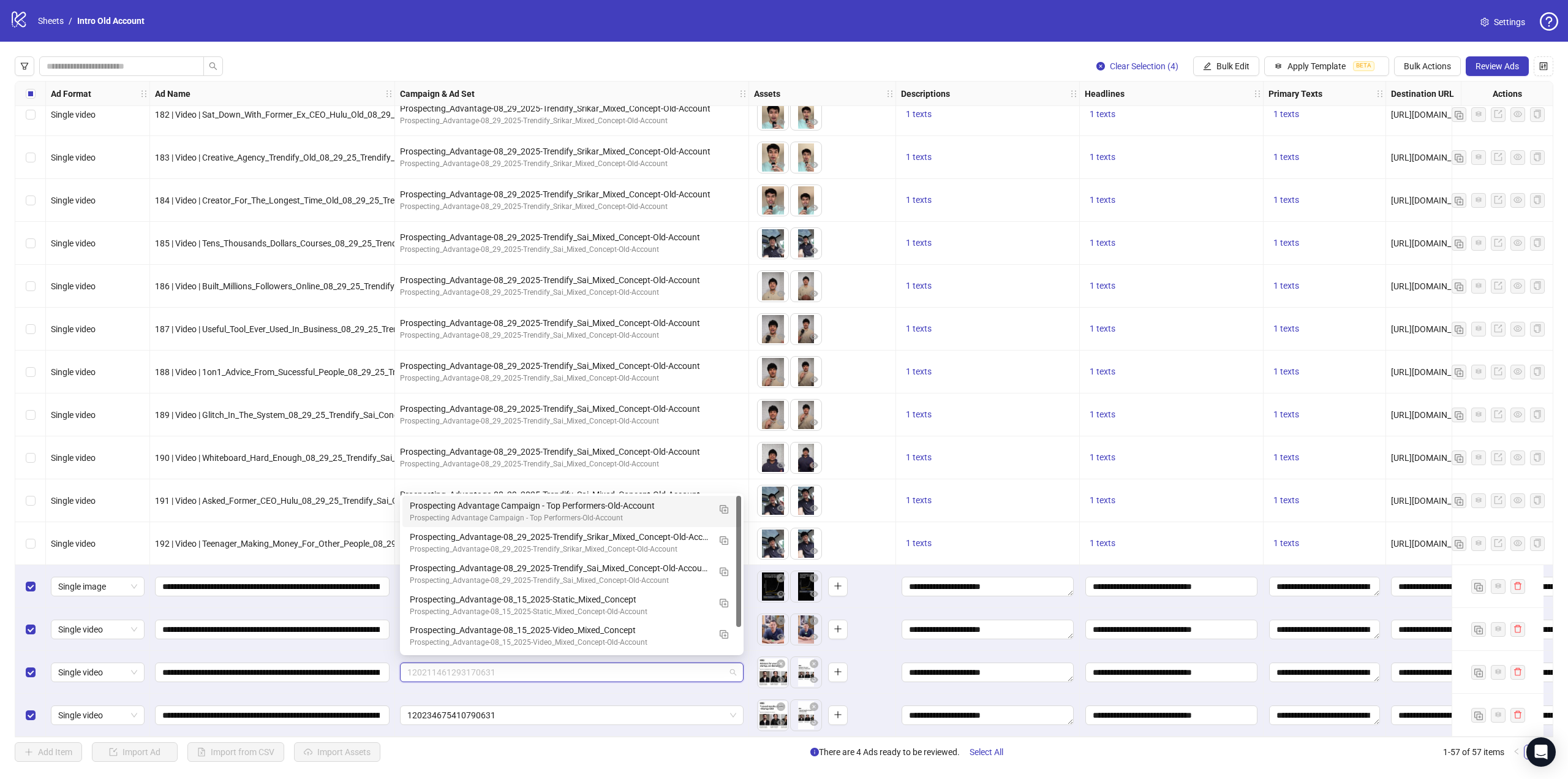
paste input "**********"
type input "**********"
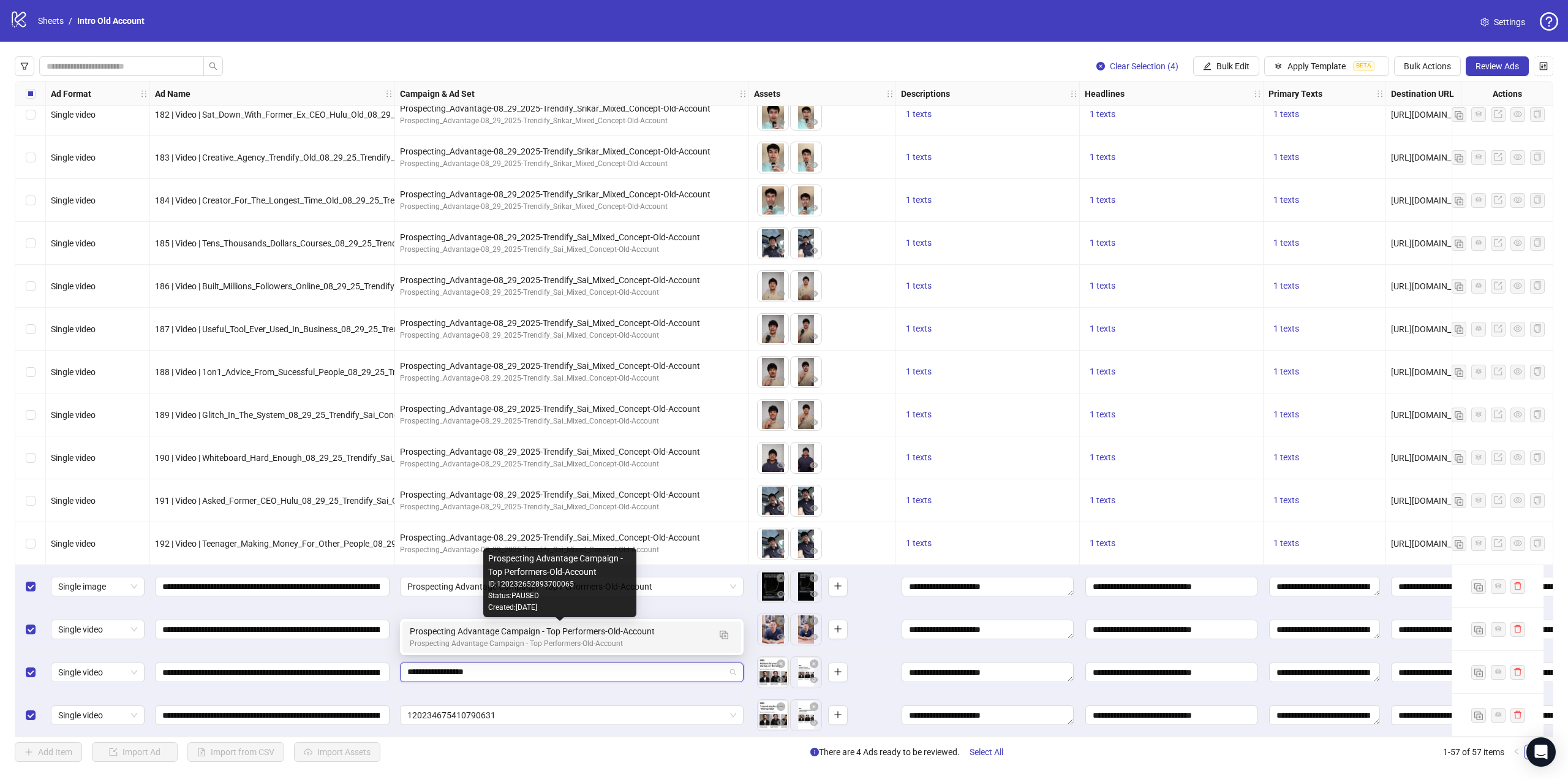
click at [520, 634] on div "Prospecting Advantage Campaign - Top Performers-Old-Account" at bounding box center [559, 631] width 299 height 14
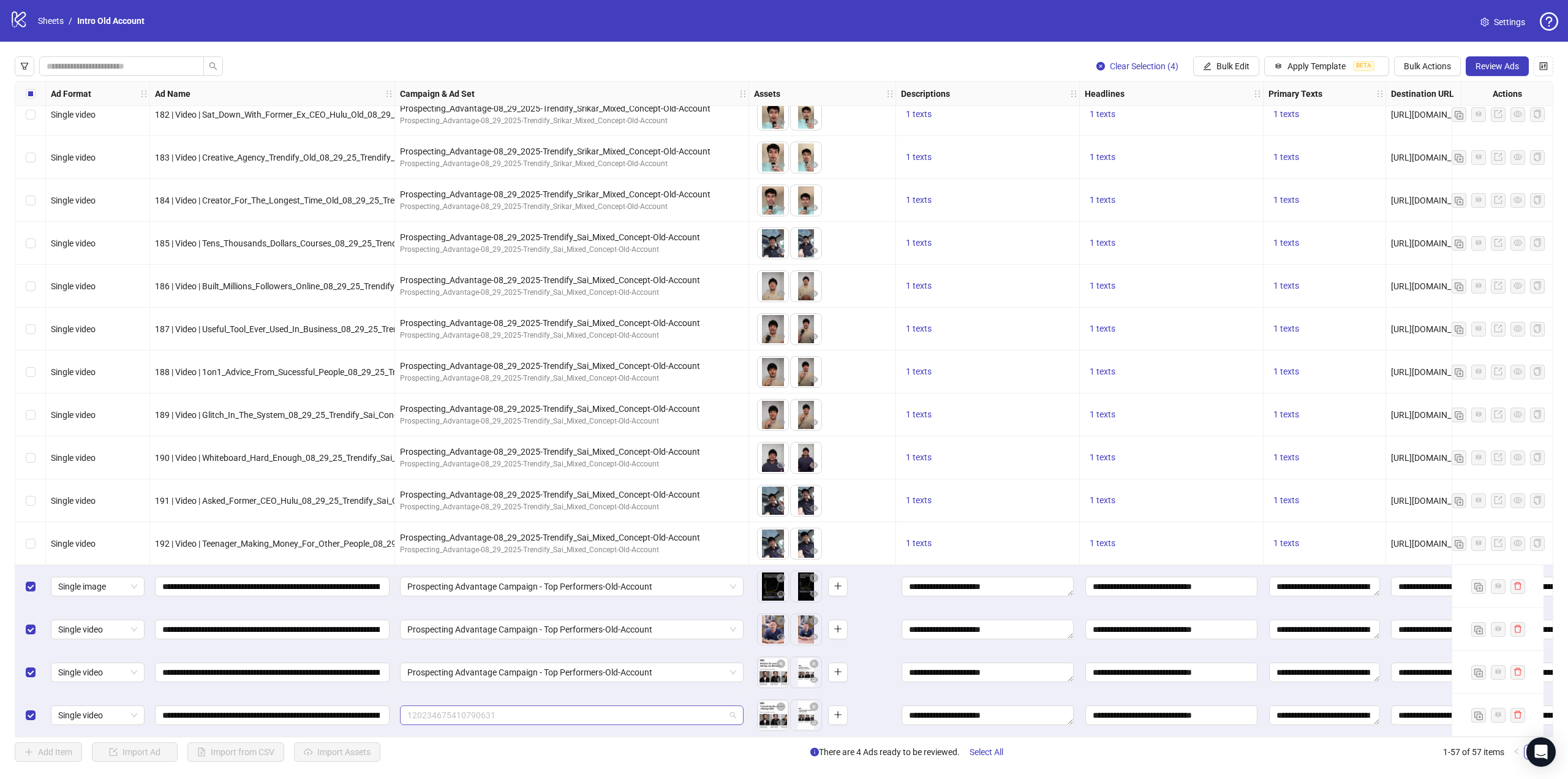
click at [516, 713] on span "120234675410790631" at bounding box center [571, 715] width 329 height 18
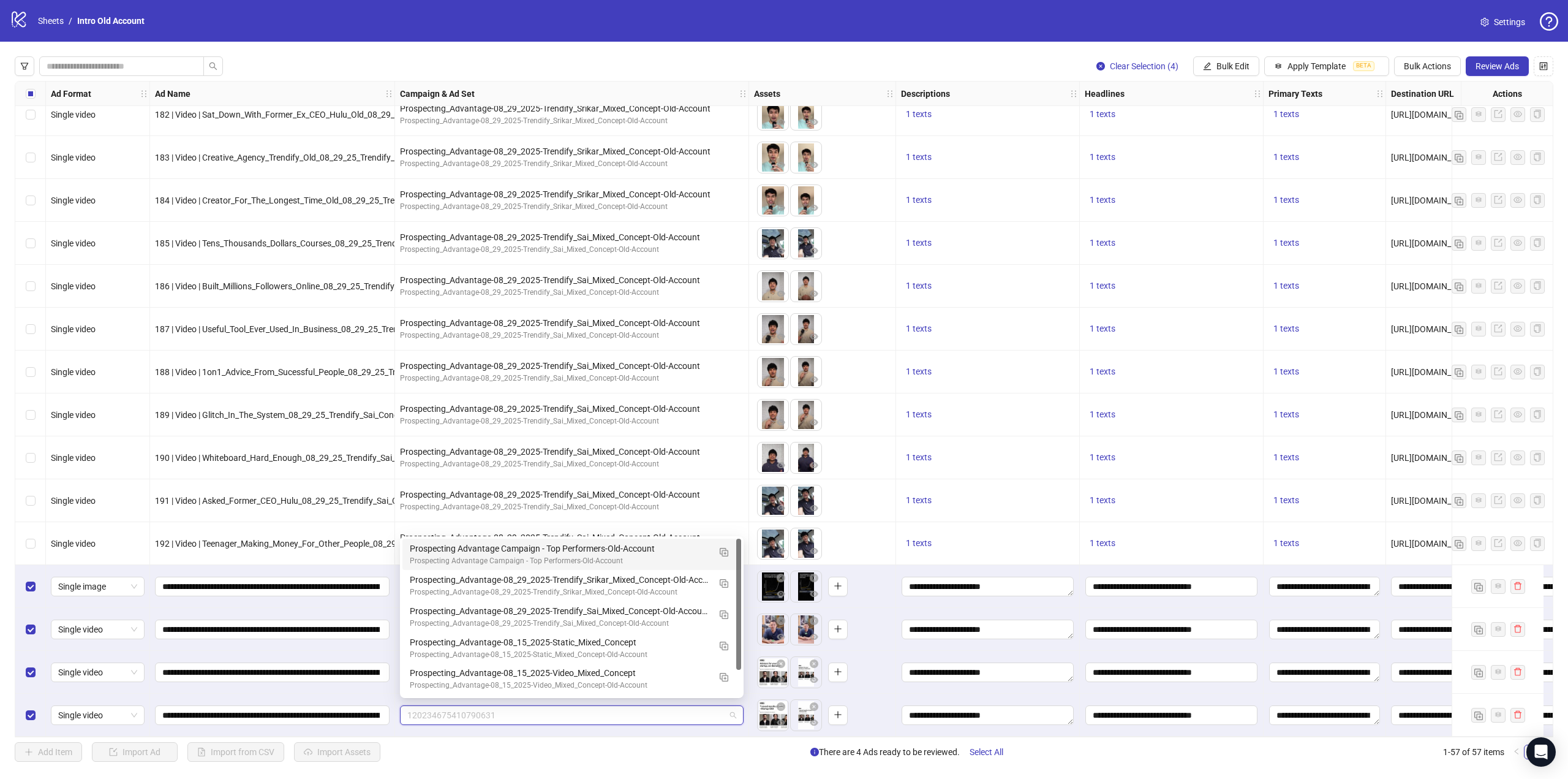
paste input "**********"
type input "**********"
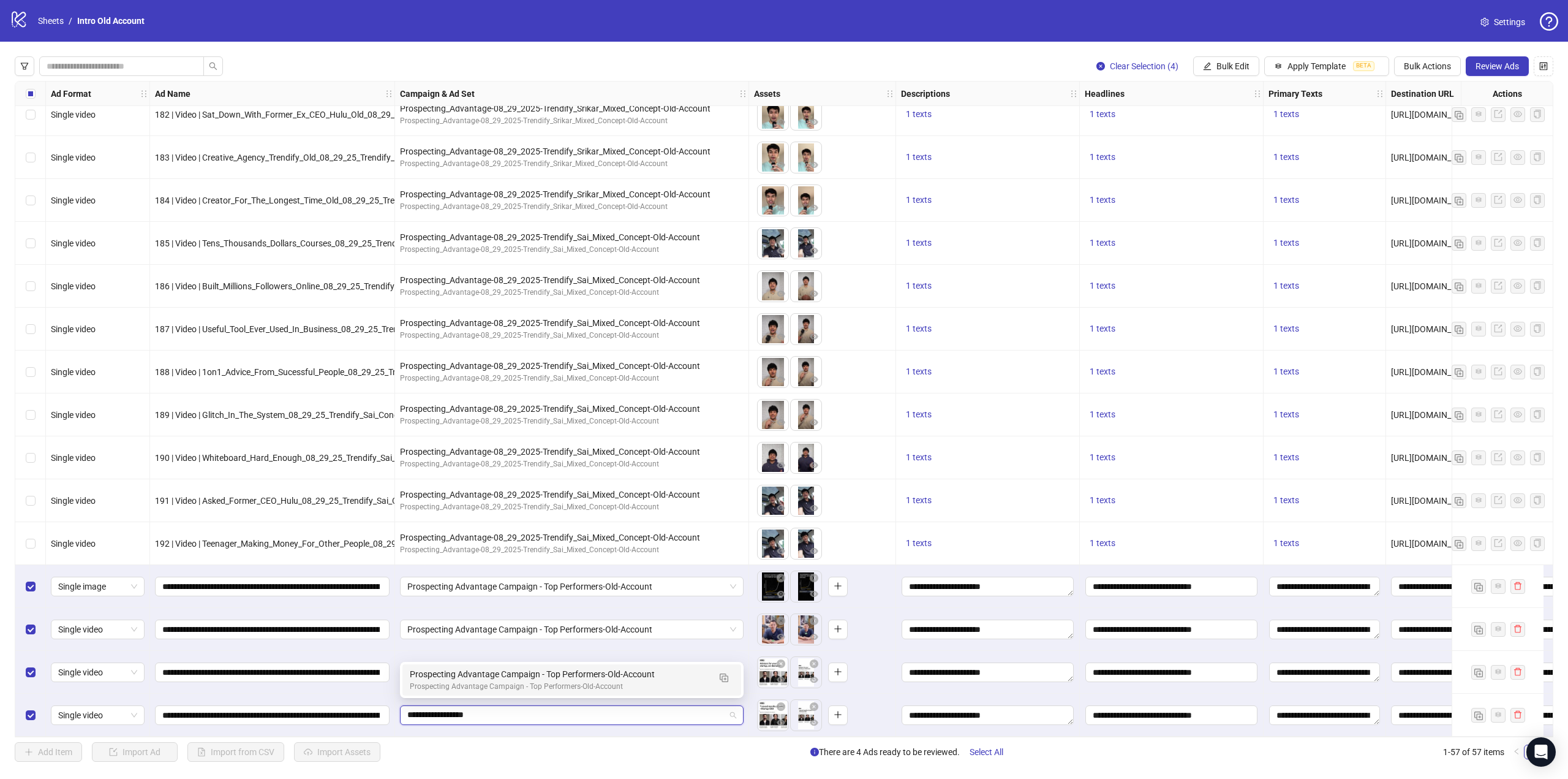
click at [528, 680] on div "Prospecting Advantage Campaign - Top Performers-Old-Account" at bounding box center [559, 674] width 299 height 14
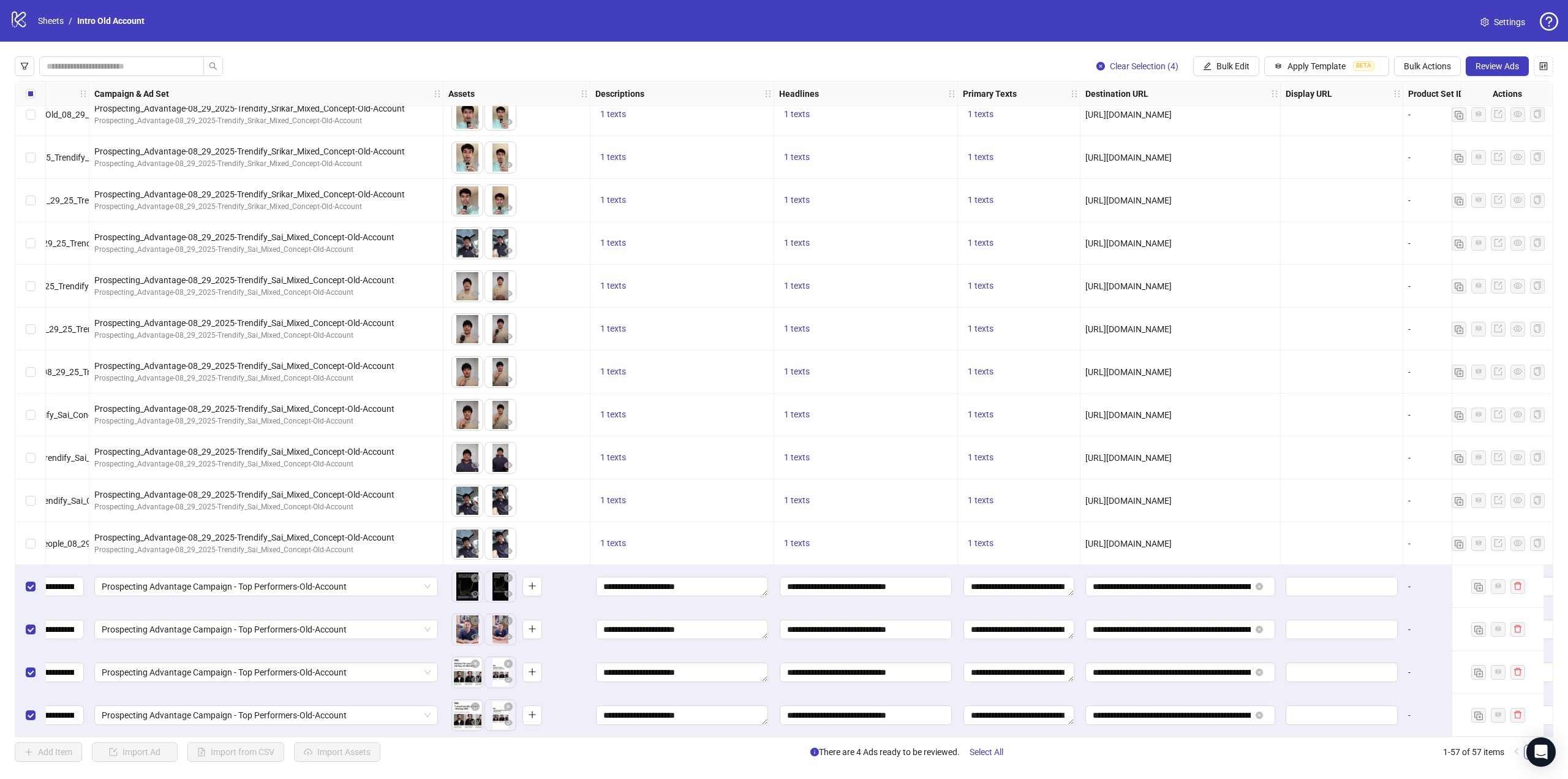
scroll to position [1819, 662]
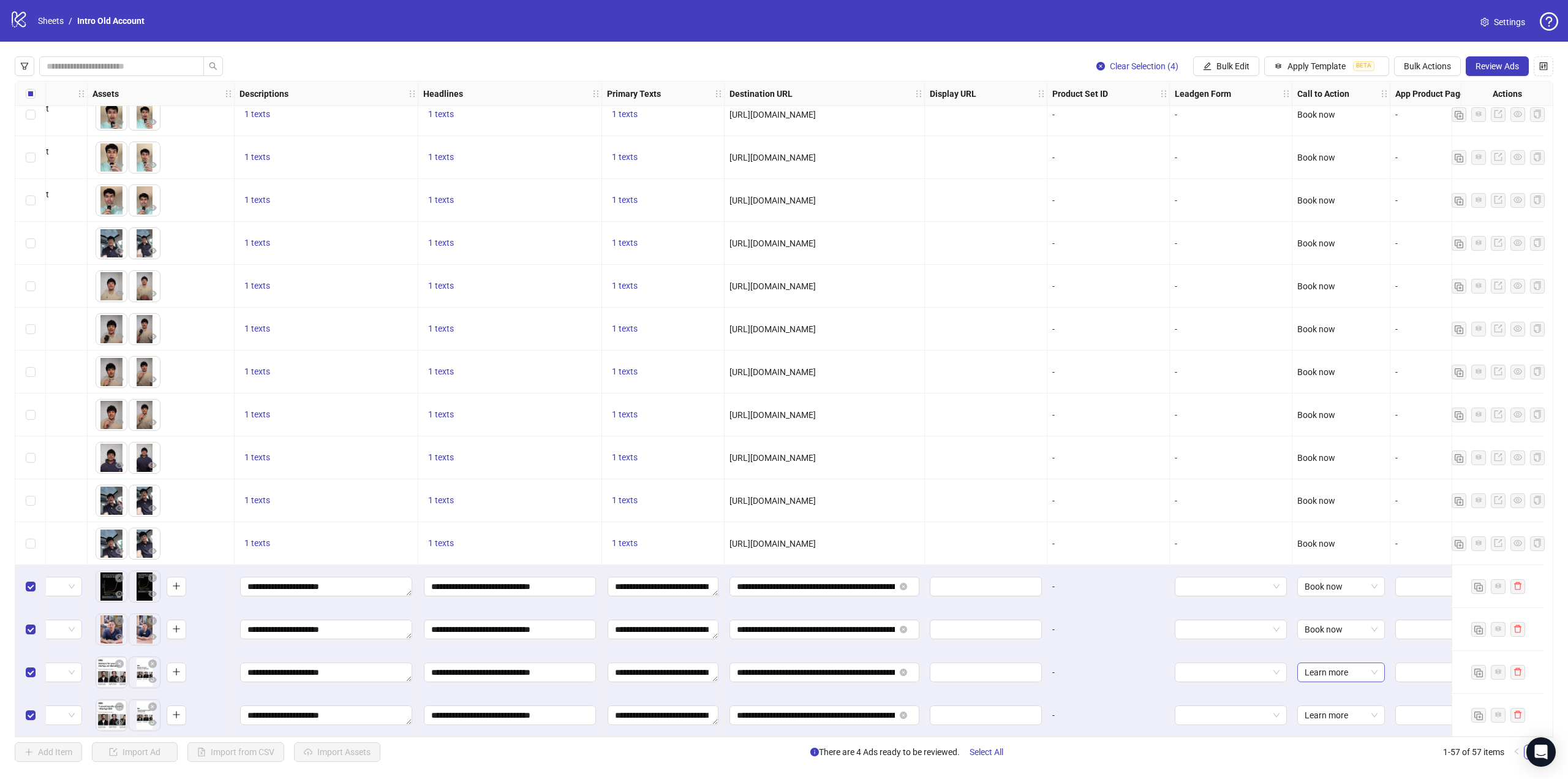
click at [1355, 669] on span "Learn more" at bounding box center [1341, 672] width 73 height 18
click at [1353, 508] on div "Book now" at bounding box center [1342, 506] width 68 height 14
click at [1335, 712] on span "Learn more" at bounding box center [1341, 715] width 73 height 18
click at [1353, 551] on div "Book now" at bounding box center [1342, 548] width 68 height 14
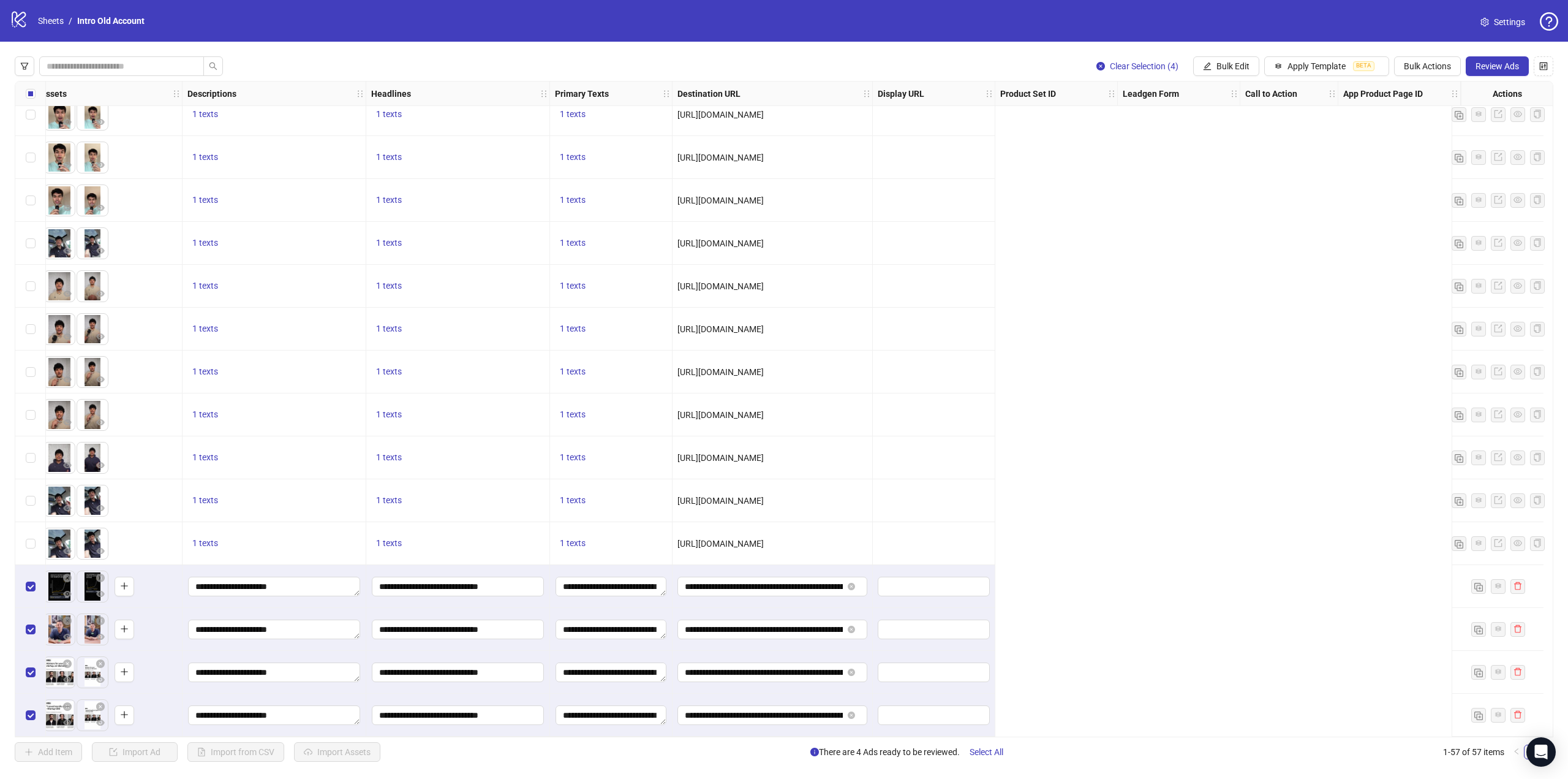
scroll to position [1819, 0]
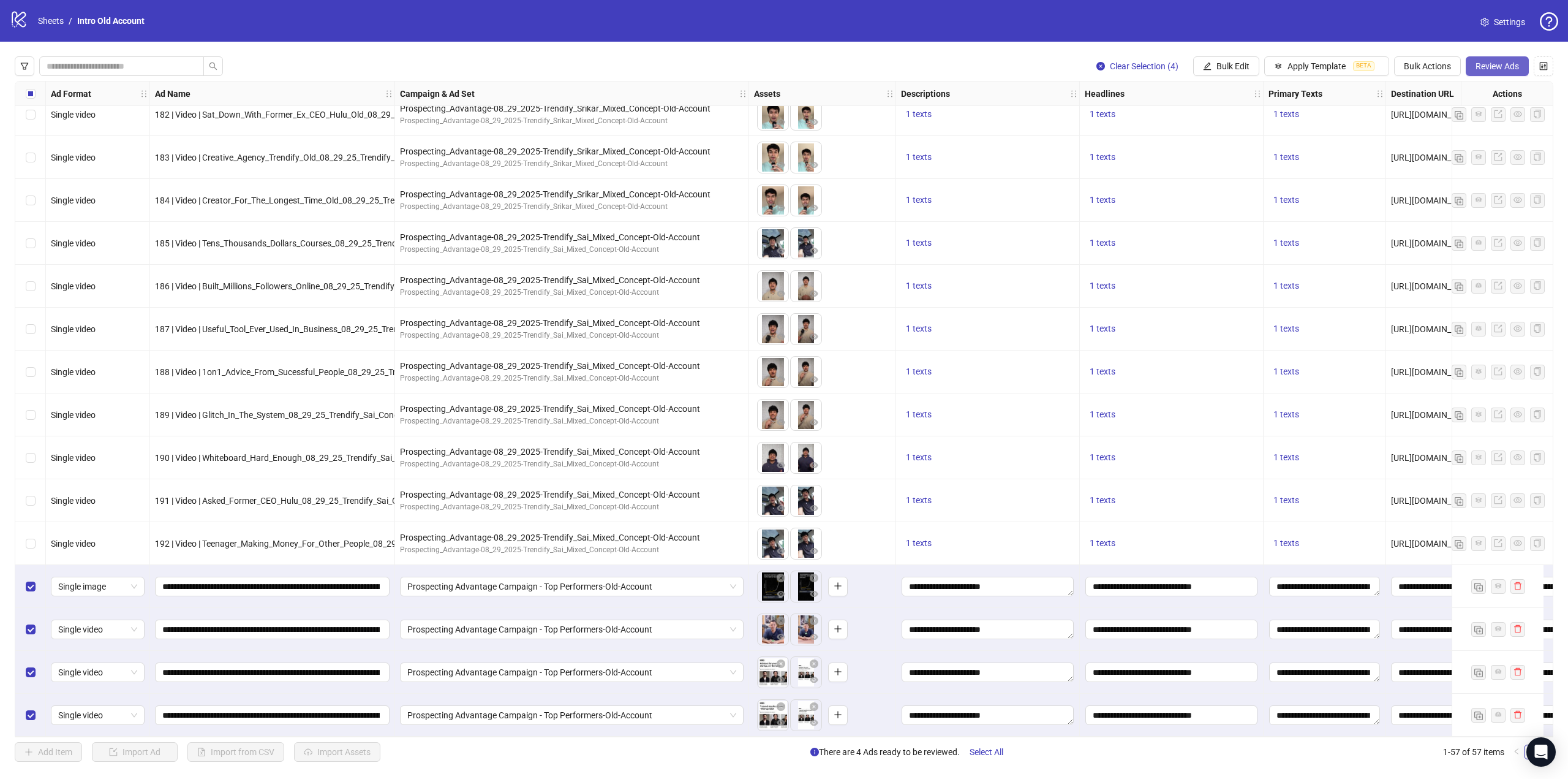
click at [1508, 67] on span "Review Ads" at bounding box center [1497, 66] width 43 height 10
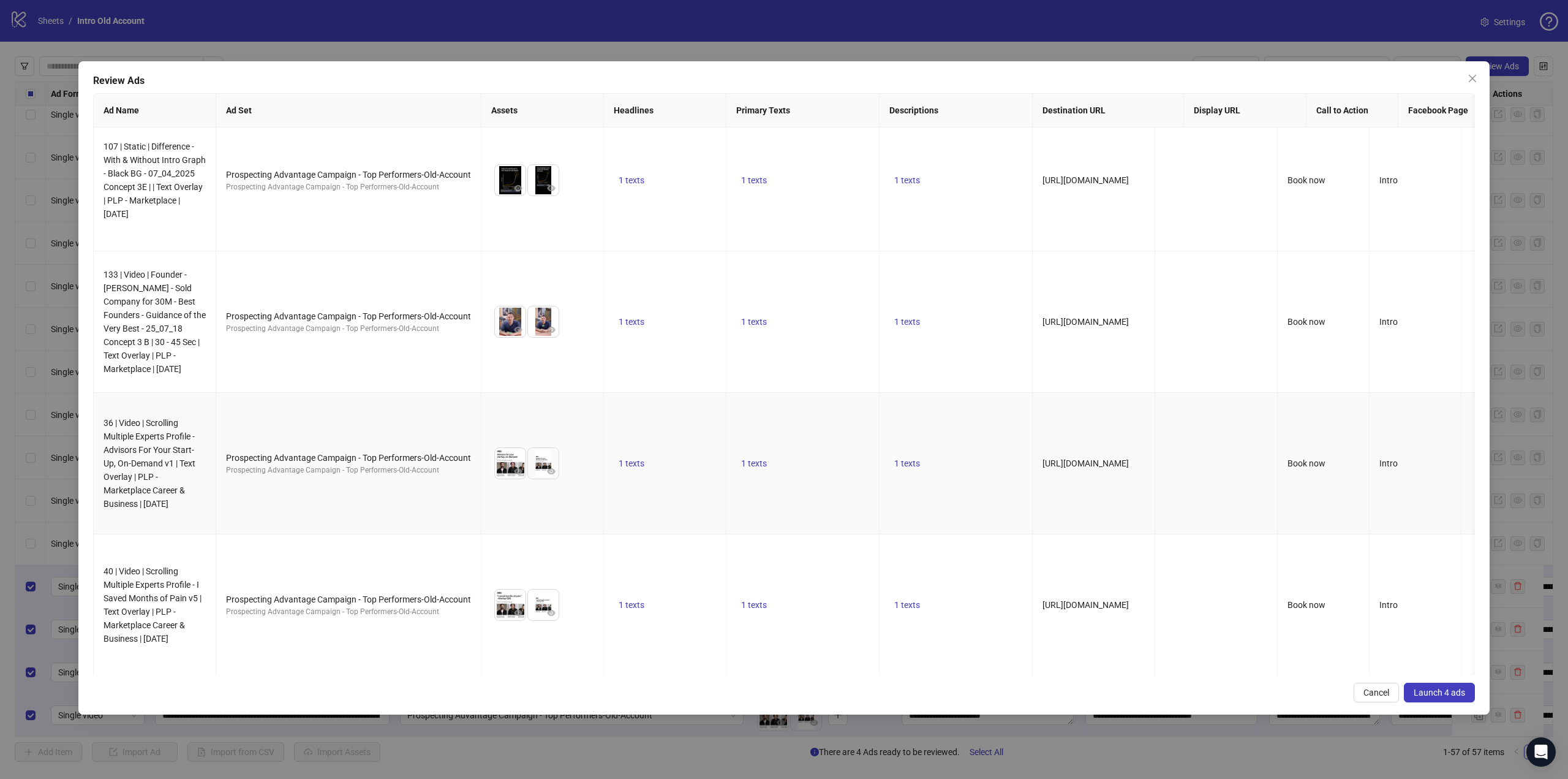
scroll to position [28, 0]
drag, startPoint x: 1163, startPoint y: 320, endPoint x: 1037, endPoint y: 300, distance: 127.6
click at [1037, 300] on td "[URL][DOMAIN_NAME]" at bounding box center [1094, 321] width 122 height 142
copy span "[URL][DOMAIN_NAME]"
click at [1129, 600] on span "https://intro.co/marketplace?topic=Career%20%26%20Business" at bounding box center [1086, 604] width 87 height 10
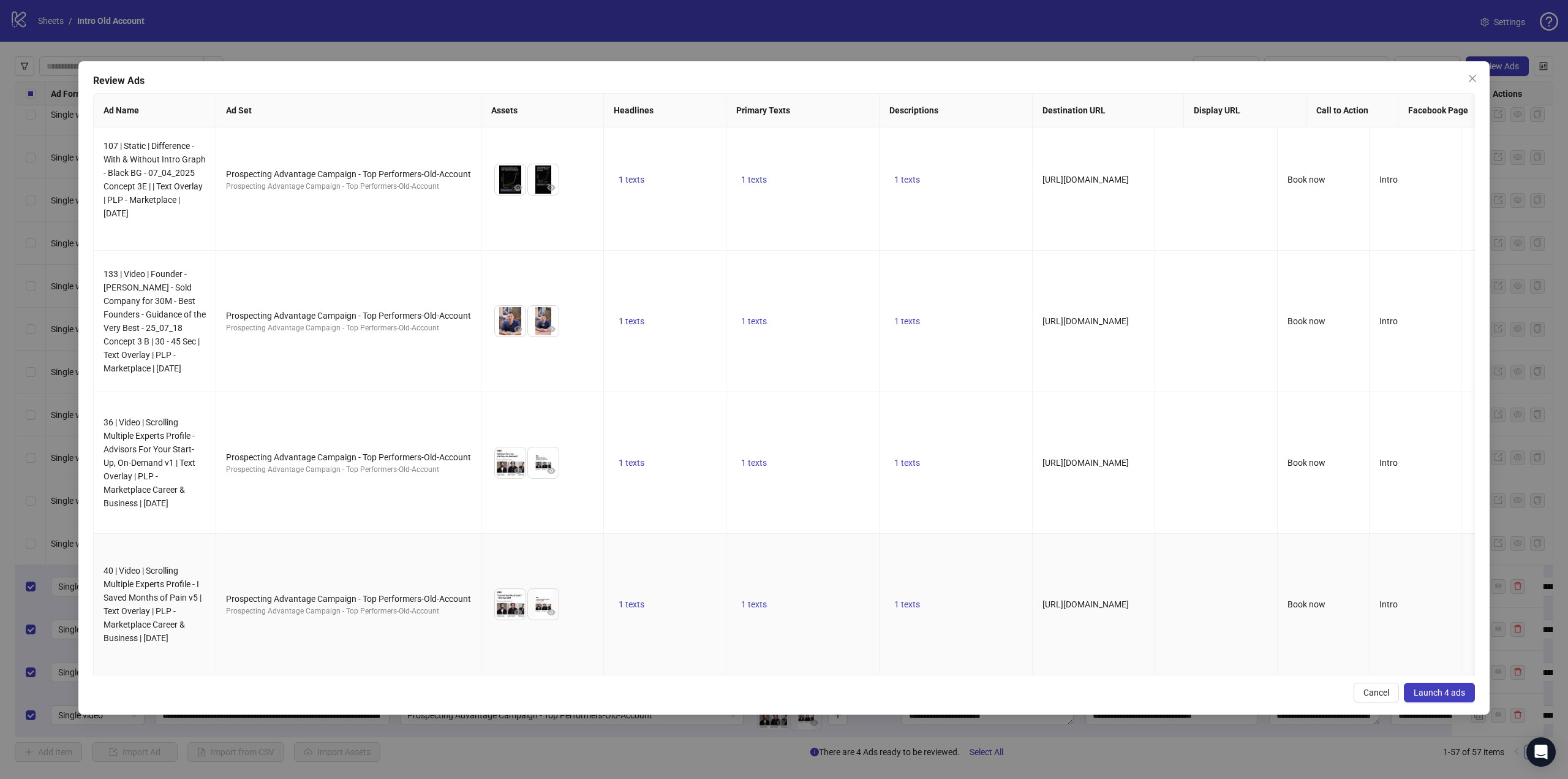
click at [1129, 600] on span "https://intro.co/marketplace?topic=Career%20%26%20Business" at bounding box center [1086, 604] width 87 height 10
copy span "https://intro.co/marketplace?topic=Career%20%26%20Business"
drag, startPoint x: 1167, startPoint y: 320, endPoint x: 1037, endPoint y: 302, distance: 131.2
click at [1037, 302] on td "[URL][DOMAIN_NAME]" at bounding box center [1094, 321] width 122 height 142
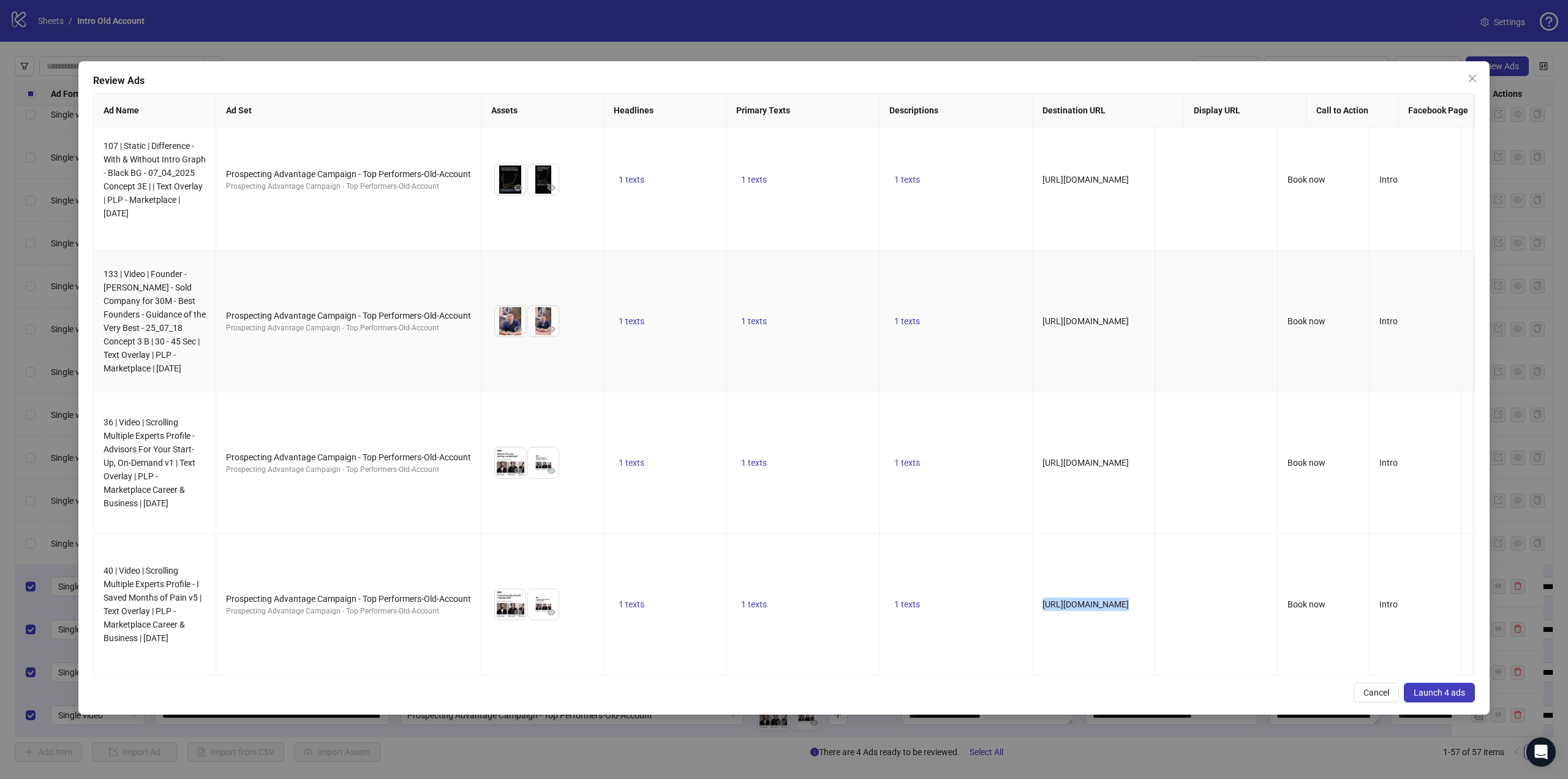
copy span "[URL][DOMAIN_NAME]"
click at [1470, 81] on icon "close" at bounding box center [1472, 78] width 7 height 7
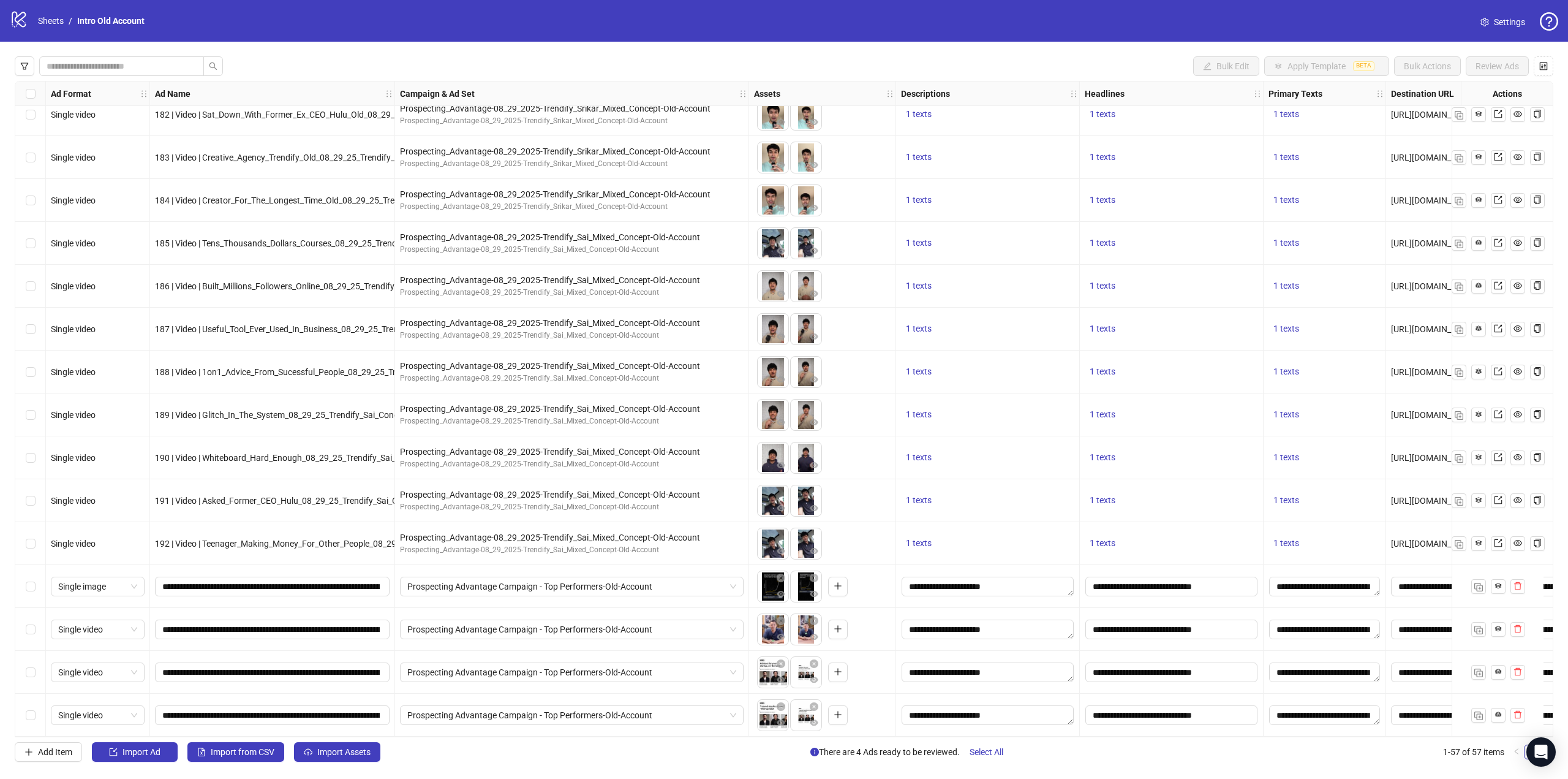
scroll to position [1819, 395]
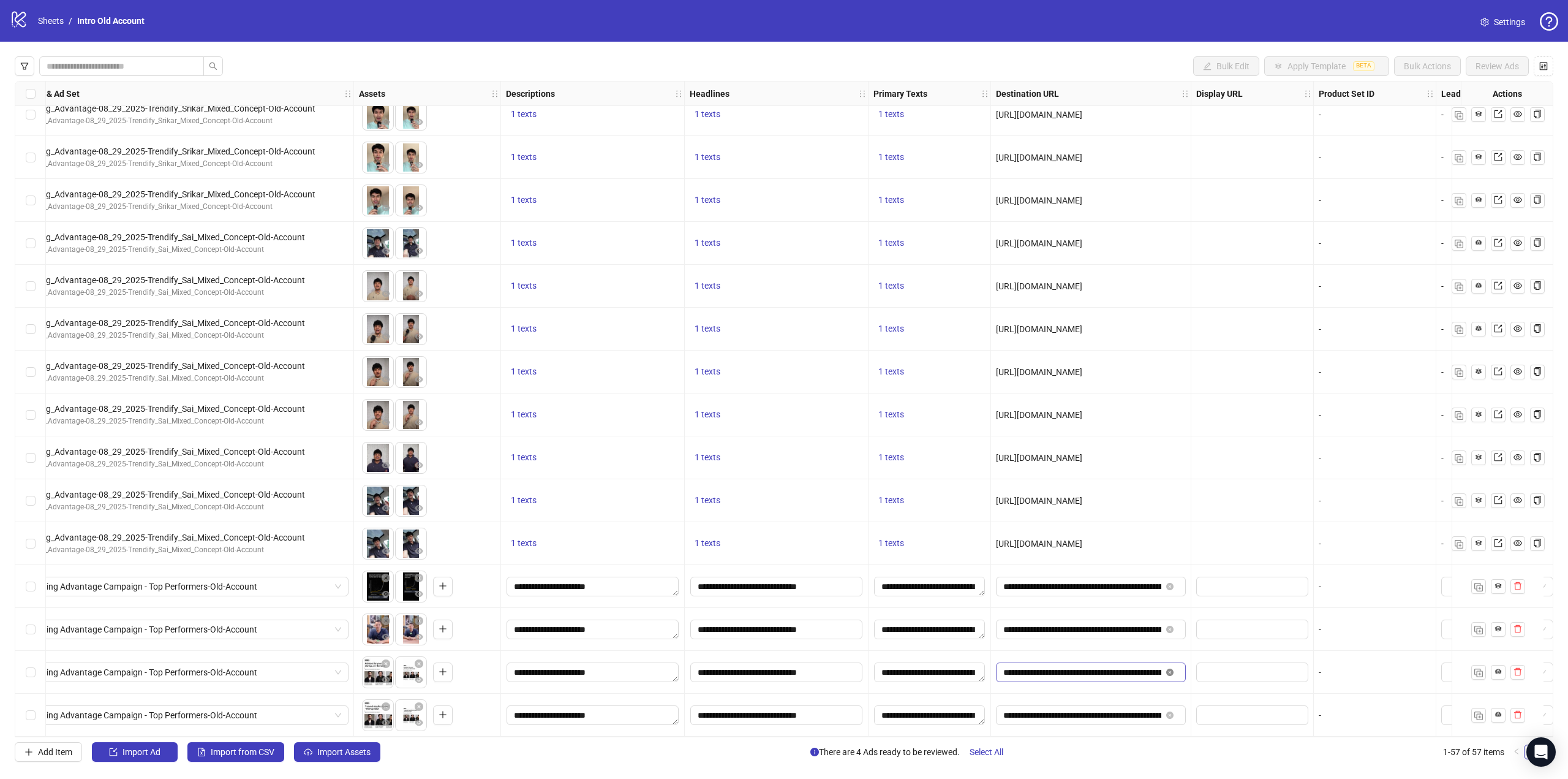
click at [1171, 669] on icon "close-circle" at bounding box center [1170, 672] width 7 height 7
click at [1172, 713] on icon "close-circle" at bounding box center [1170, 715] width 7 height 7
click at [1131, 666] on input "text" at bounding box center [1078, 672] width 149 height 14
paste input "**********"
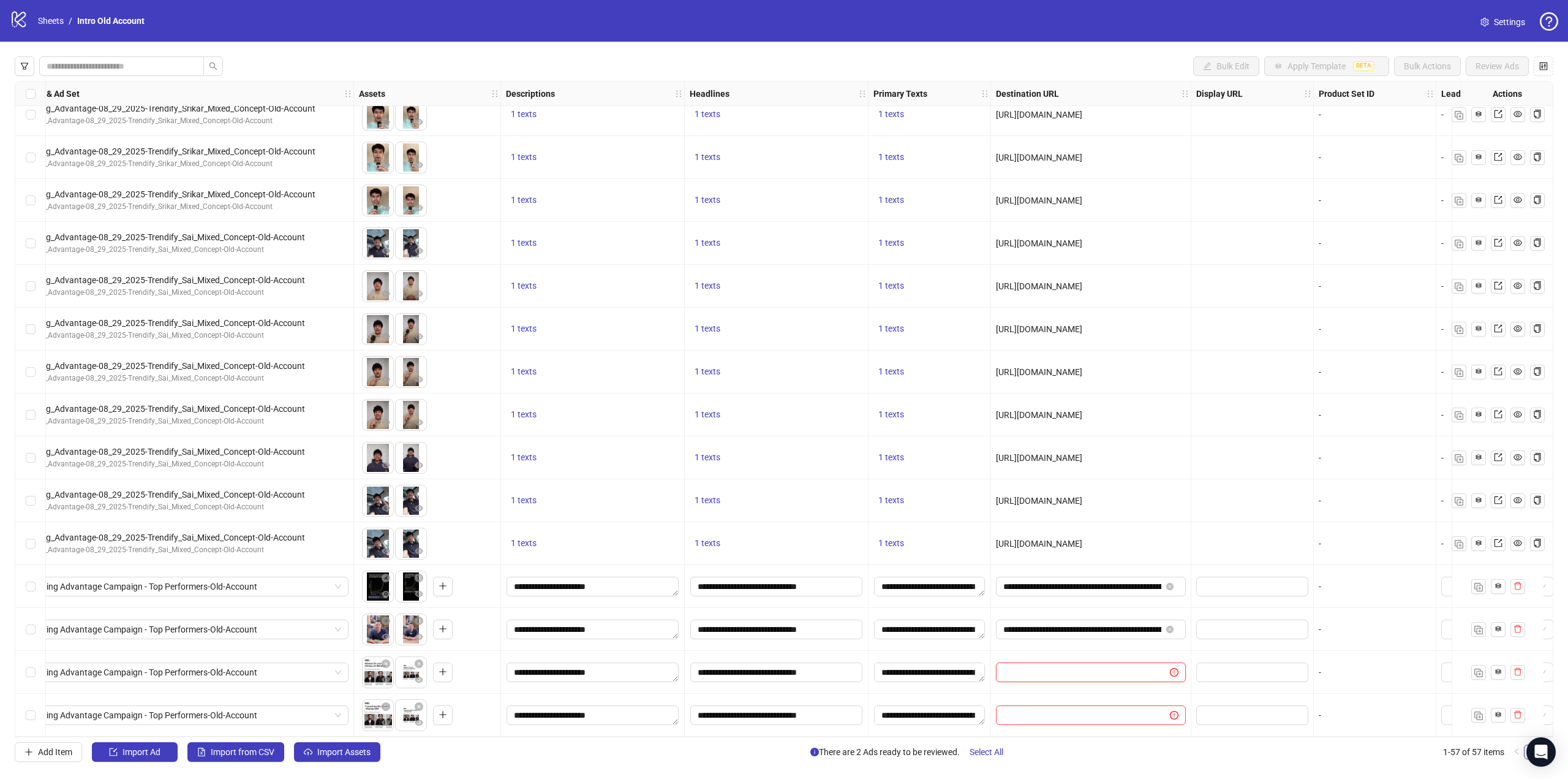
type input "**********"
click at [1051, 710] on input "text" at bounding box center [1078, 715] width 149 height 14
paste input "**********"
type input "**********"
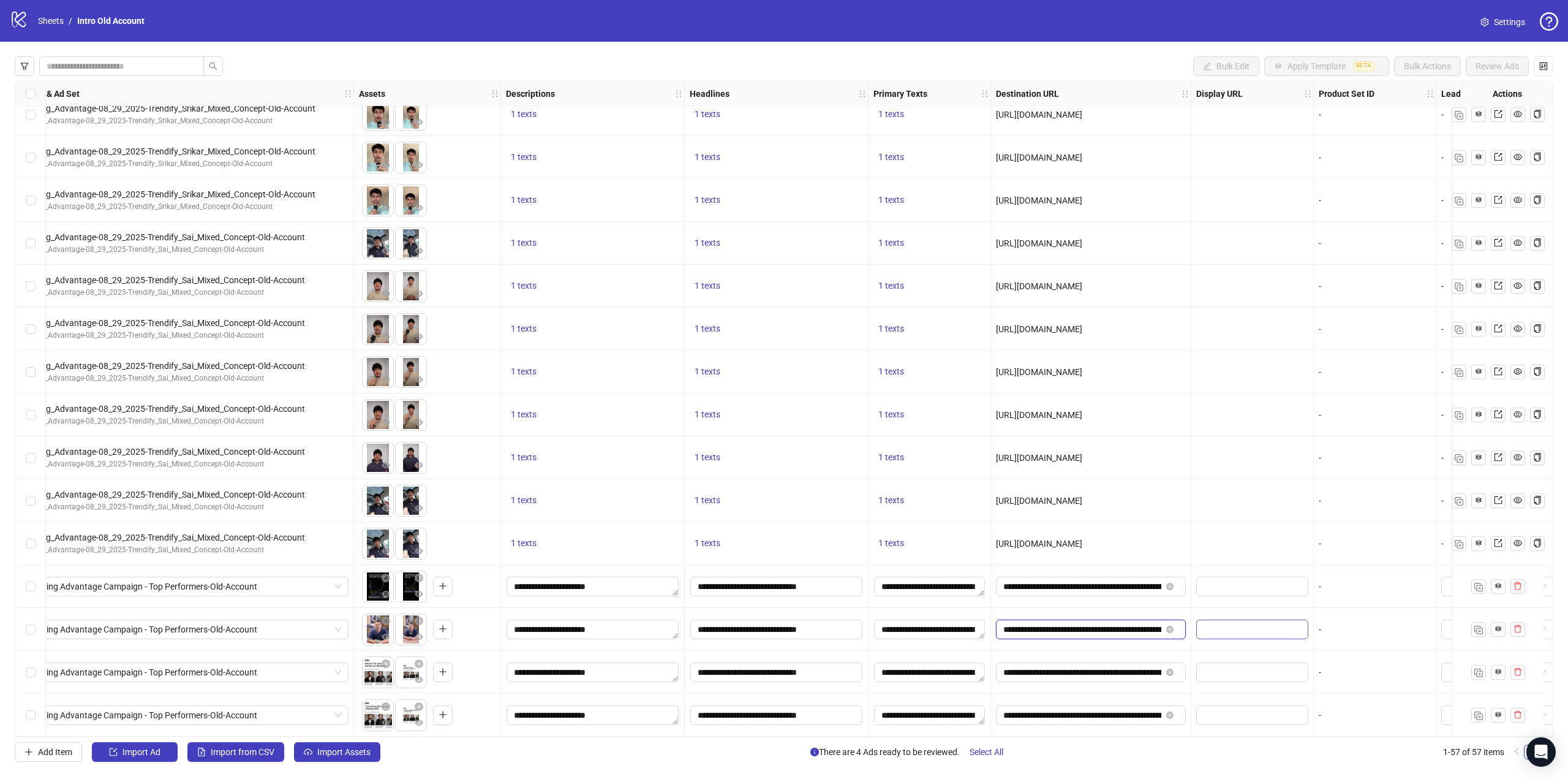
scroll to position [0, 64]
drag, startPoint x: 1099, startPoint y: 624, endPoint x: 1208, endPoint y: 624, distance: 109.0
drag, startPoint x: 1109, startPoint y: 576, endPoint x: 1205, endPoint y: 577, distance: 96.0
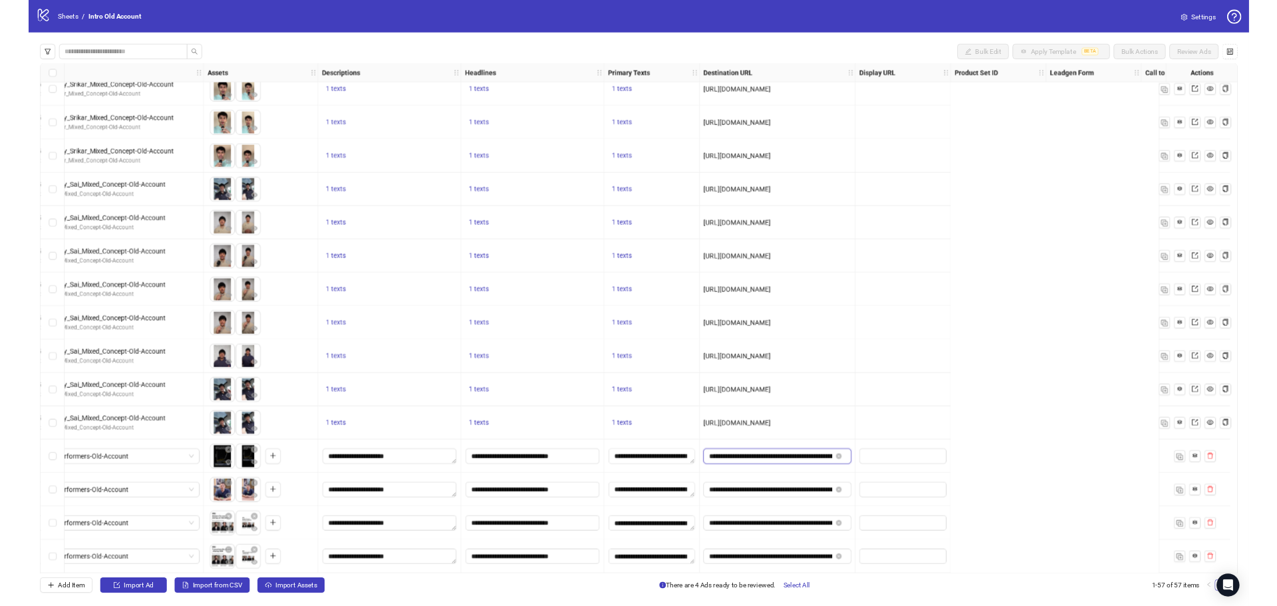
scroll to position [1975, 0]
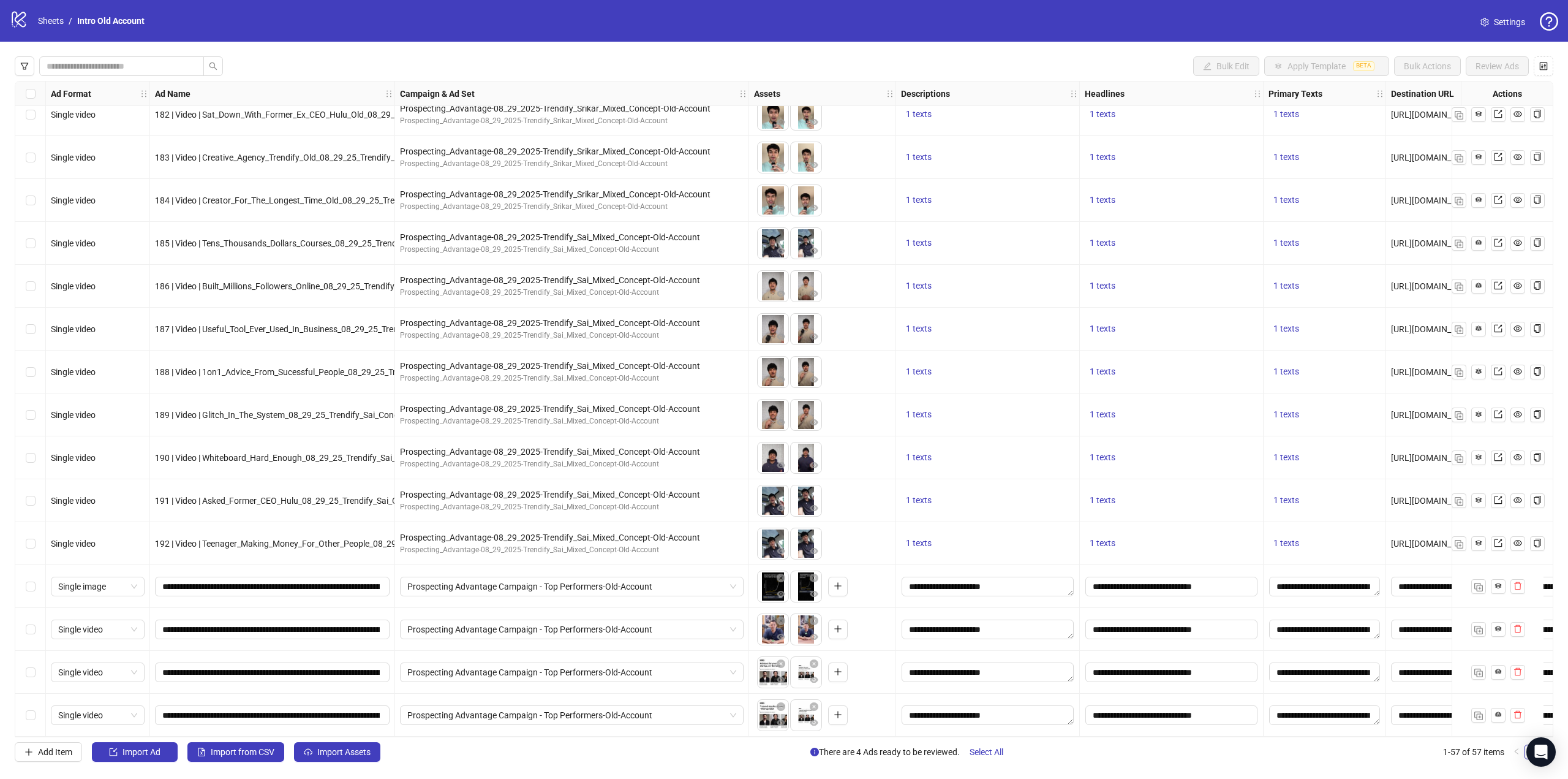
click at [32, 588] on div "Select row 54" at bounding box center [30, 586] width 30 height 43
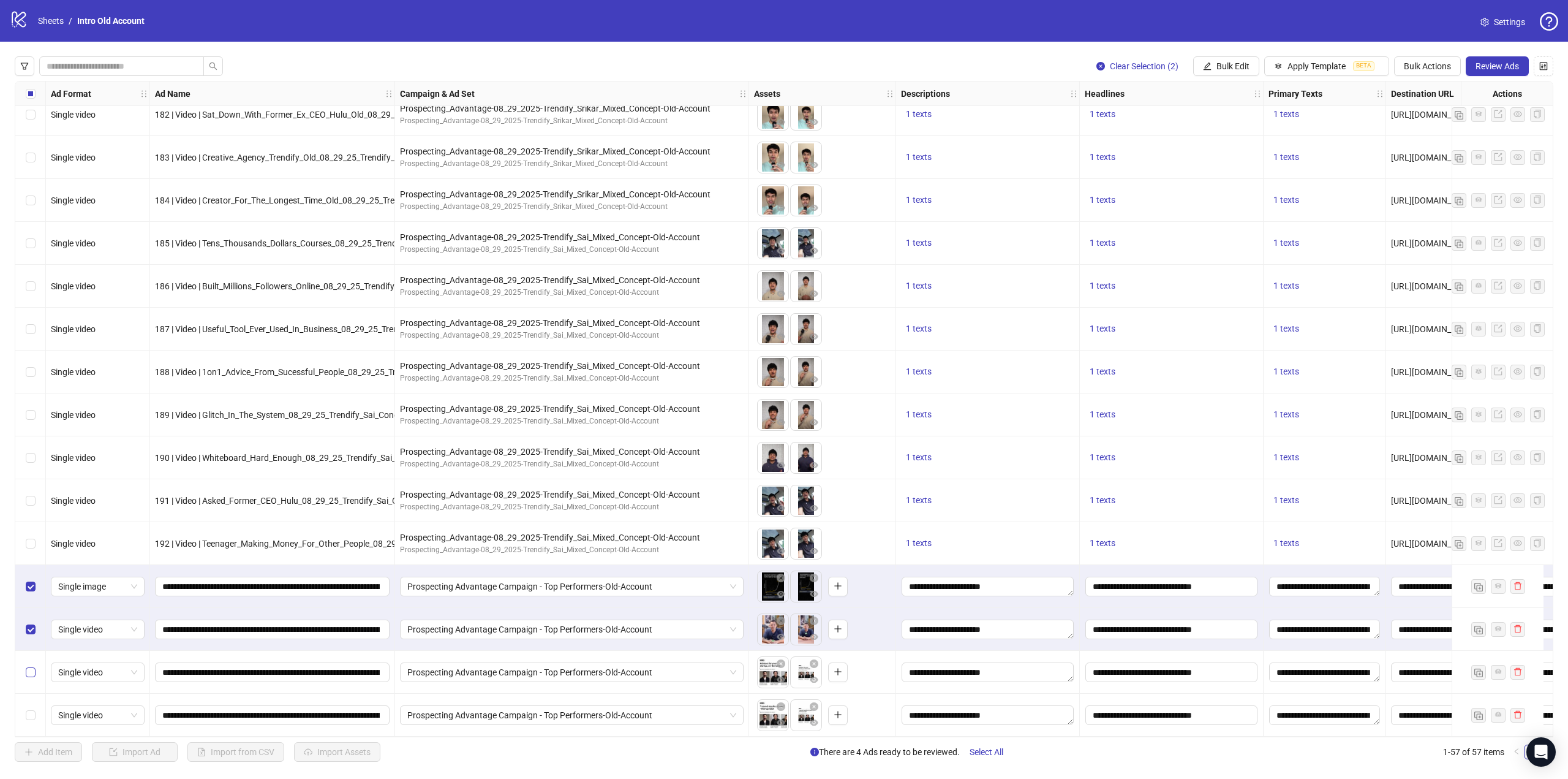
click at [26, 672] on label "Select row 56" at bounding box center [30, 672] width 10 height 14
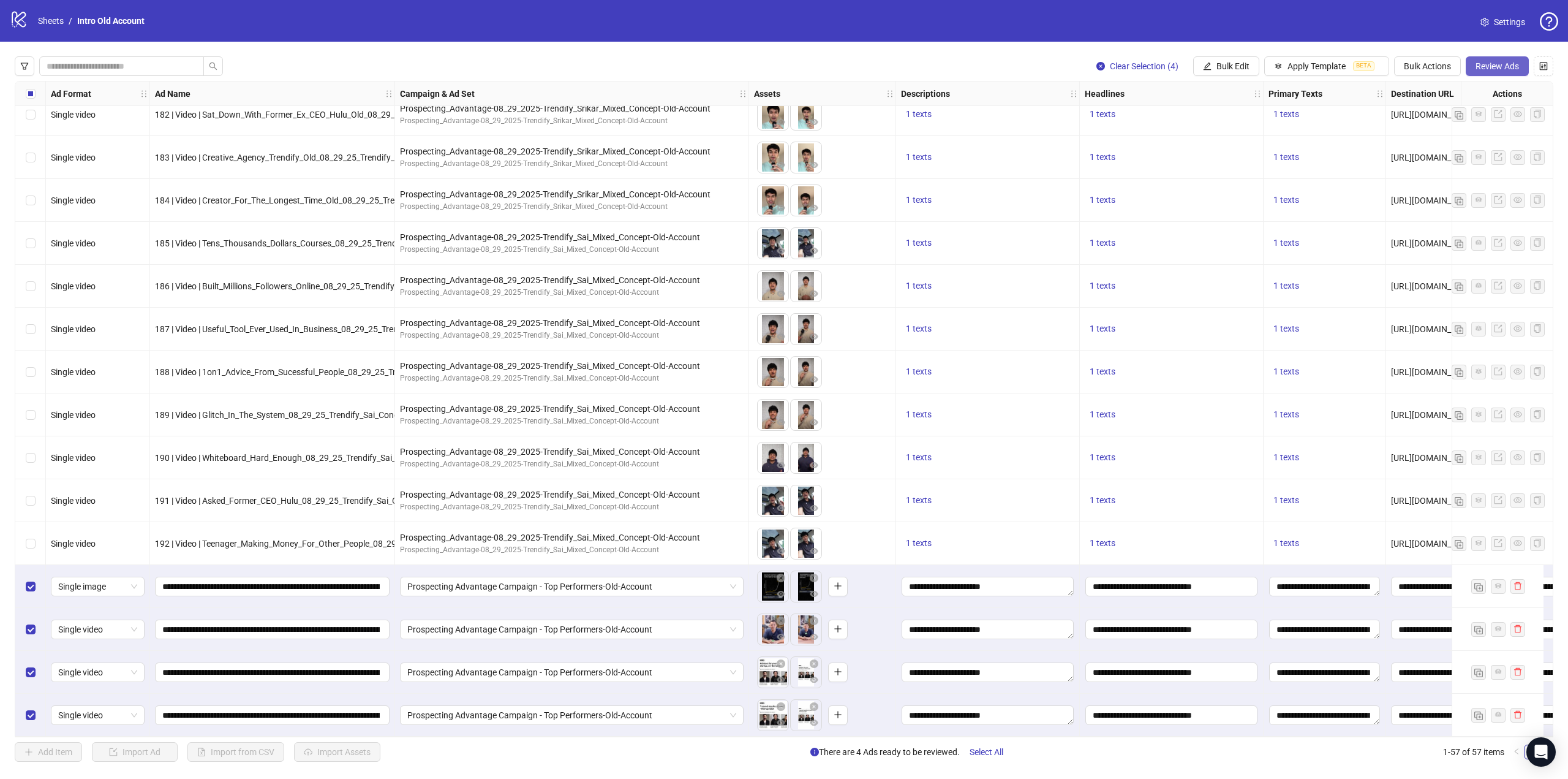
click at [1512, 69] on span "Review Ads" at bounding box center [1497, 66] width 43 height 10
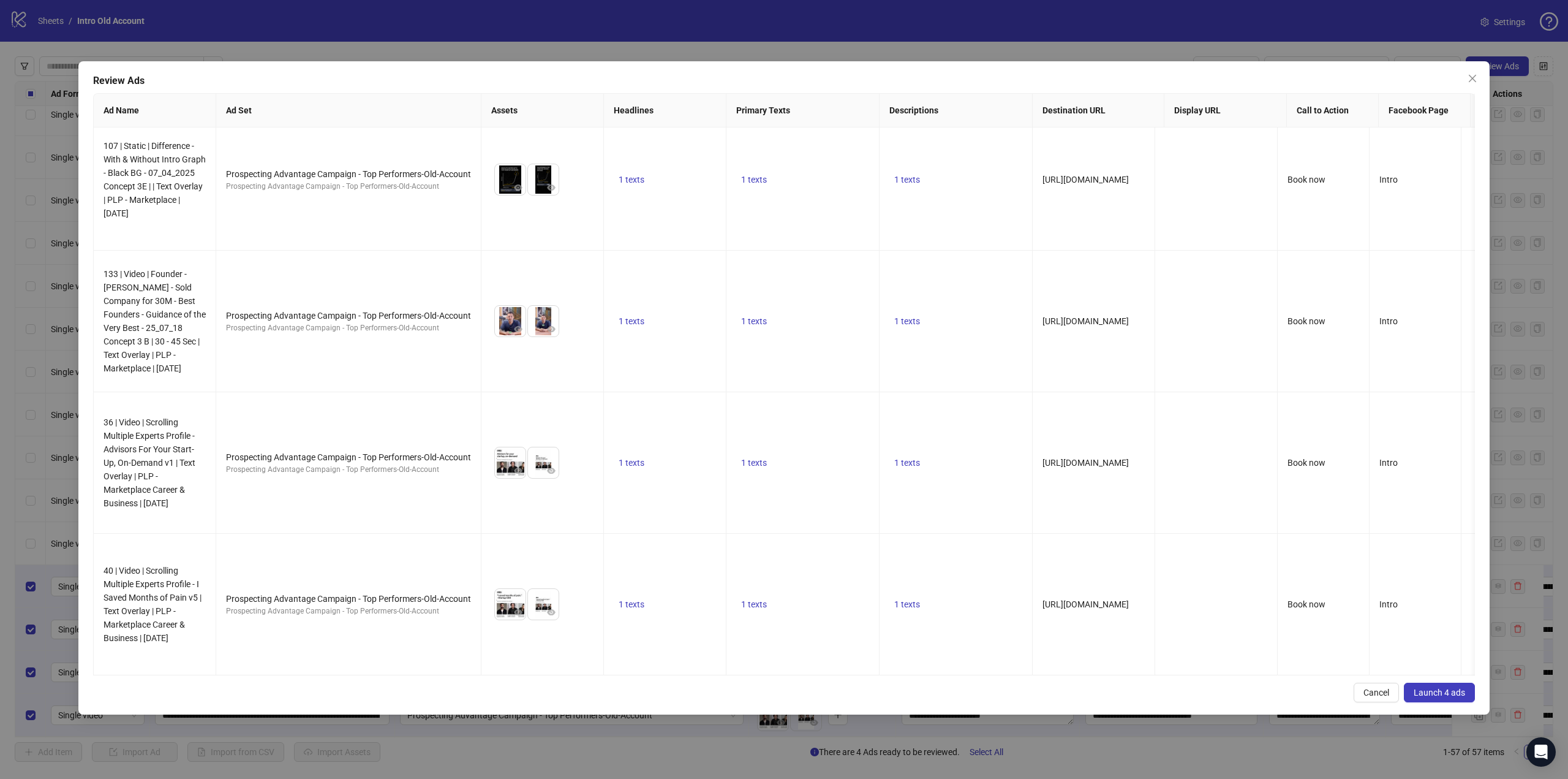
click at [1454, 698] on button "Launch 4 ads" at bounding box center [1439, 692] width 71 height 19
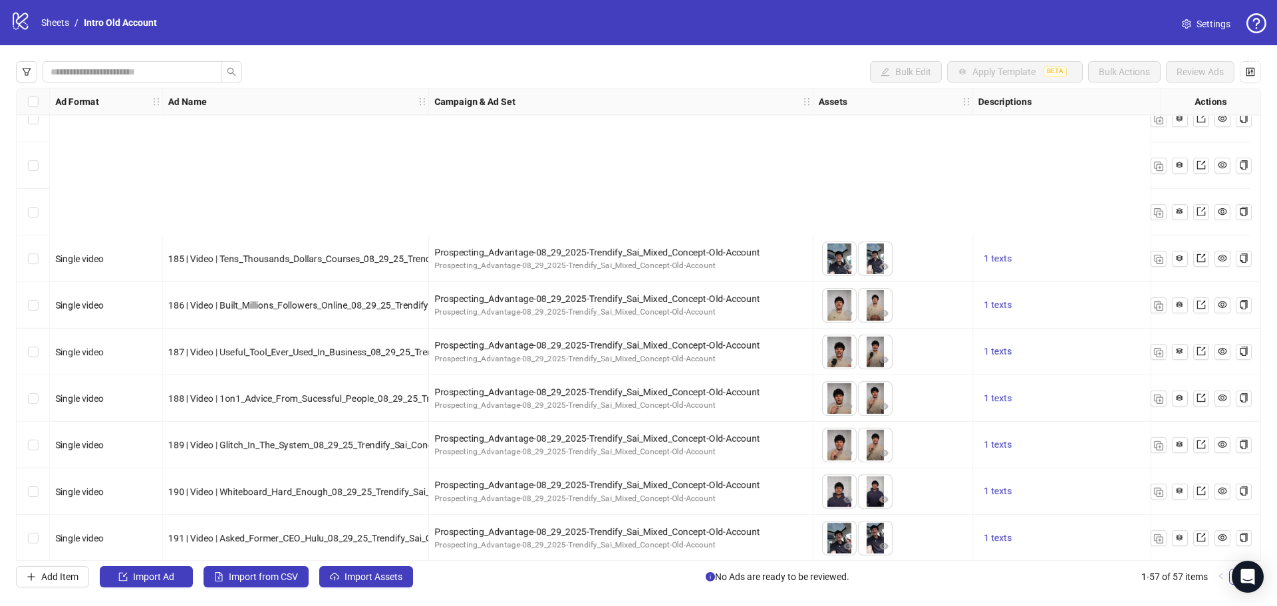
scroll to position [2215, 0]
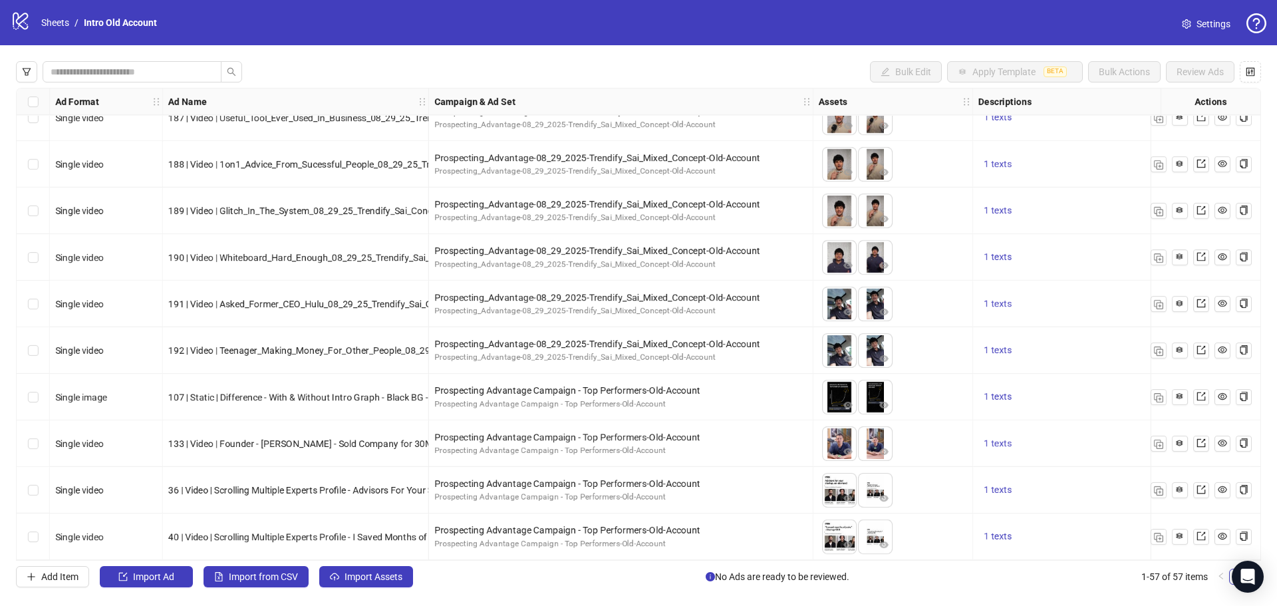
click at [178, 438] on span "133 | Video | Founder - [PERSON_NAME] - Sold Company for 30M - Best Founders - …" at bounding box center [550, 443] width 764 height 11
drag, startPoint x: 44, startPoint y: 391, endPoint x: 40, endPoint y: 431, distance: 40.1
click at [44, 391] on div "Select row 54" at bounding box center [33, 397] width 33 height 47
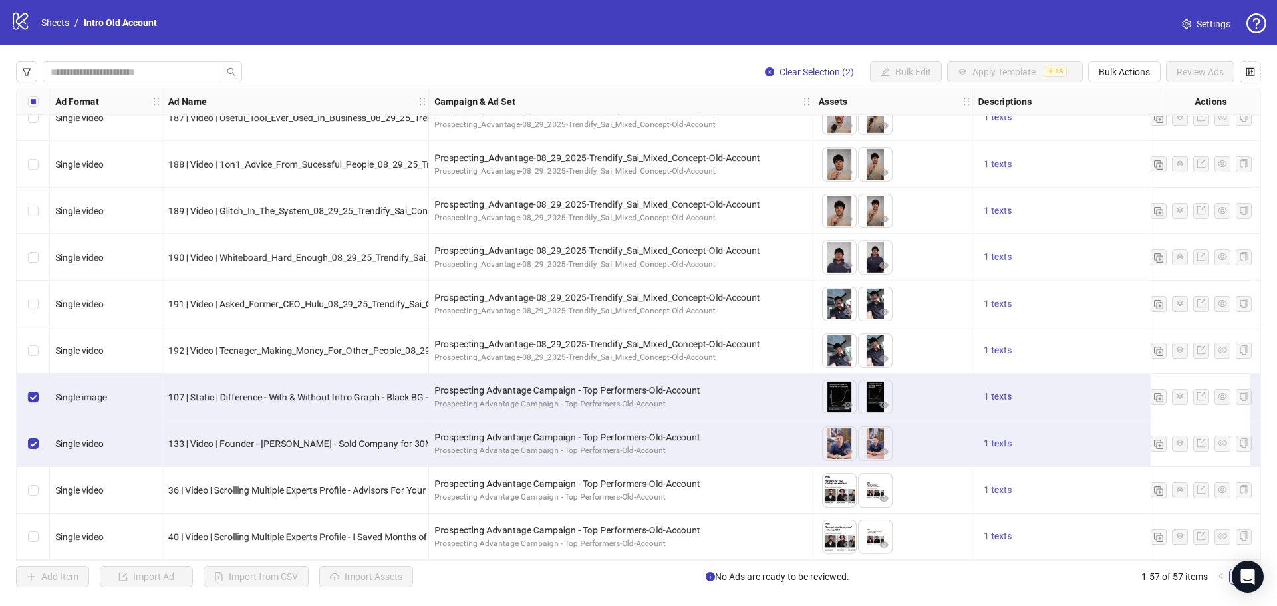
click at [38, 495] on div "Select row 56" at bounding box center [33, 490] width 33 height 47
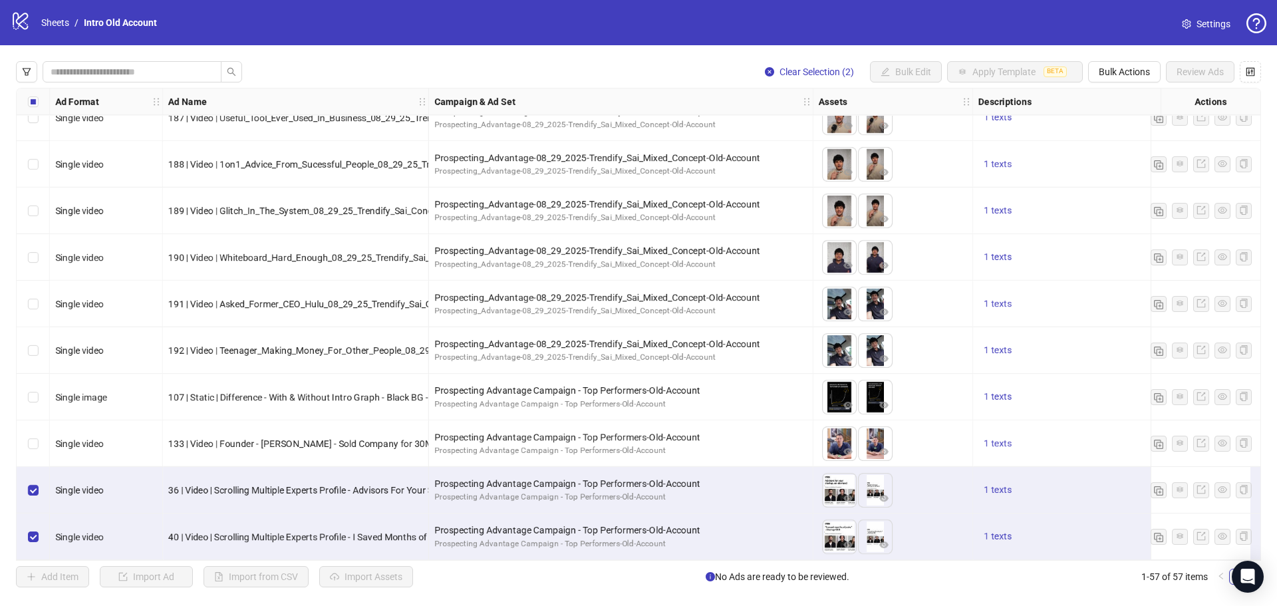
click at [28, 476] on div "Select row 56" at bounding box center [33, 490] width 33 height 47
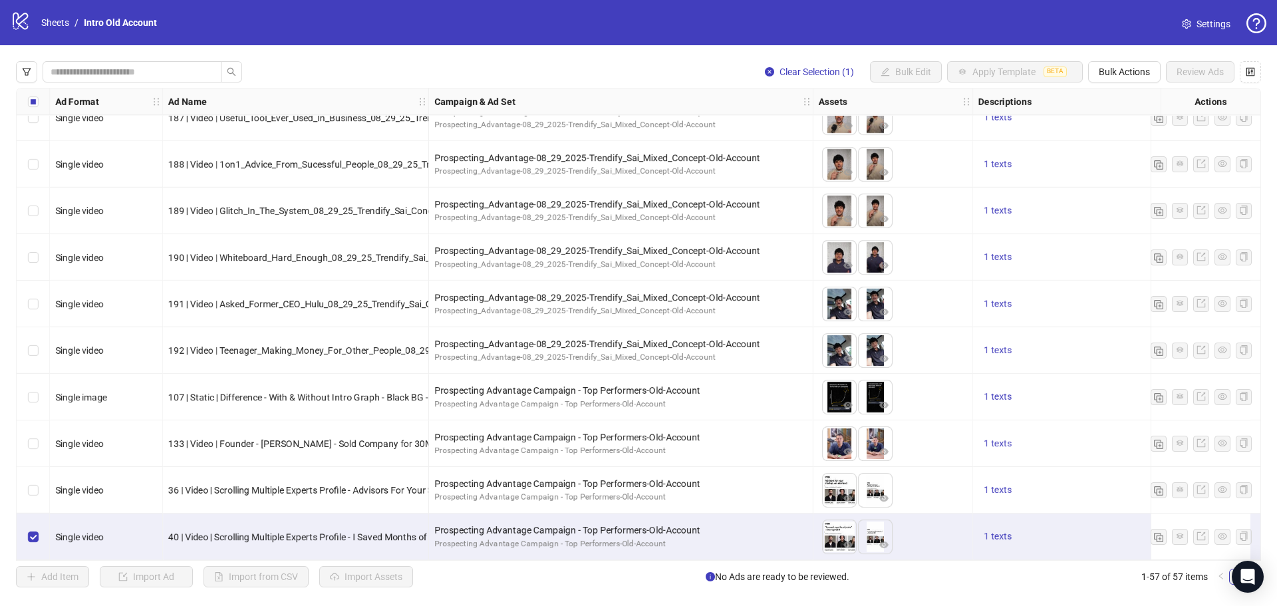
click at [27, 532] on div "Select row 57" at bounding box center [33, 537] width 33 height 47
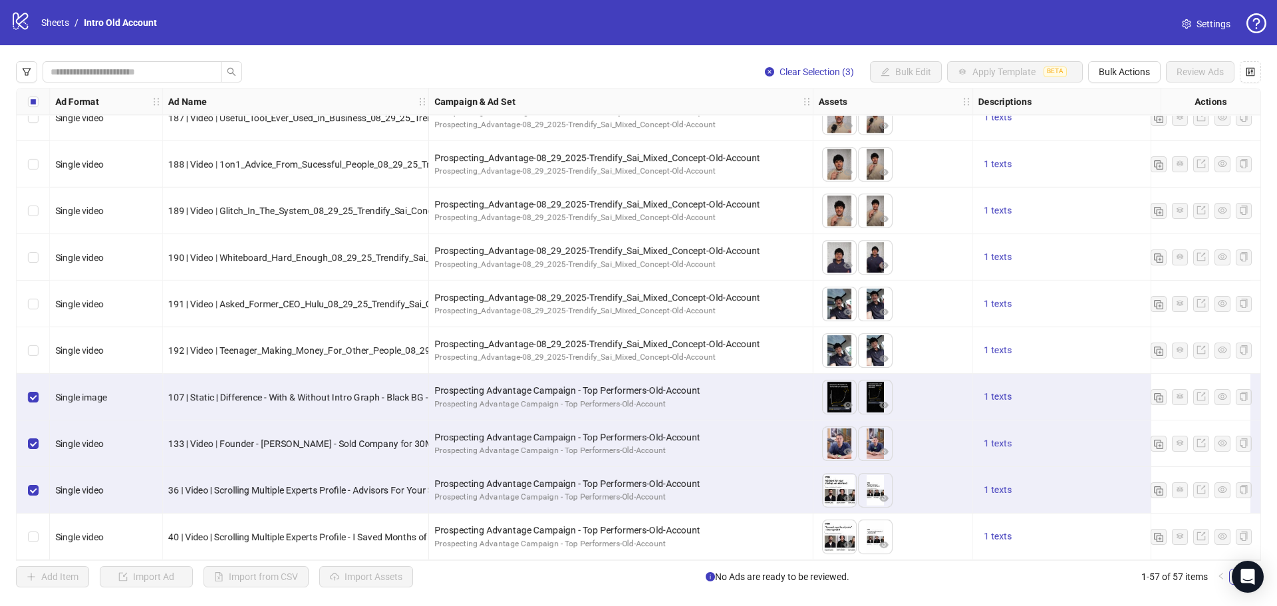
click at [31, 544] on div "Select row 57" at bounding box center [33, 537] width 33 height 47
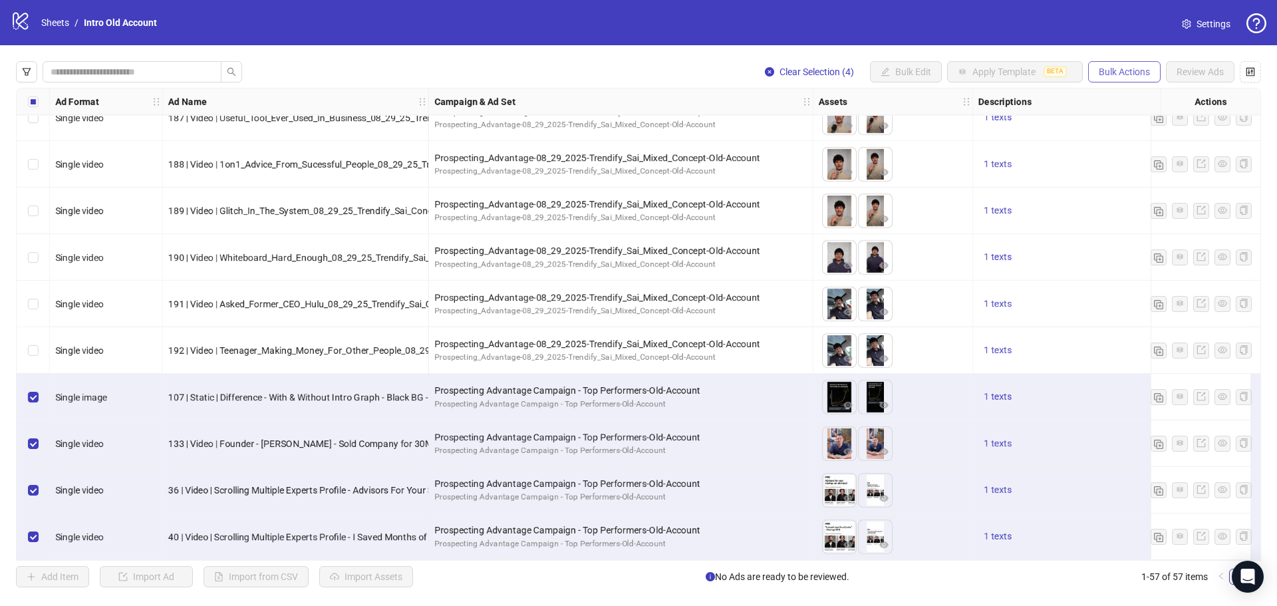
click at [1140, 75] on span "Bulk Actions" at bounding box center [1124, 72] width 51 height 11
click at [1111, 186] on span "Export" at bounding box center [1143, 184] width 91 height 15
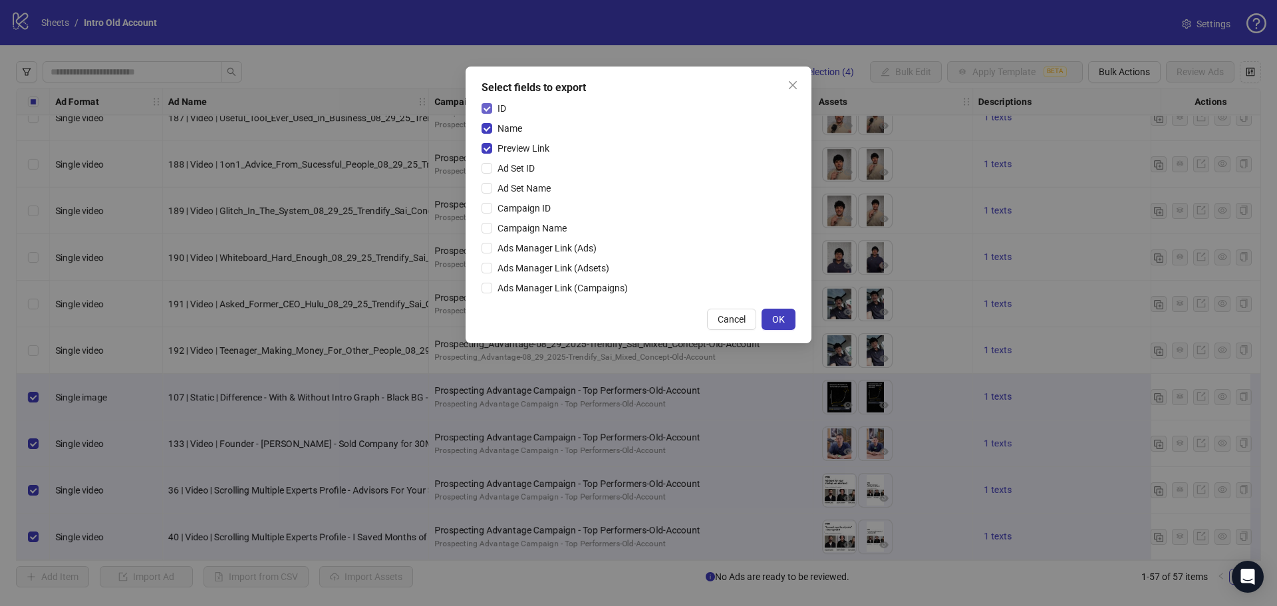
click at [498, 108] on span "ID" at bounding box center [501, 108] width 19 height 15
click at [498, 130] on span "Name" at bounding box center [509, 128] width 35 height 15
click at [779, 316] on span "OK" at bounding box center [778, 319] width 13 height 11
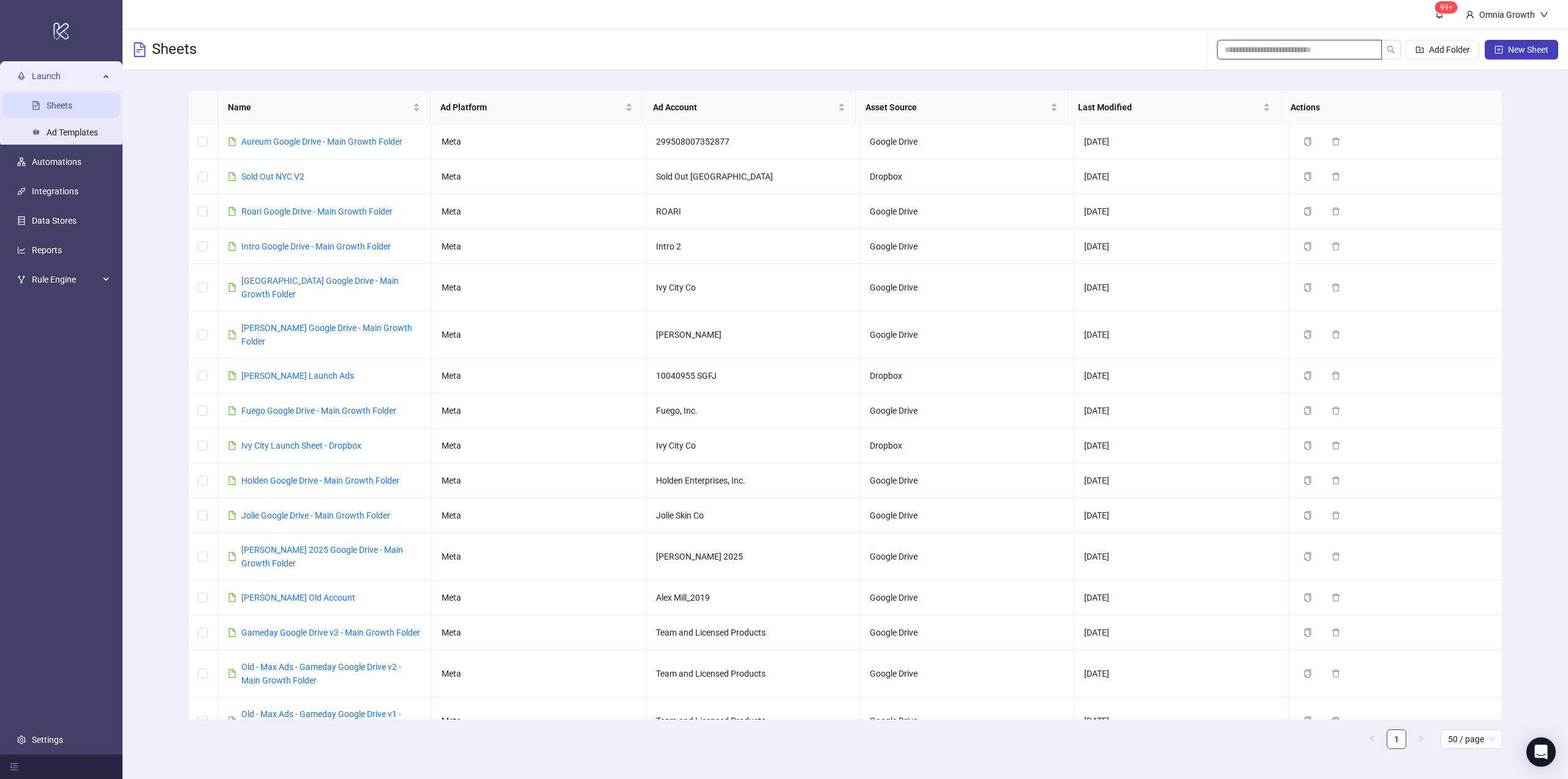
click at [1253, 51] on input "search" at bounding box center [1295, 50] width 140 height 14
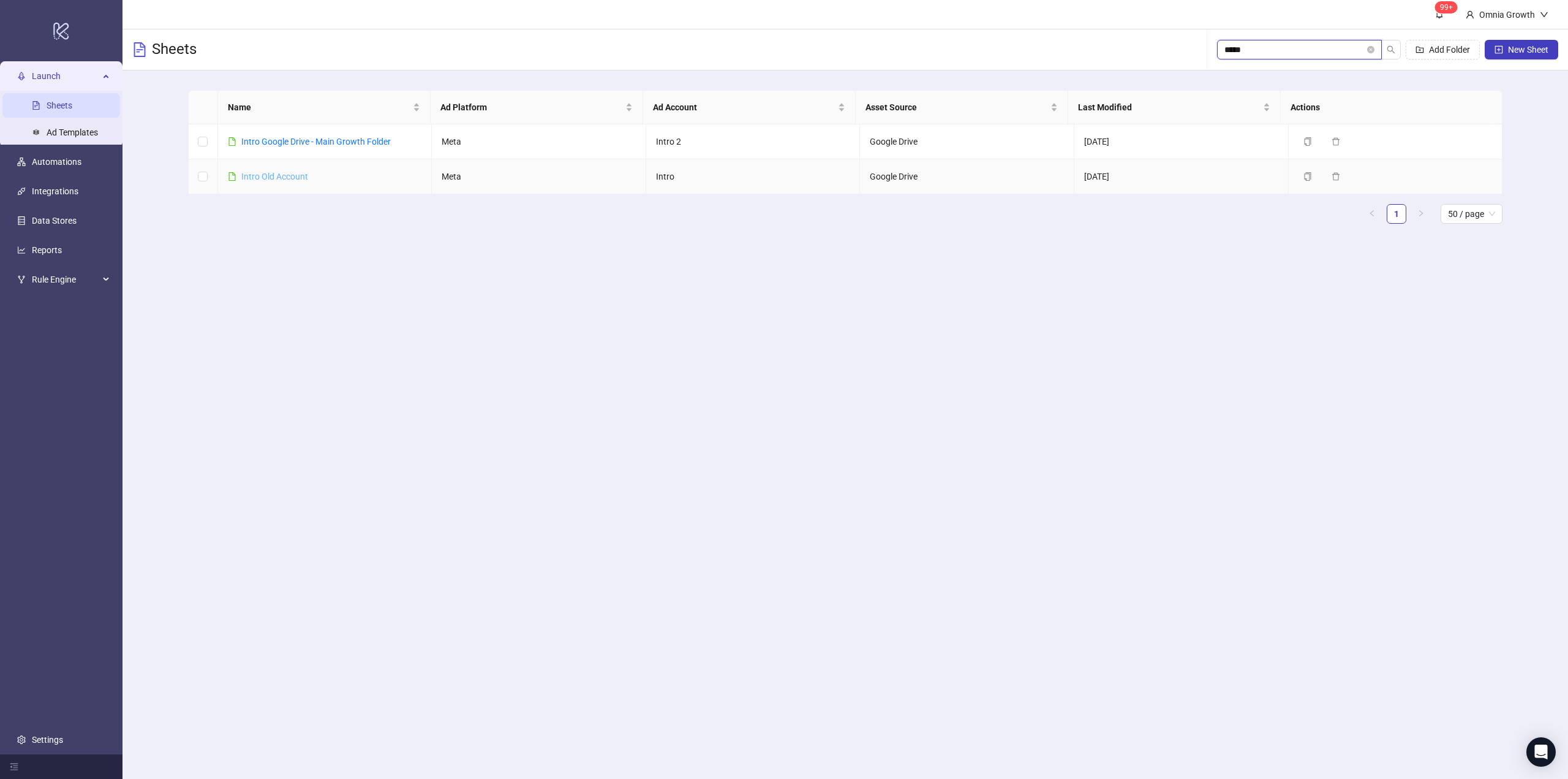
type input "*****"
click at [267, 175] on link "Intro Old Account" at bounding box center [274, 176] width 67 height 10
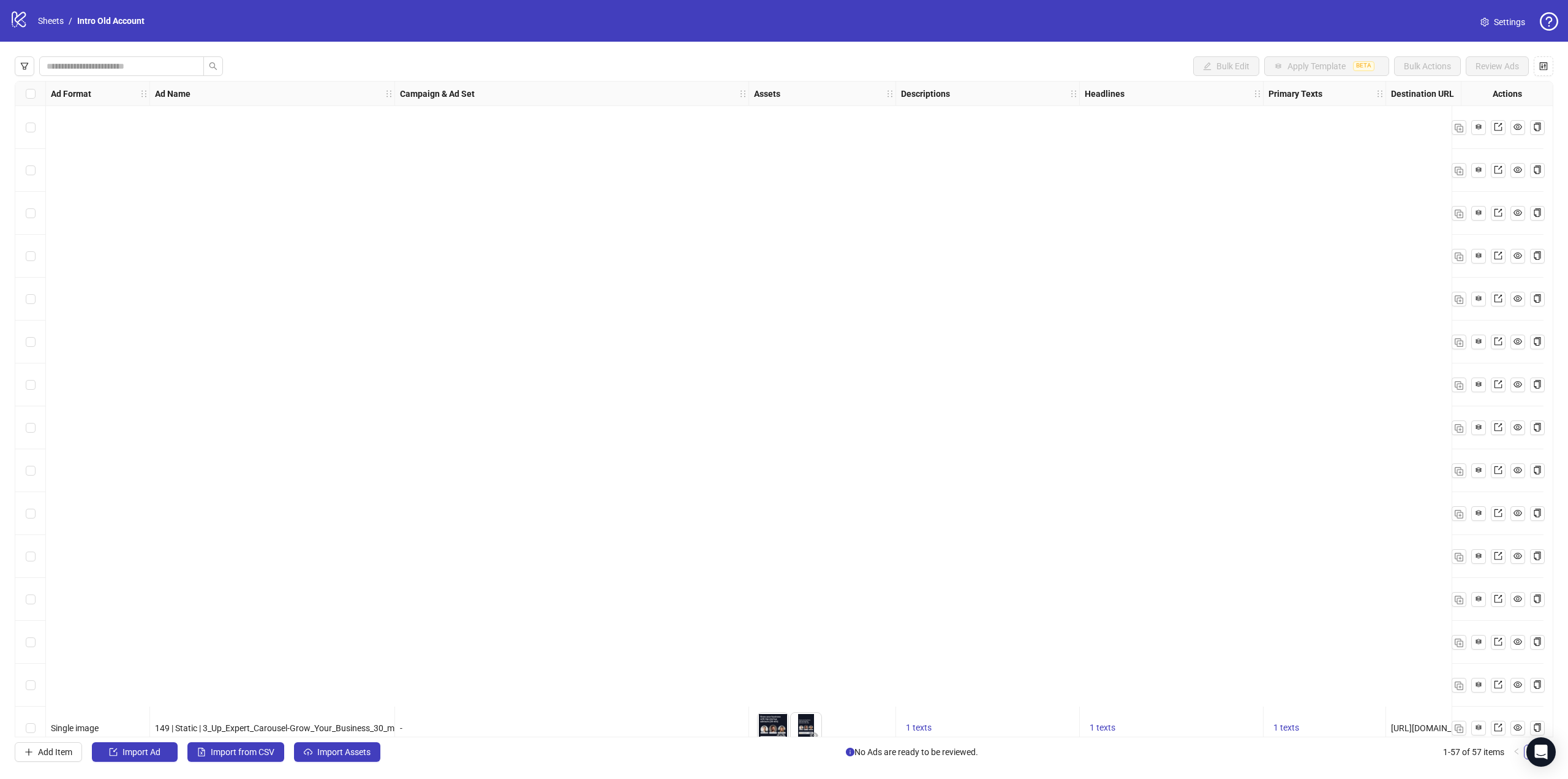
scroll to position [1819, 0]
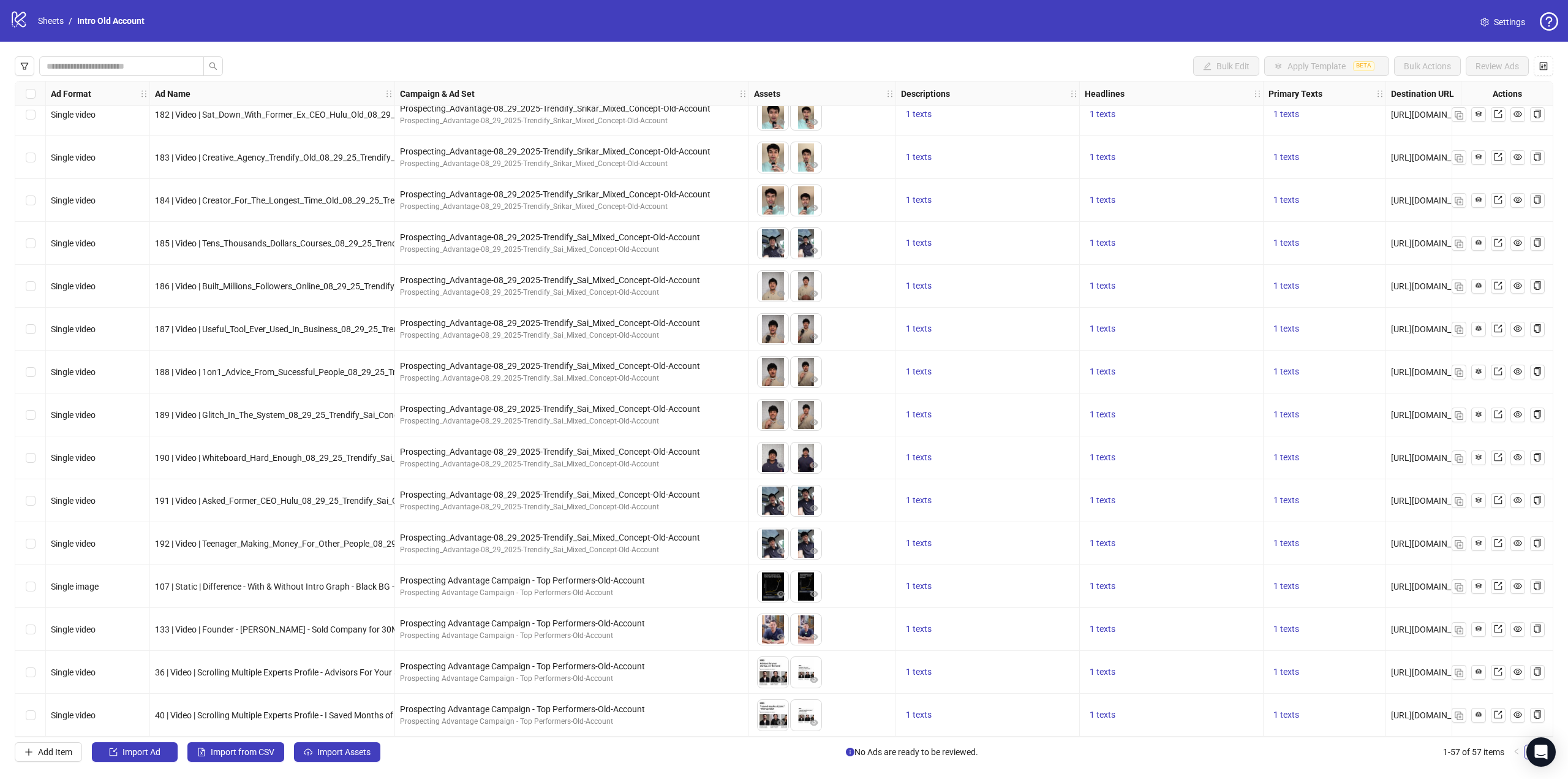
click at [17, 630] on div "Select row 55" at bounding box center [30, 629] width 30 height 43
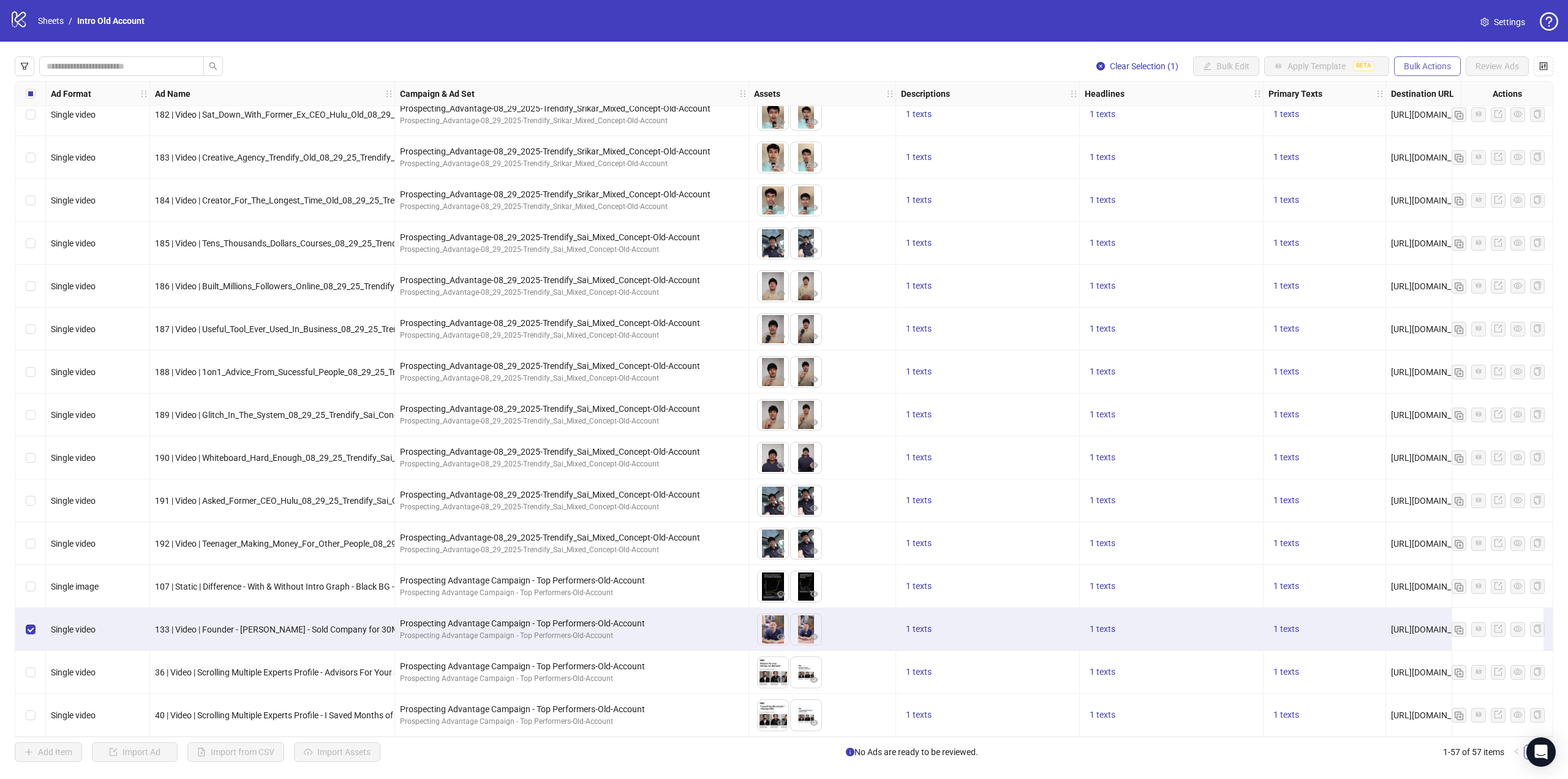
click at [1434, 58] on button "Bulk Actions" at bounding box center [1427, 65] width 67 height 19
click at [1454, 125] on span "Duplicate with assets" at bounding box center [1445, 130] width 84 height 14
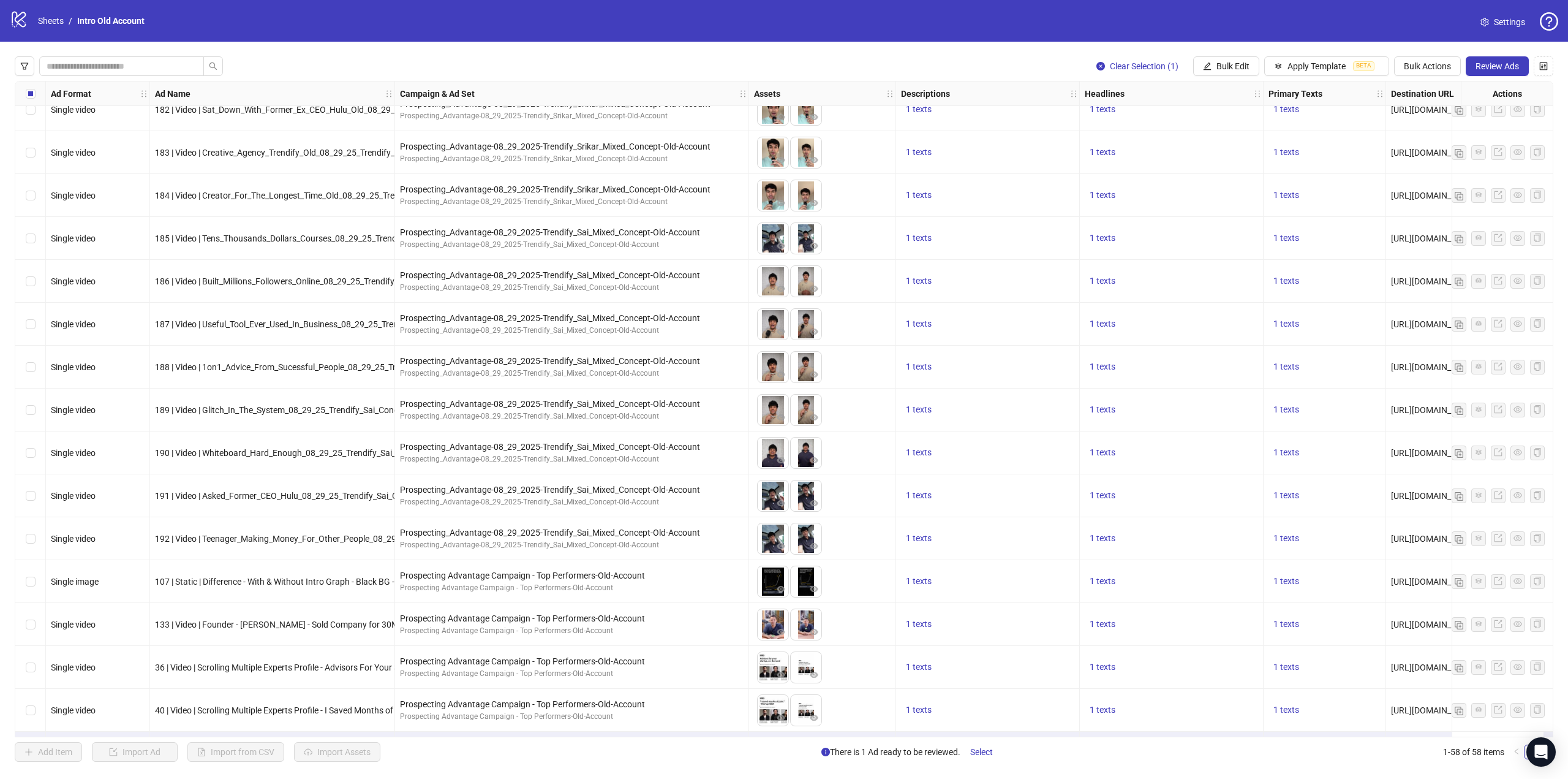
scroll to position [1862, 0]
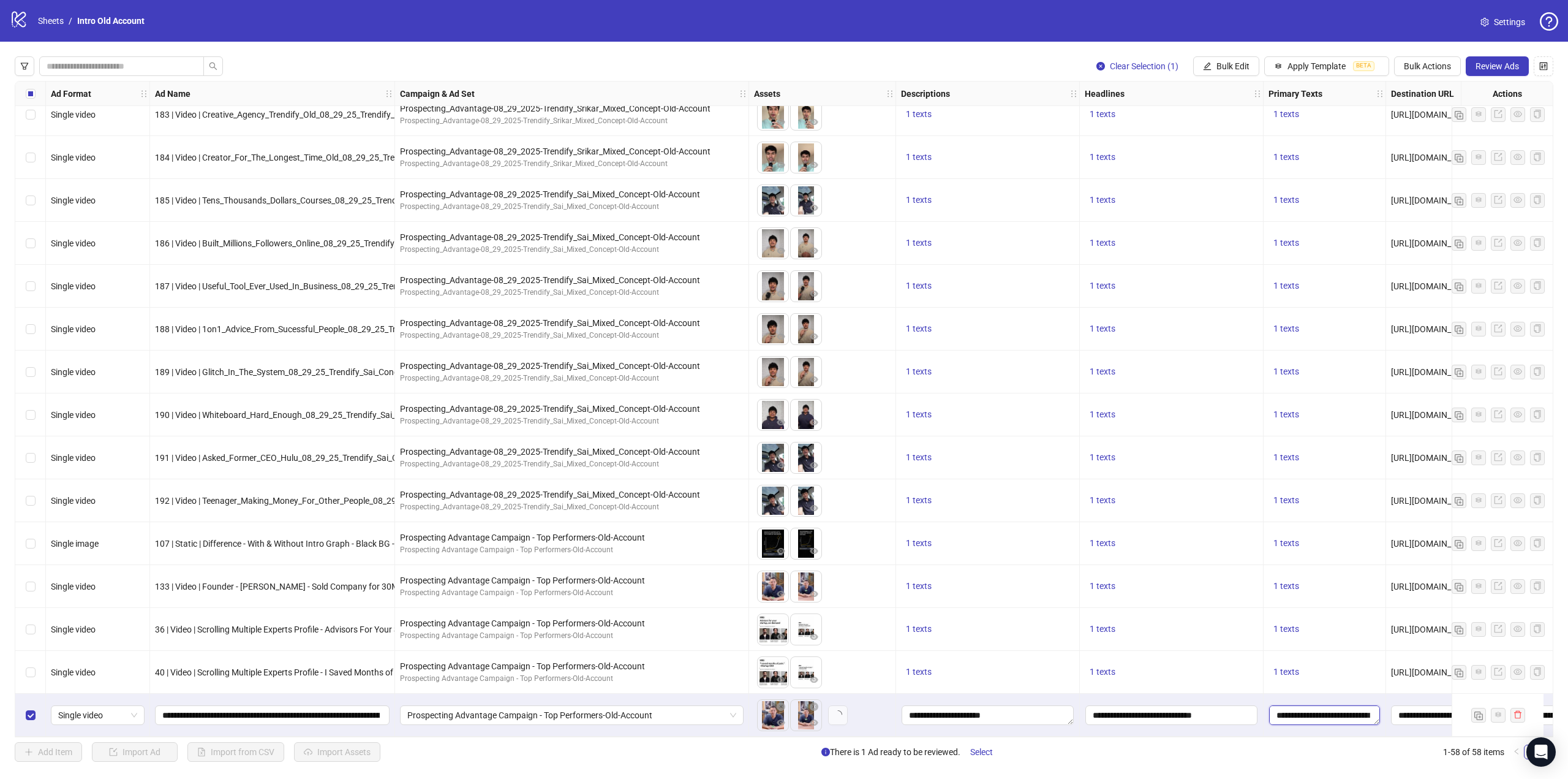
click at [1321, 712] on textarea "**********" at bounding box center [1324, 715] width 110 height 19
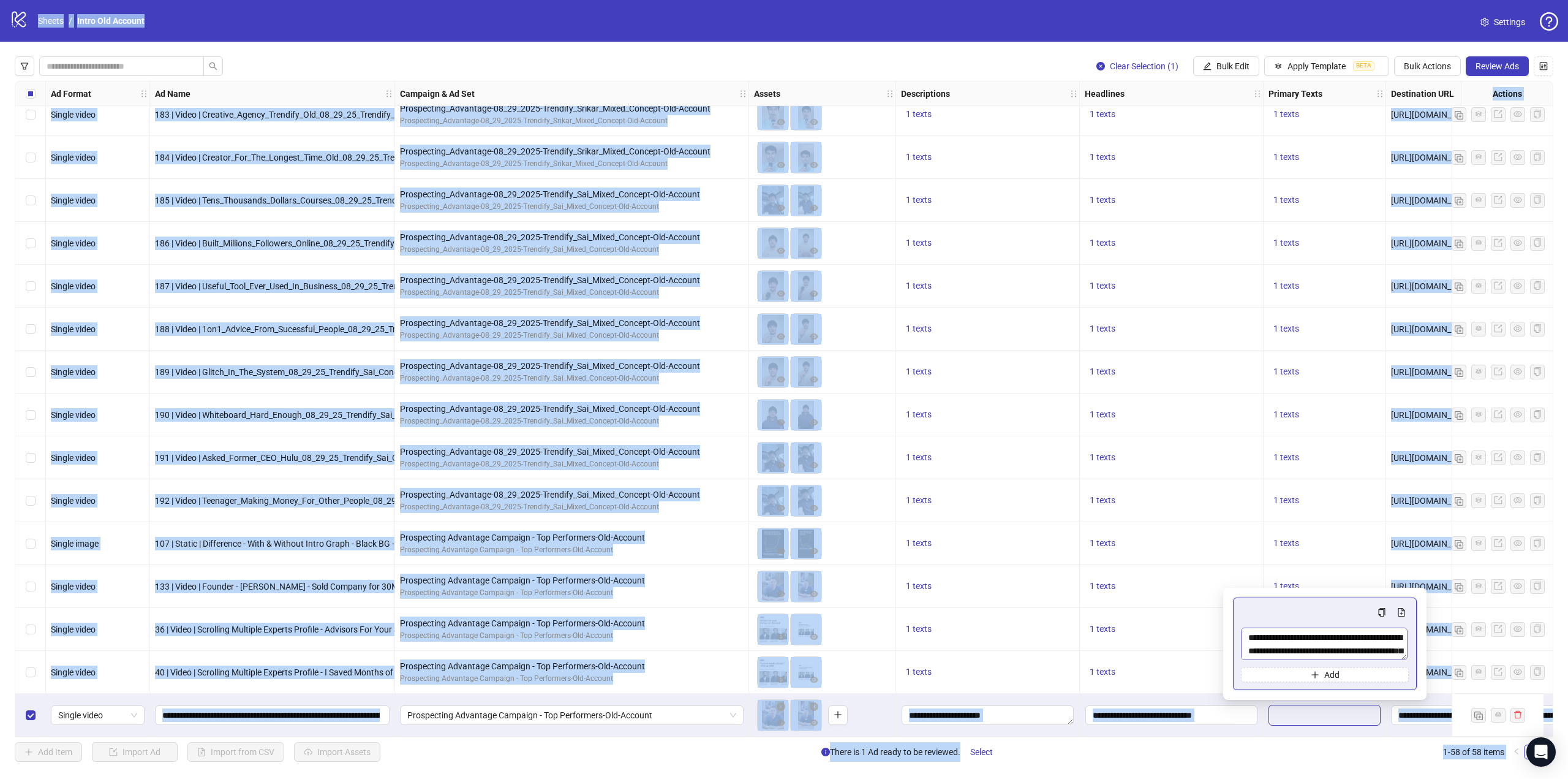
click at [1333, 642] on textarea "**********" at bounding box center [1324, 644] width 167 height 33
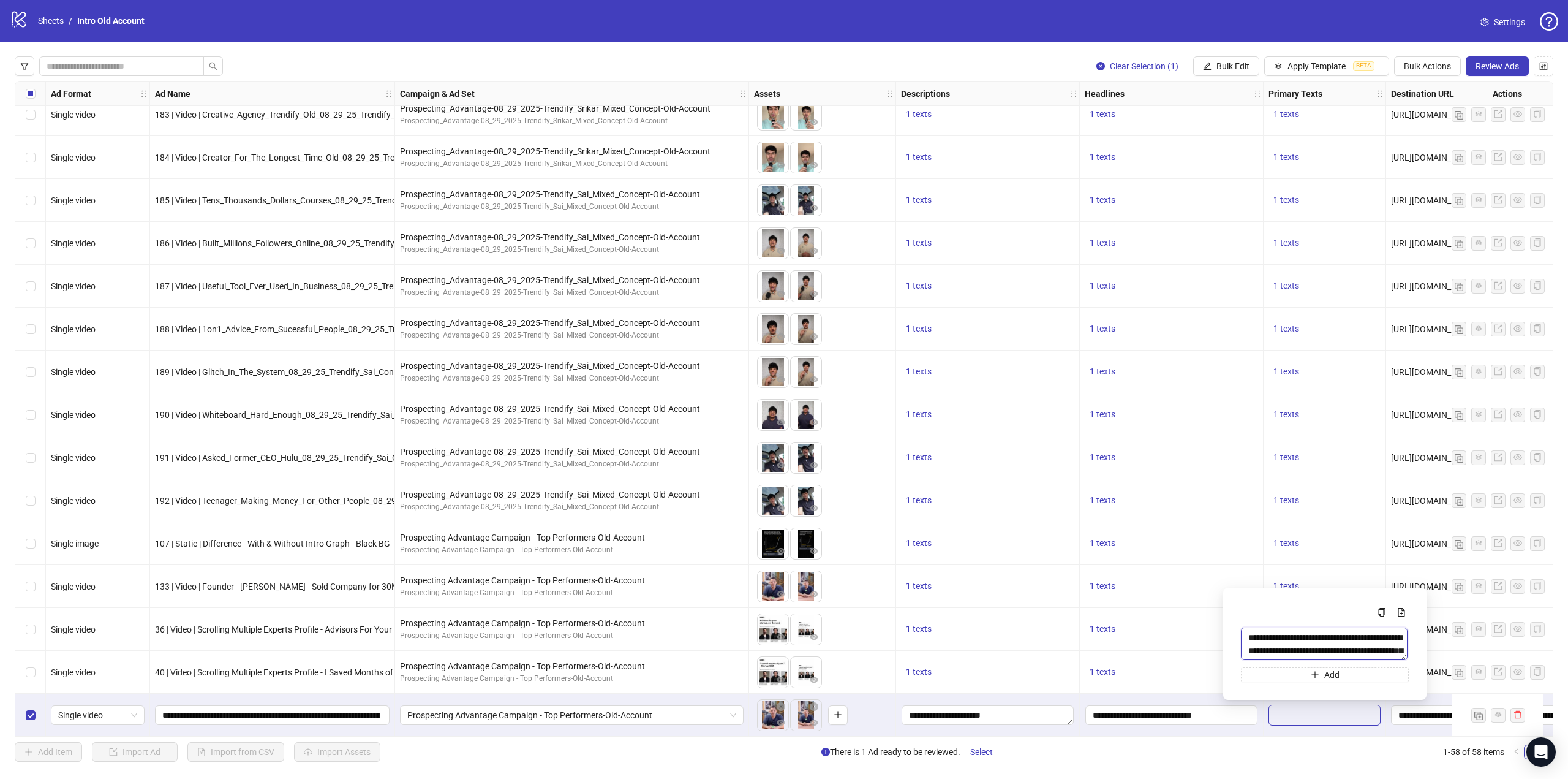
click at [1307, 644] on textarea "**********" at bounding box center [1324, 644] width 167 height 33
paste textarea "**********"
type textarea "**********"
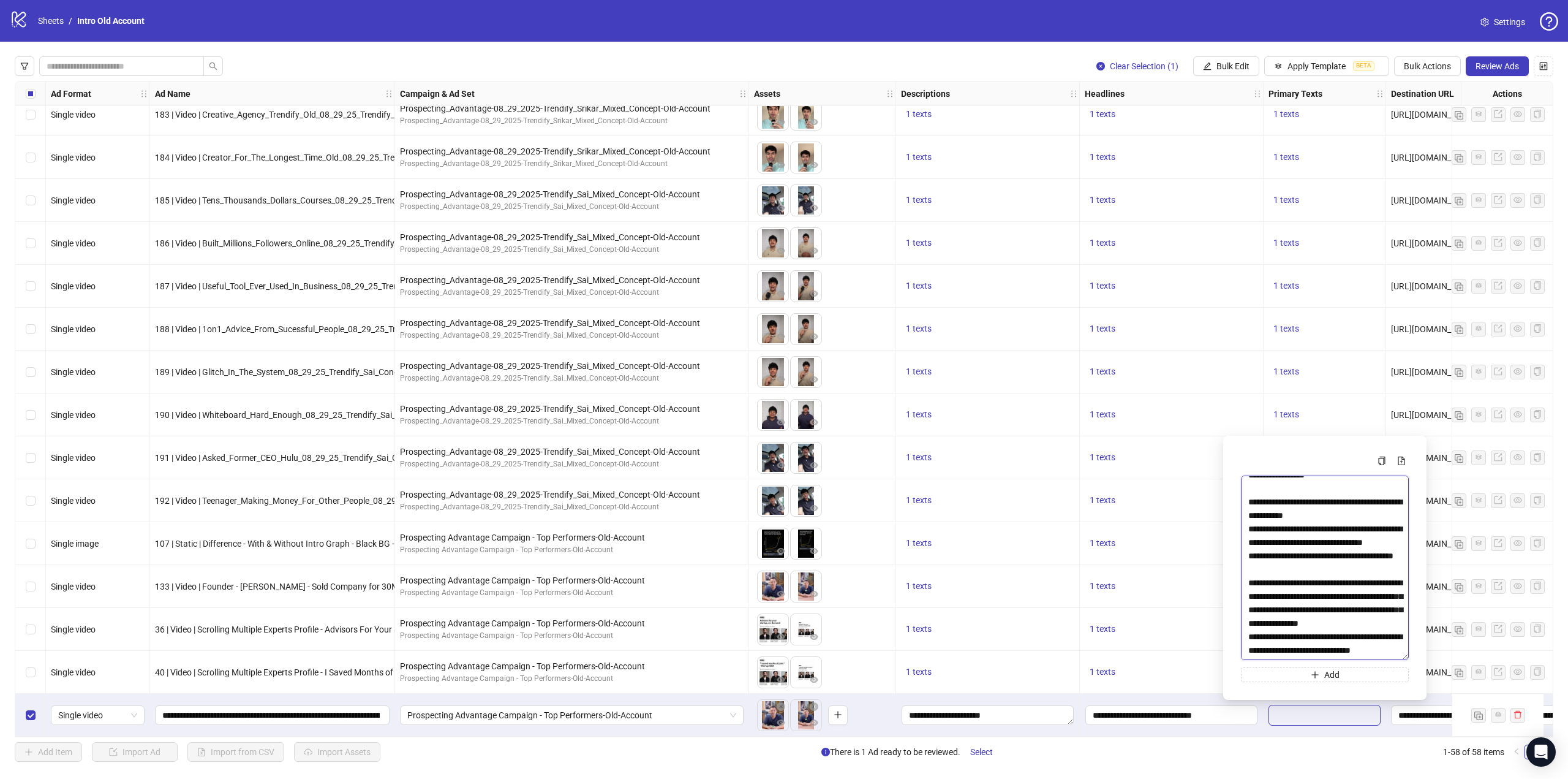
drag, startPoint x: 1405, startPoint y: 657, endPoint x: 1394, endPoint y: 751, distance: 94.6
click at [1405, 778] on html "logo/logo-mobile Sheets / Intro Old Account Settings Clear Selection (1) Bulk E…" at bounding box center [784, 390] width 1568 height 779
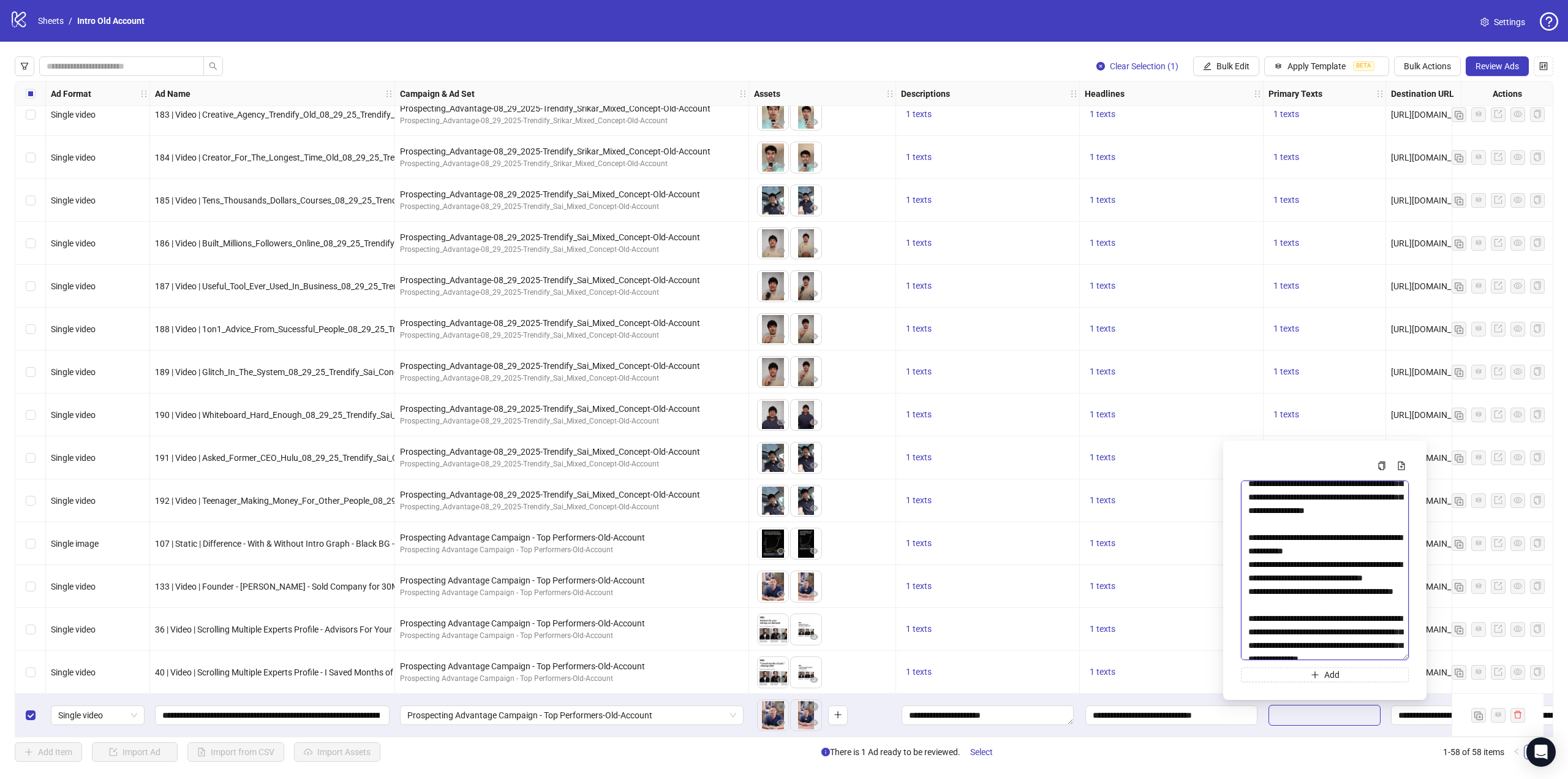
scroll to position [0, 0]
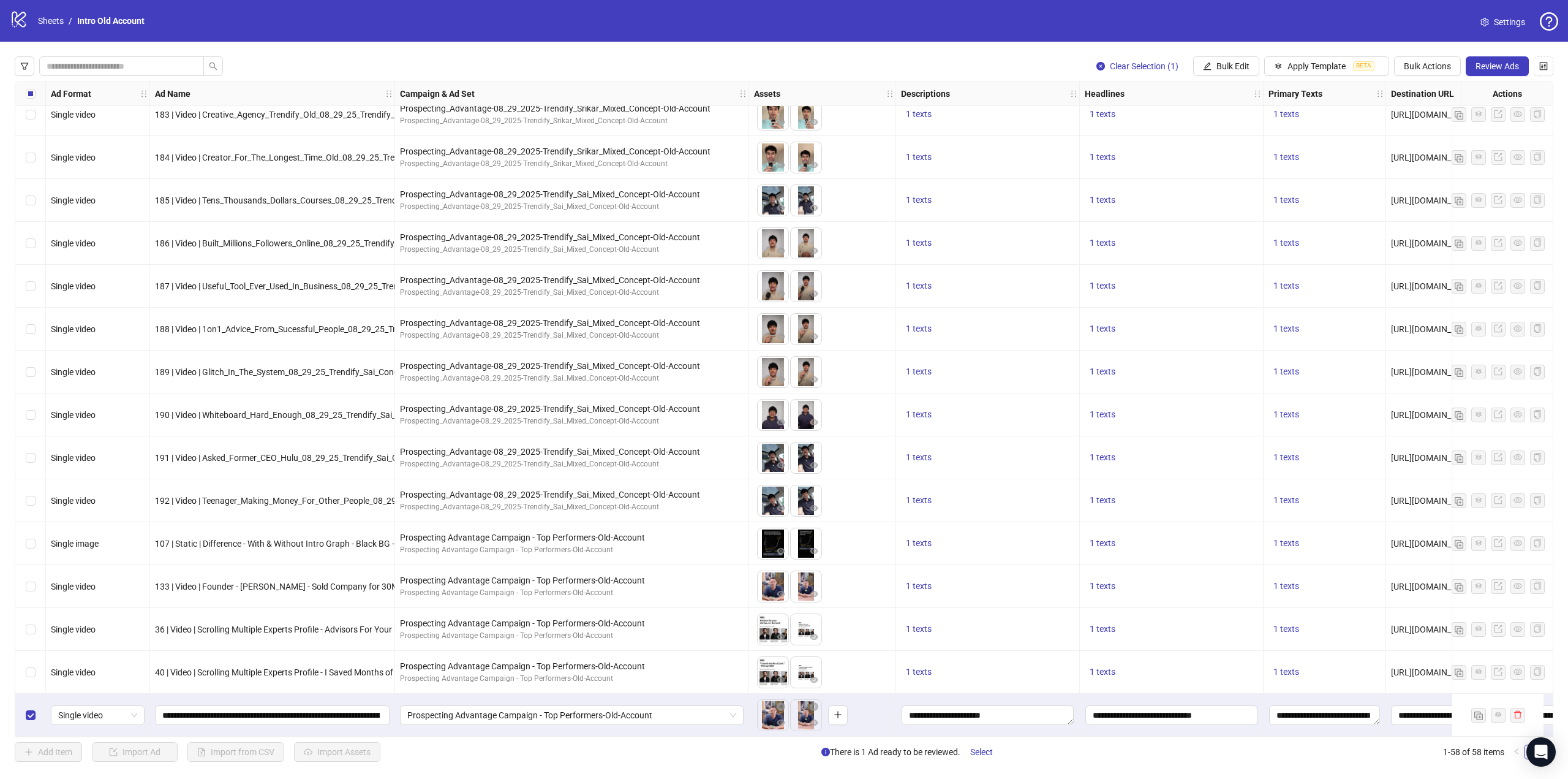
click at [1157, 522] on div "1 texts" at bounding box center [1172, 543] width 184 height 43
click at [1510, 70] on span "Review Ads" at bounding box center [1497, 66] width 43 height 10
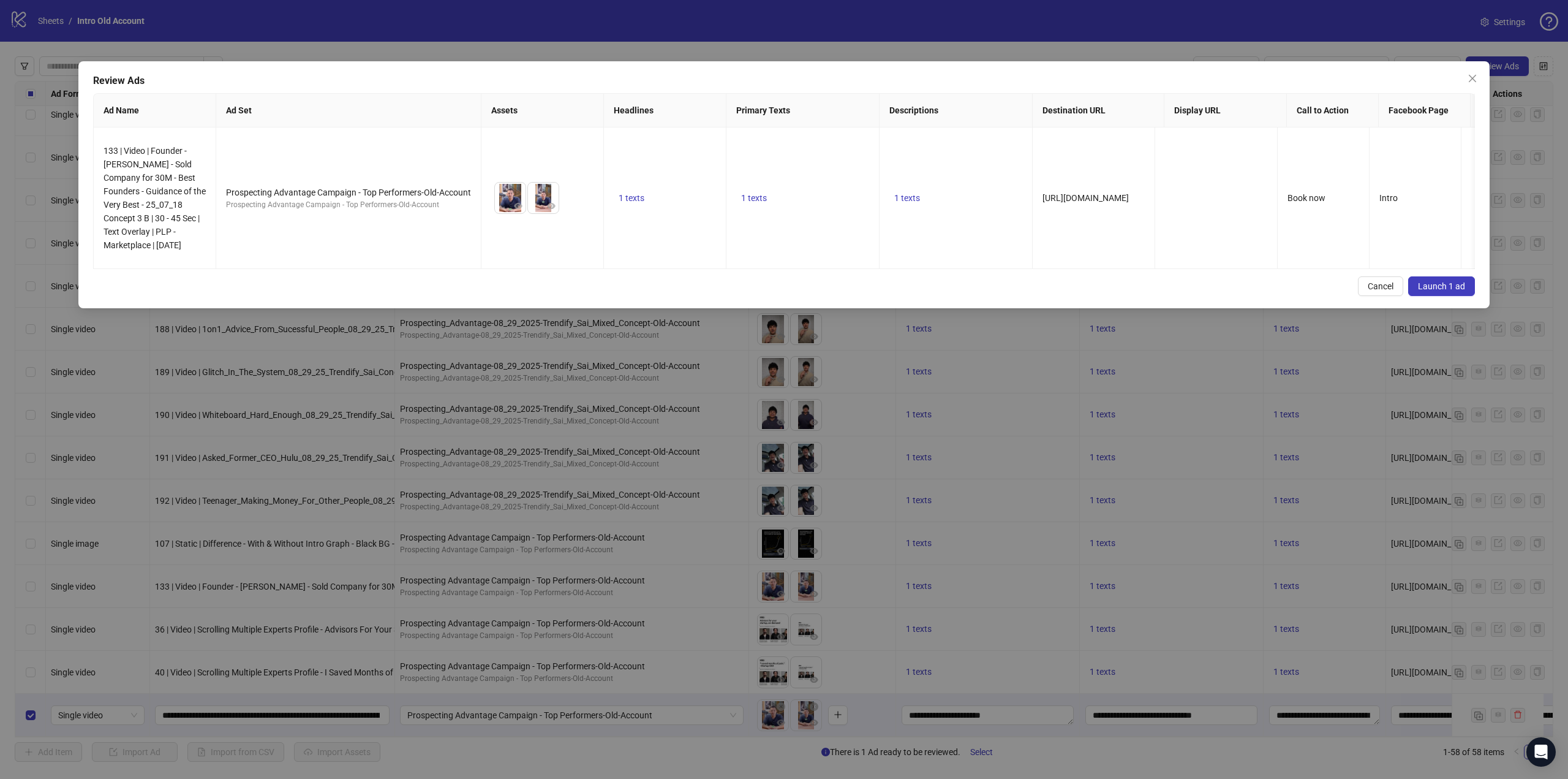
click at [1441, 291] on span "Launch 1 ad" at bounding box center [1441, 285] width 47 height 10
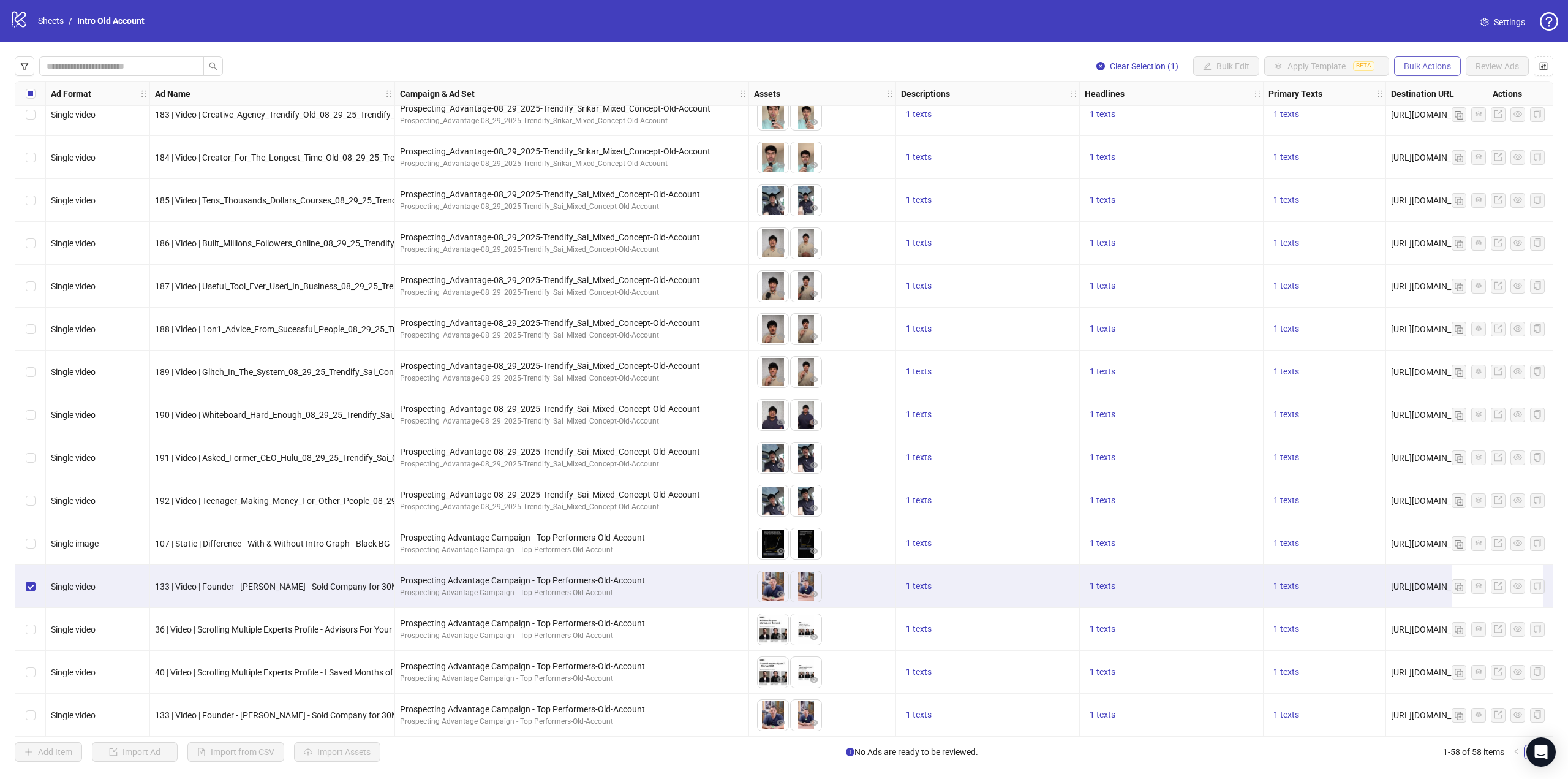
click at [1435, 71] on span "Bulk Actions" at bounding box center [1427, 66] width 47 height 10
click at [1463, 168] on span "Export" at bounding box center [1445, 169] width 84 height 14
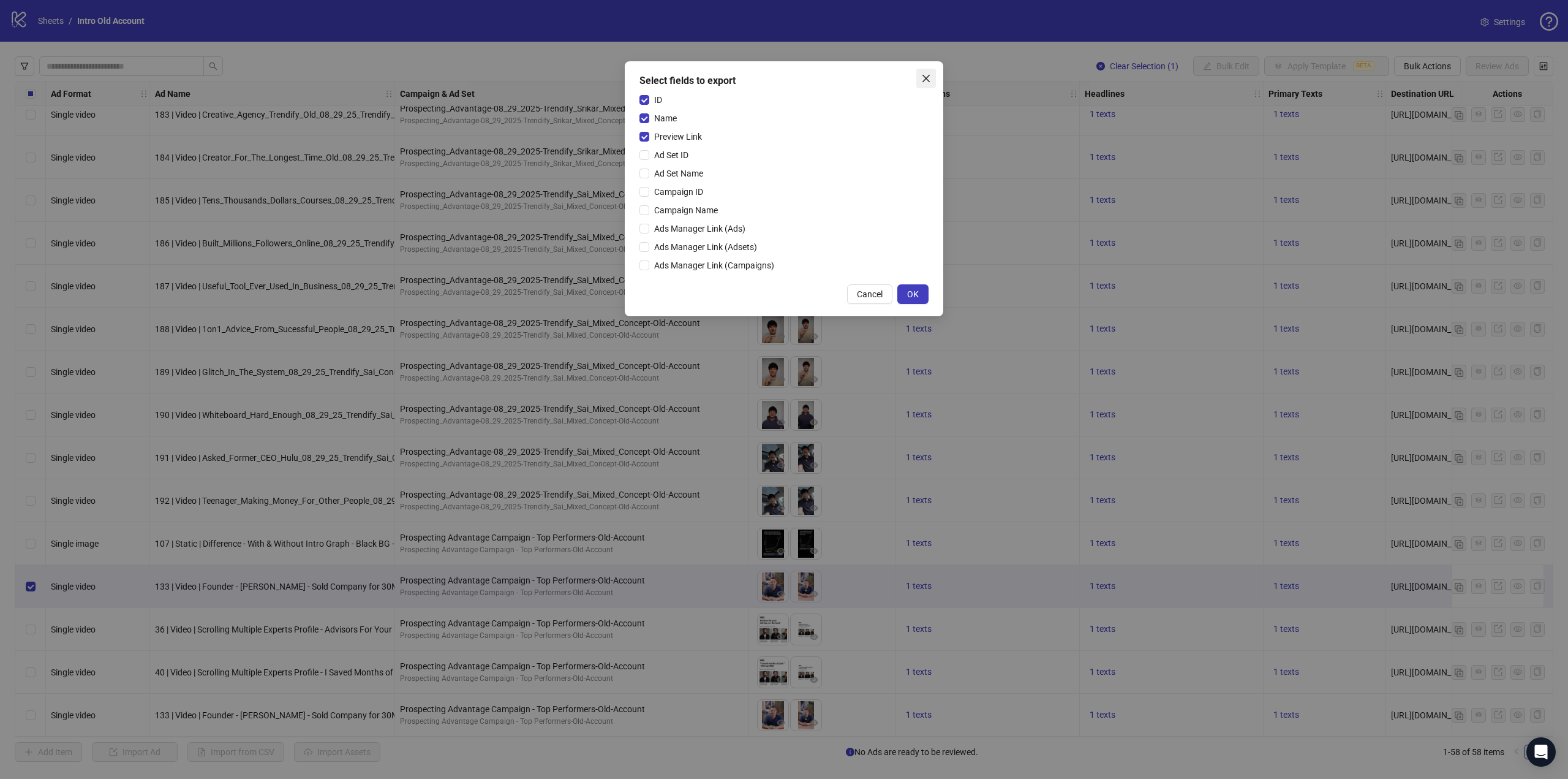
click at [925, 76] on icon "close" at bounding box center [926, 78] width 10 height 10
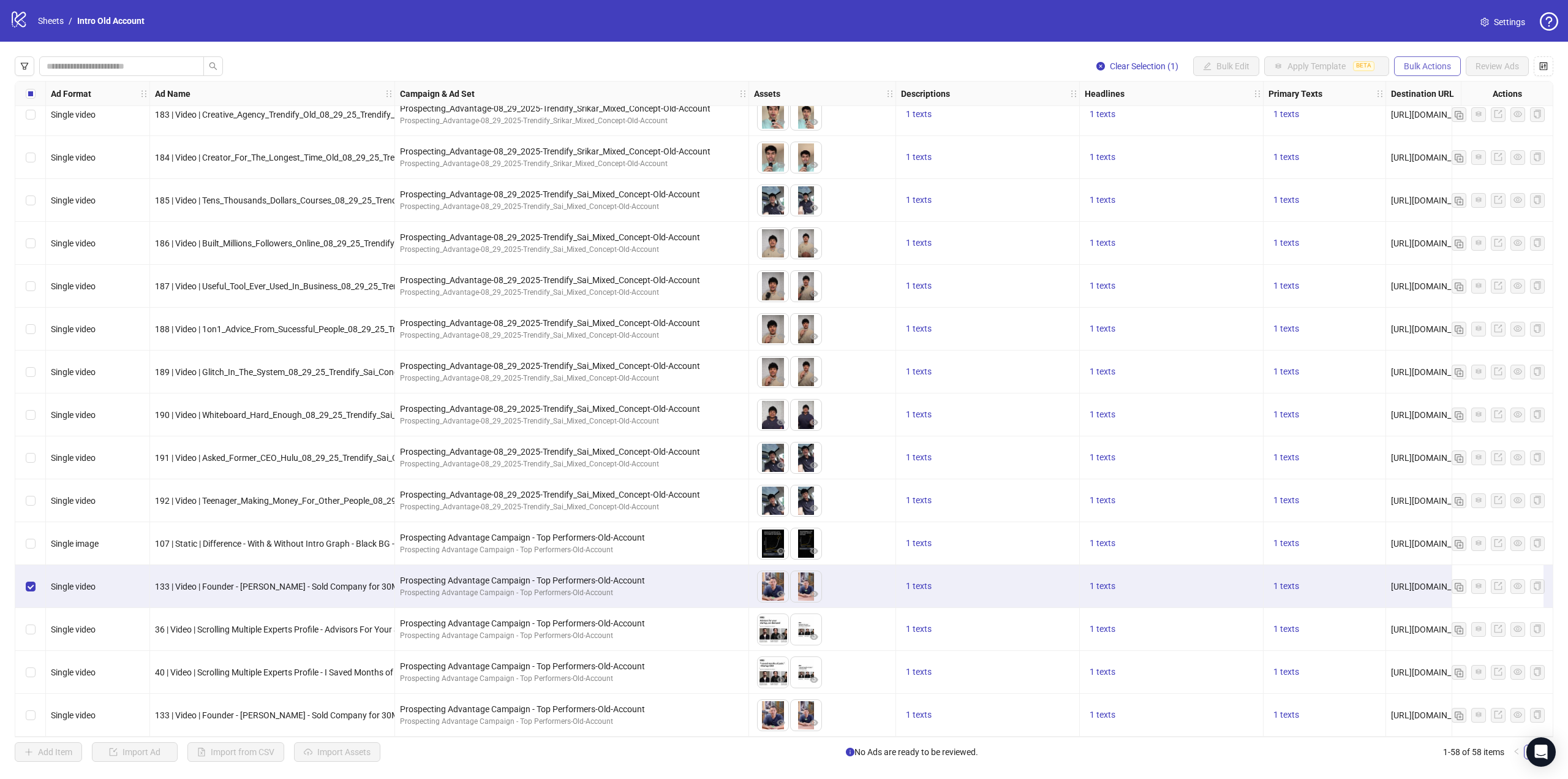
click at [1431, 68] on span "Bulk Actions" at bounding box center [1427, 66] width 47 height 10
click at [1434, 88] on span "Delete" at bounding box center [1445, 91] width 84 height 14
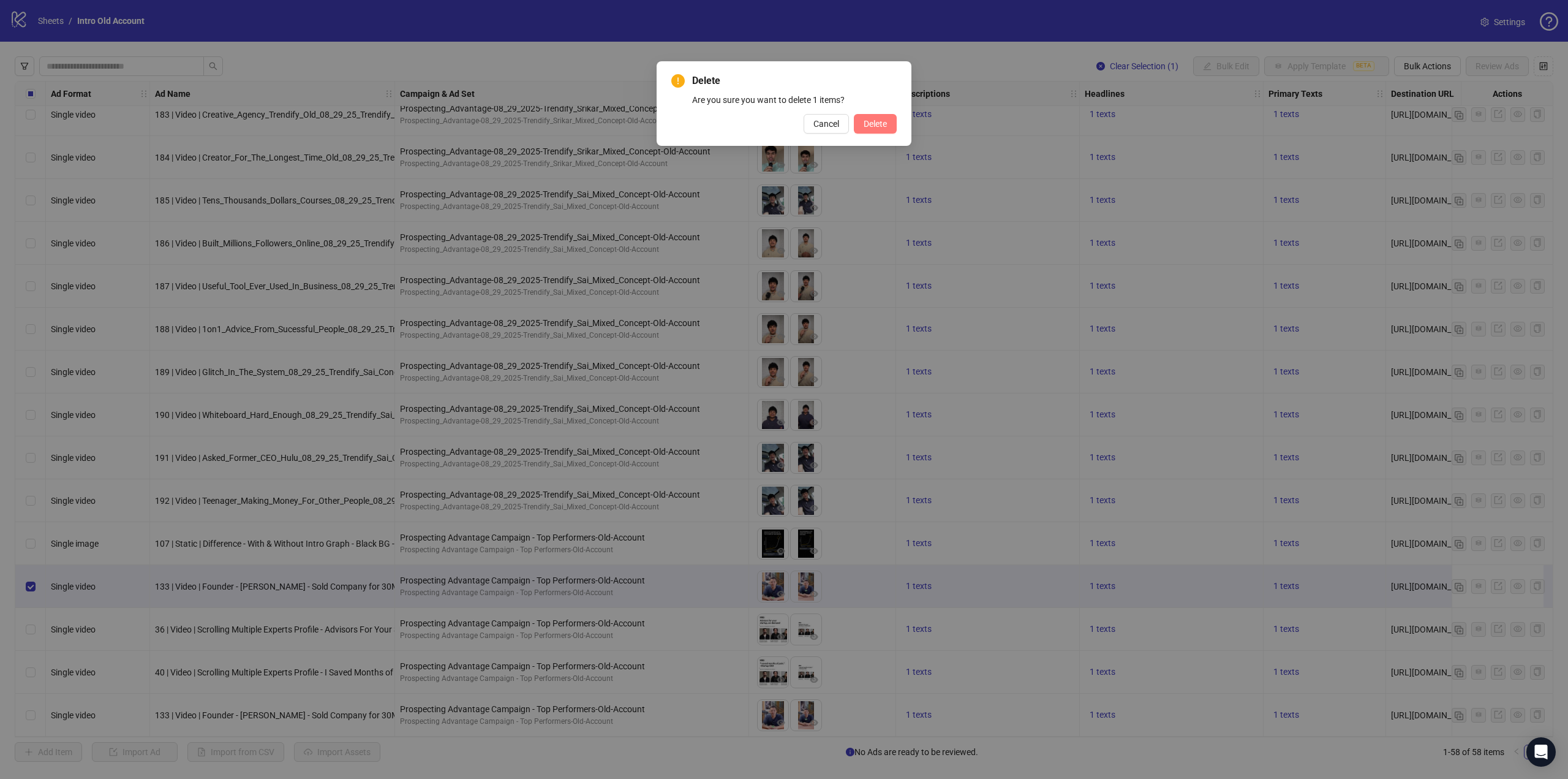
click at [888, 127] on button "Delete" at bounding box center [875, 123] width 43 height 19
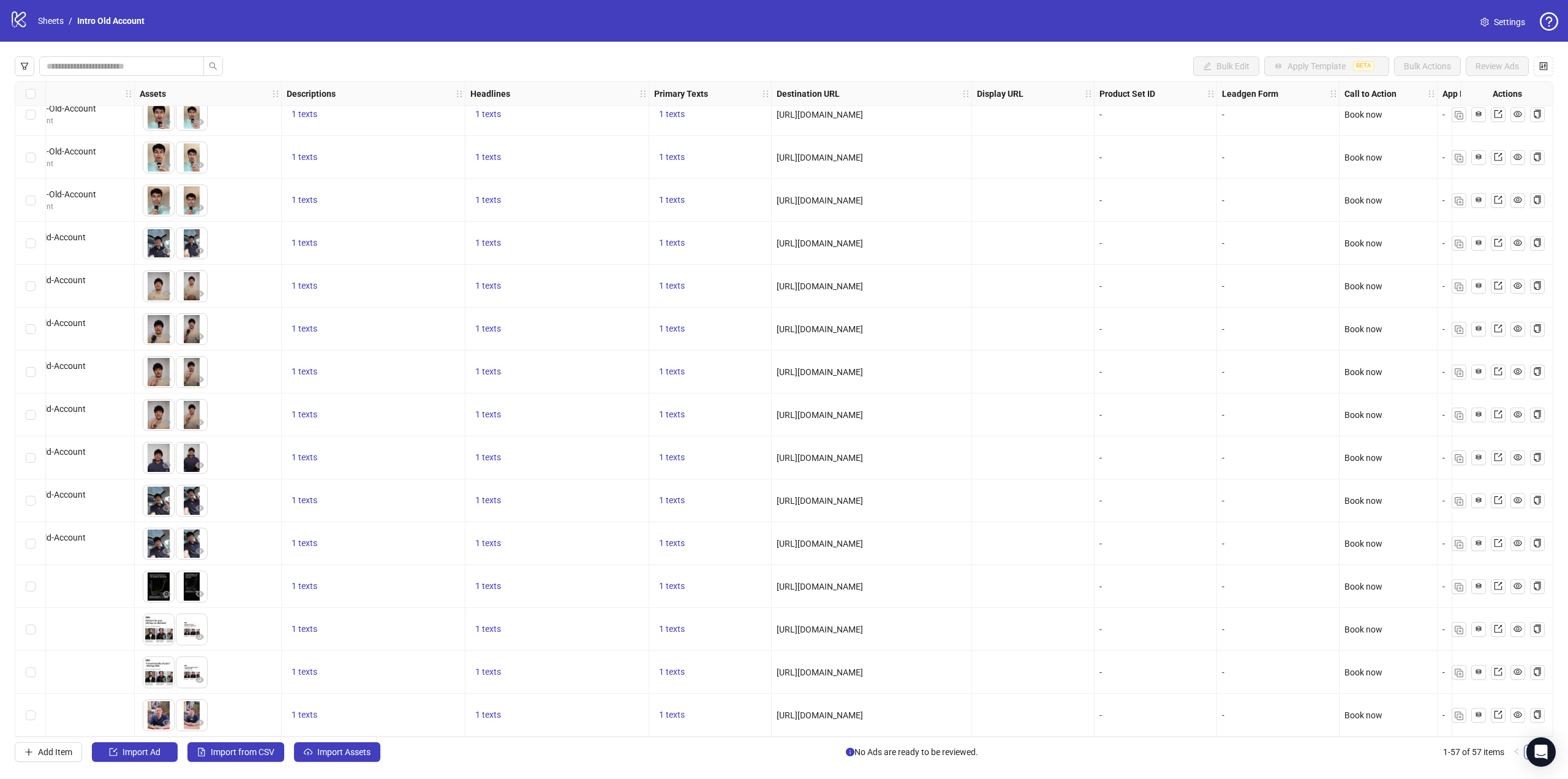
scroll to position [1819, 723]
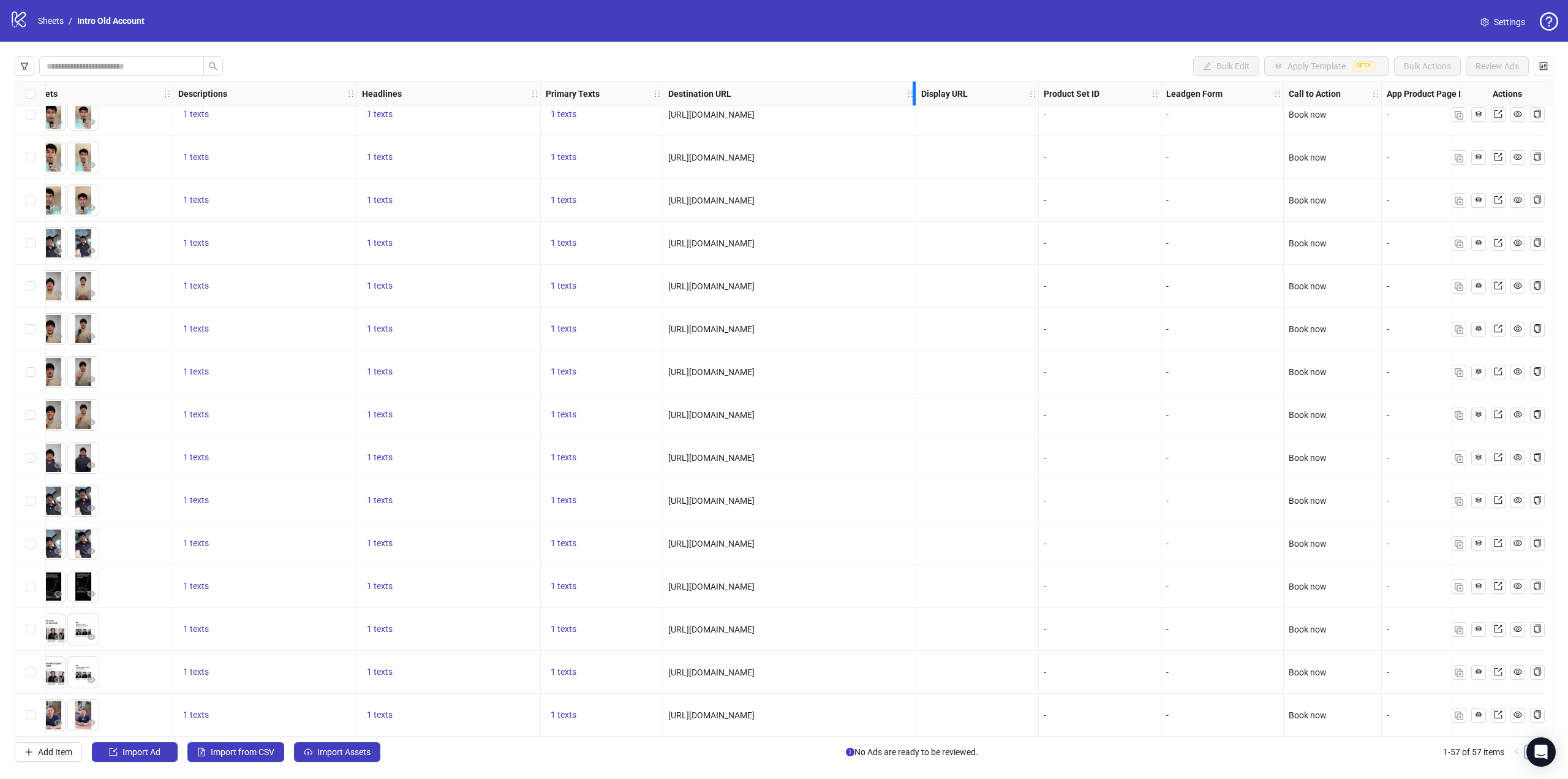
drag, startPoint x: 863, startPoint y: 100, endPoint x: 915, endPoint y: 132, distance: 61.1
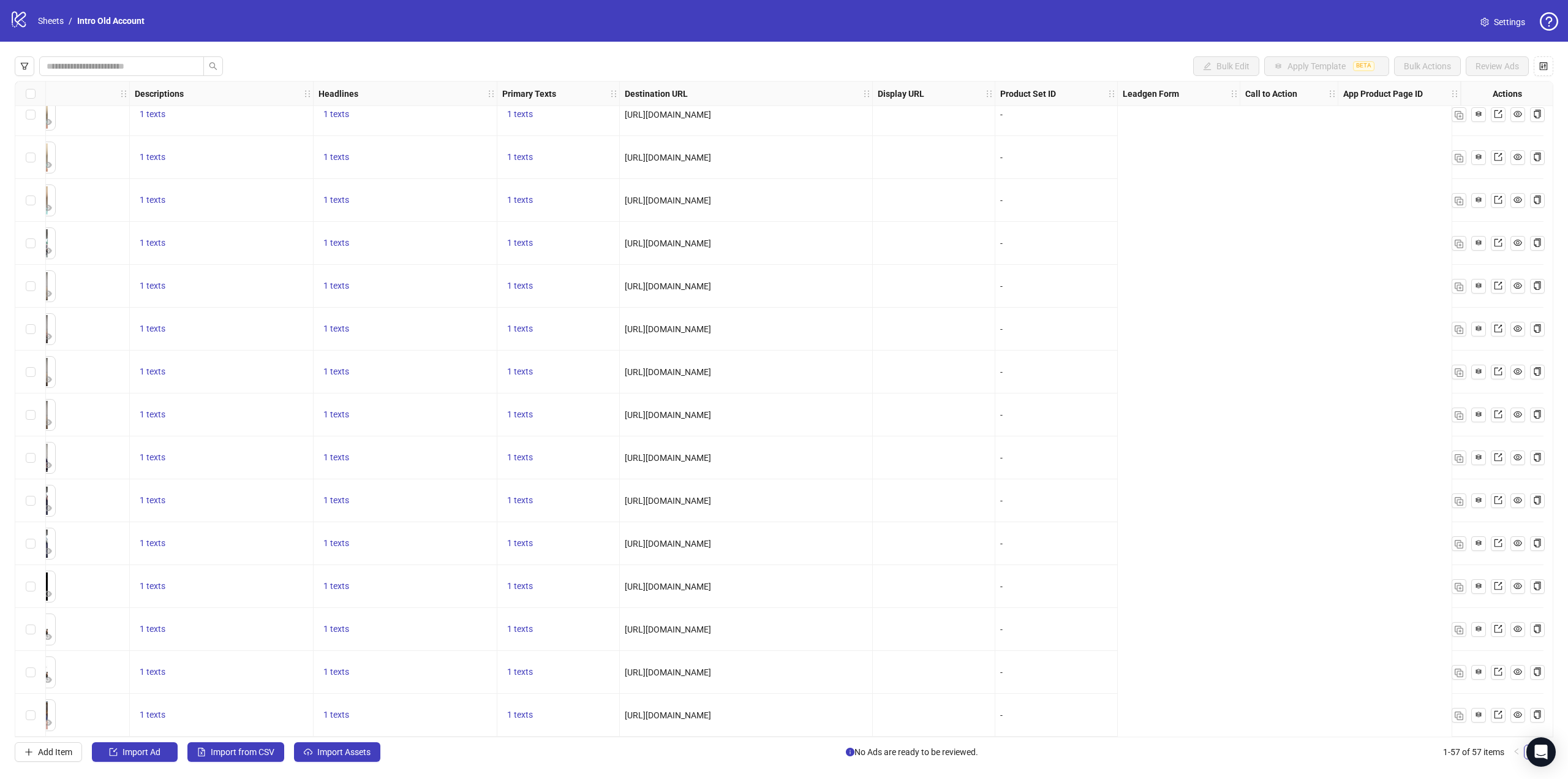
scroll to position [1819, 0]
